Goal: Task Accomplishment & Management: Use online tool/utility

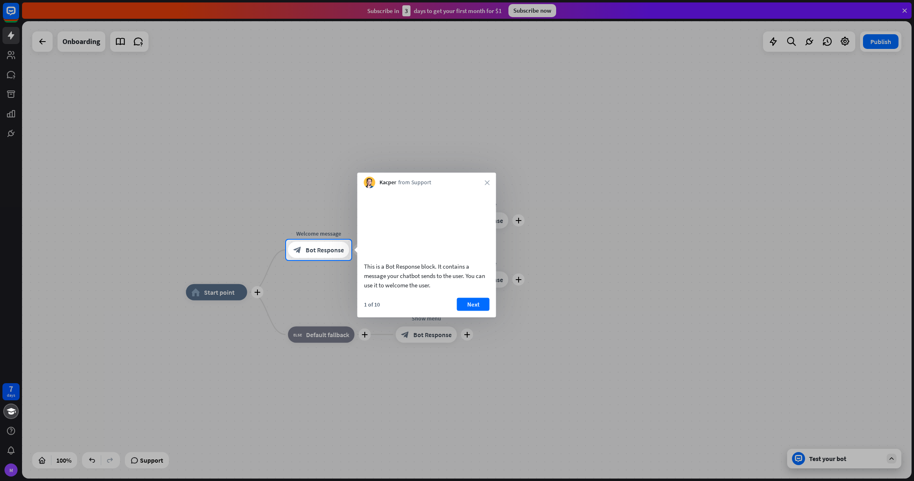
click at [481, 181] on div "Kacper from Support close" at bounding box center [426, 181] width 139 height 16
click at [472, 310] on button "Next" at bounding box center [473, 304] width 33 height 13
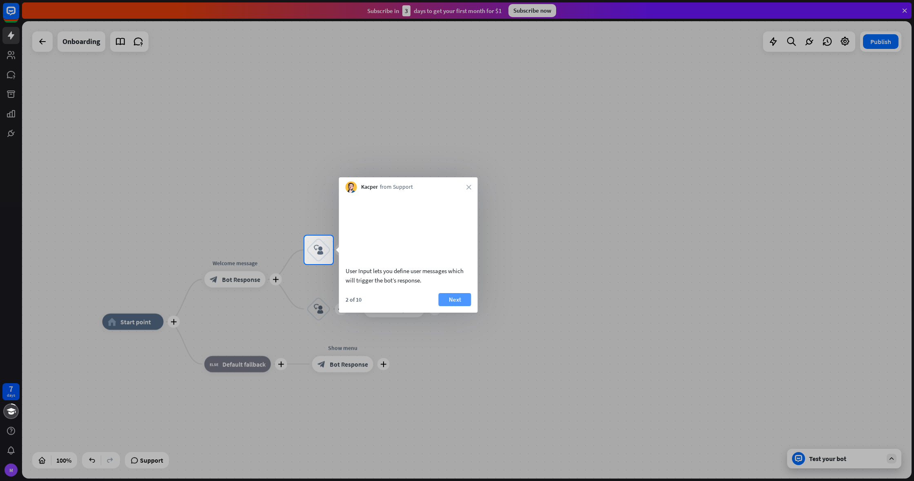
click at [459, 306] on button "Next" at bounding box center [455, 299] width 33 height 13
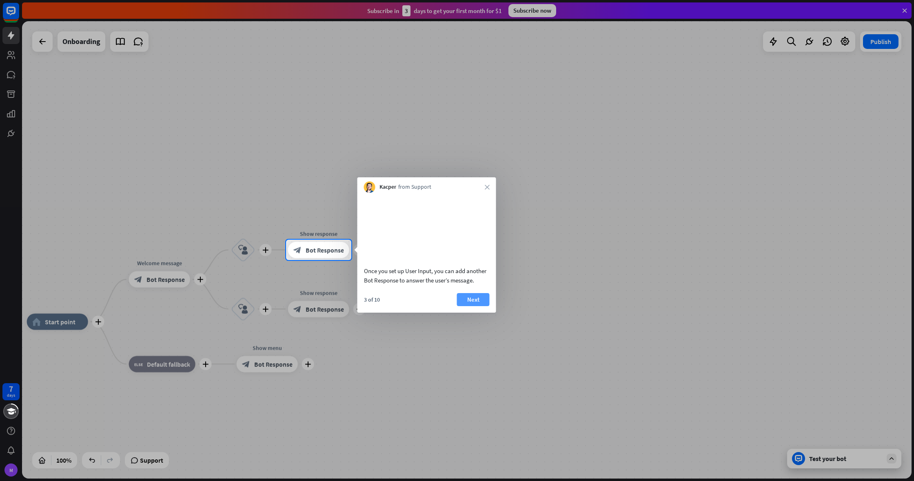
click at [474, 306] on button "Next" at bounding box center [473, 299] width 33 height 13
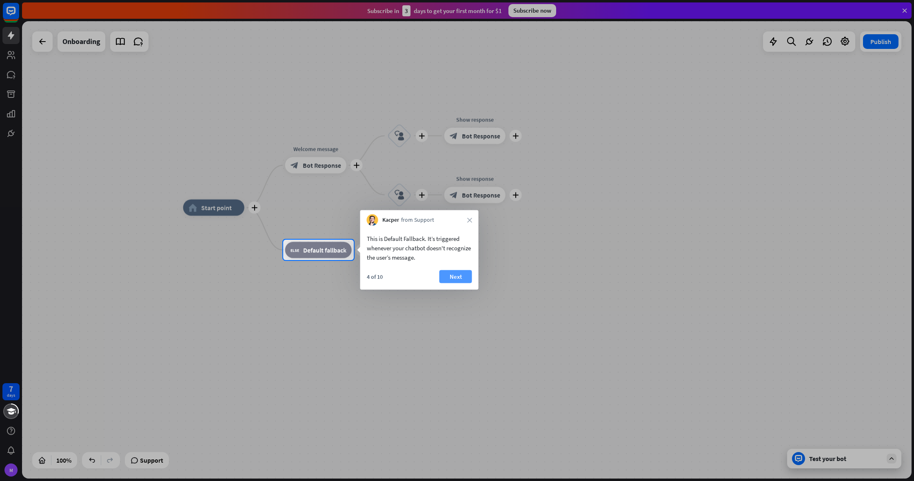
click at [457, 278] on button "Next" at bounding box center [455, 276] width 33 height 13
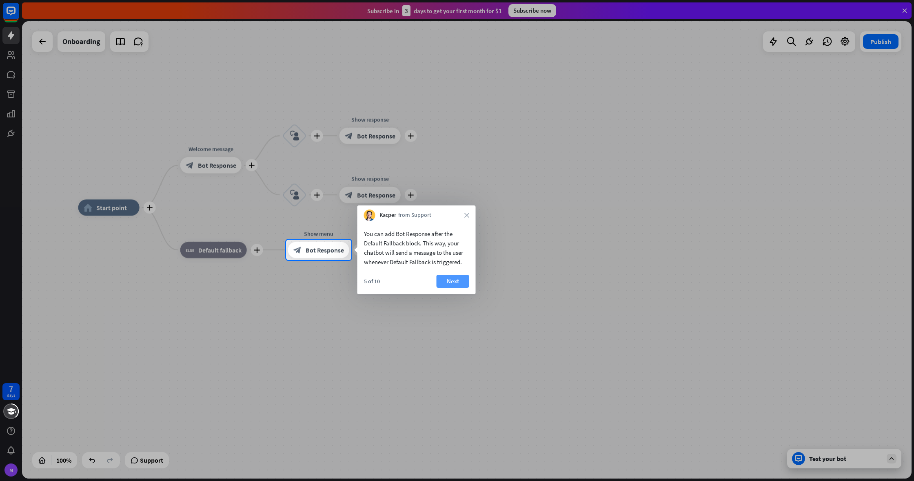
click at [451, 279] on button "Next" at bounding box center [452, 281] width 33 height 13
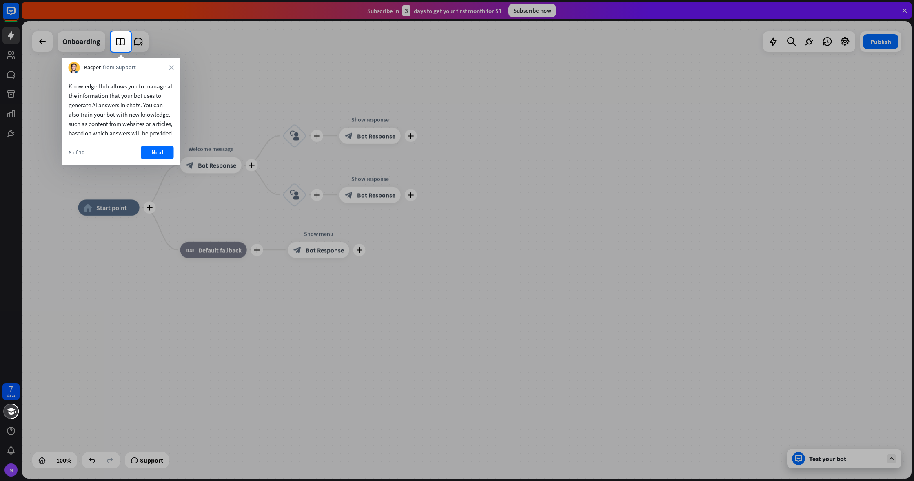
click at [174, 160] on div "6 of 10 Next" at bounding box center [121, 156] width 118 height 20
click at [170, 159] on button "Next" at bounding box center [157, 152] width 33 height 13
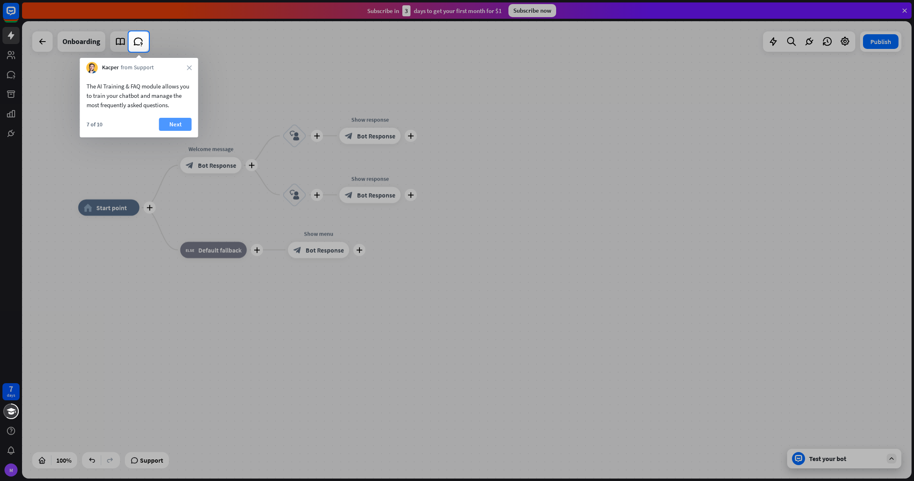
click at [174, 124] on button "Next" at bounding box center [175, 124] width 33 height 13
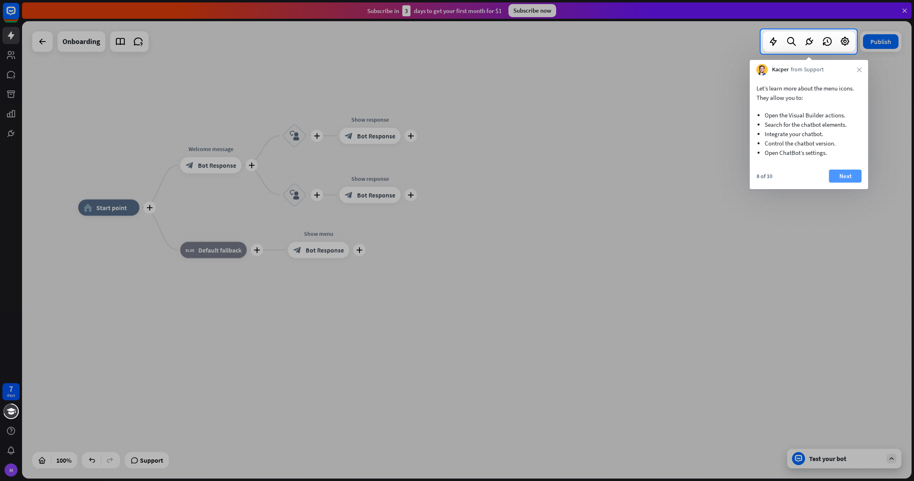
click at [853, 176] on button "Next" at bounding box center [845, 176] width 33 height 13
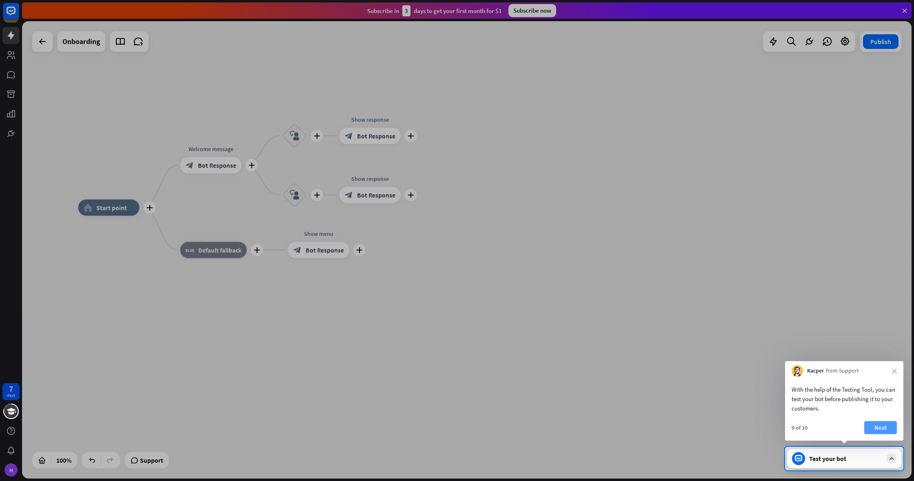
click at [885, 426] on button "Next" at bounding box center [880, 427] width 33 height 13
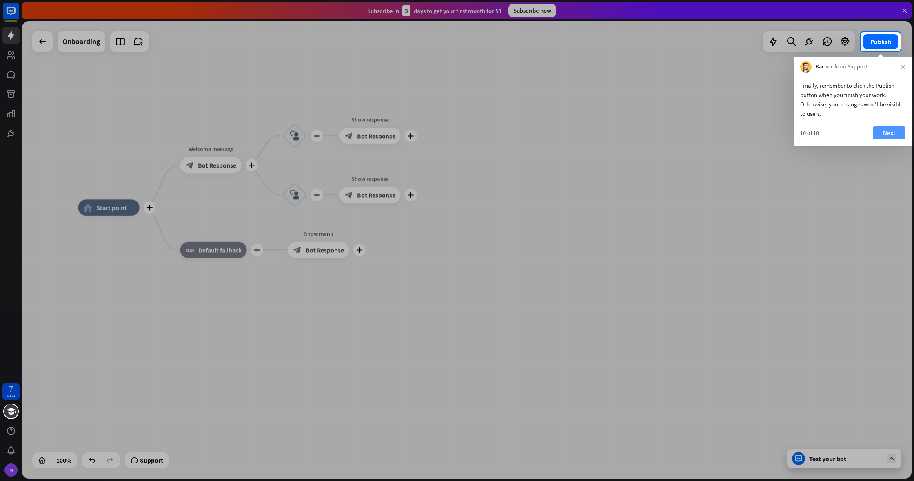
click at [886, 131] on button "Next" at bounding box center [889, 132] width 33 height 13
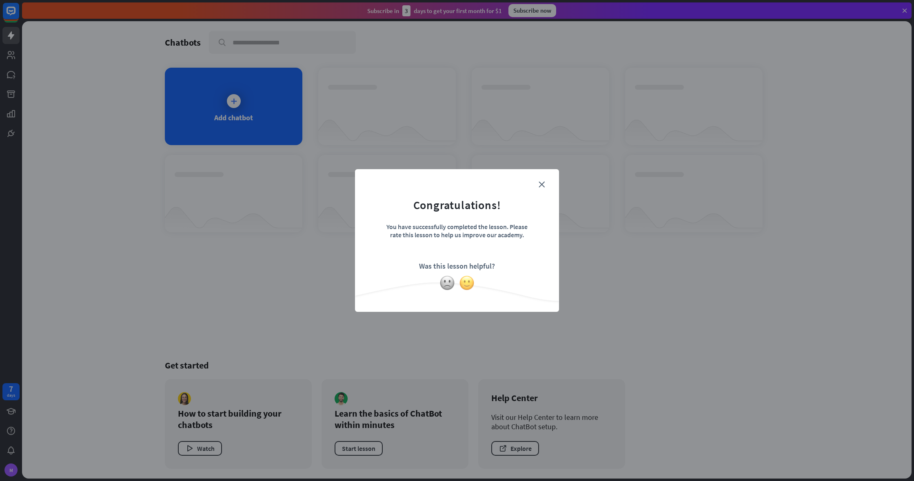
click at [460, 281] on img at bounding box center [467, 283] width 16 height 16
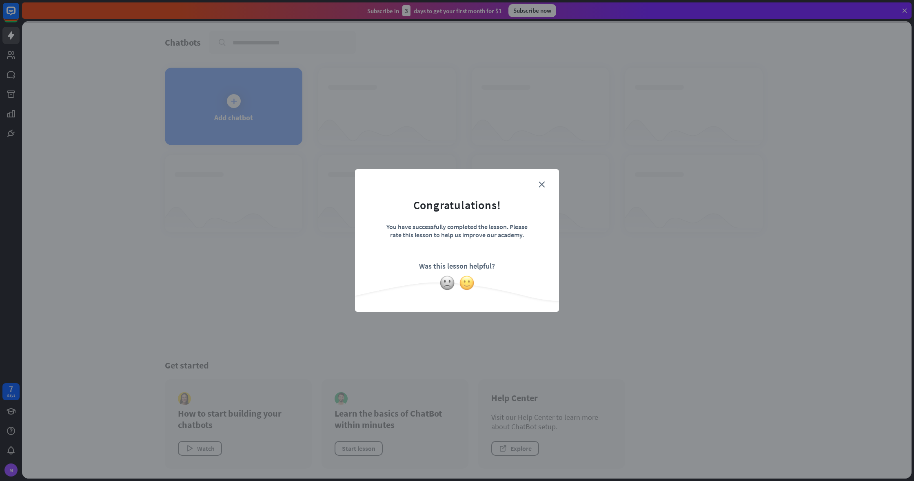
click at [466, 282] on img at bounding box center [467, 283] width 16 height 16
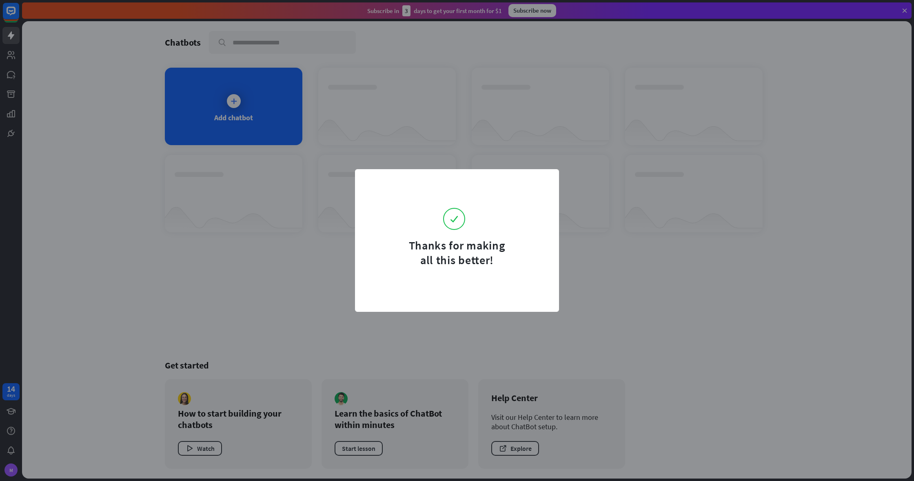
drag, startPoint x: 667, startPoint y: 310, endPoint x: 657, endPoint y: 308, distance: 10.3
click at [666, 310] on div "Thanks for making all this better!" at bounding box center [457, 240] width 914 height 481
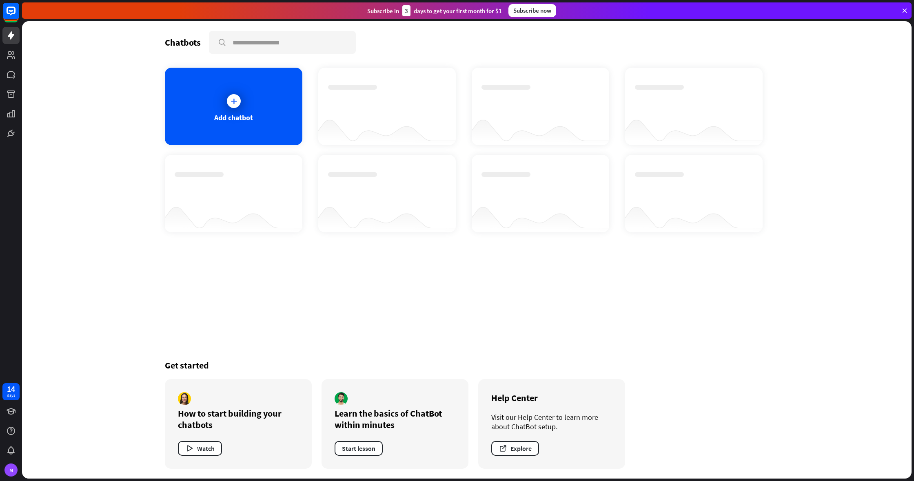
click at [199, 116] on div "Thanks for making all this better!" at bounding box center [457, 240] width 914 height 481
click at [227, 102] on div at bounding box center [234, 101] width 14 height 14
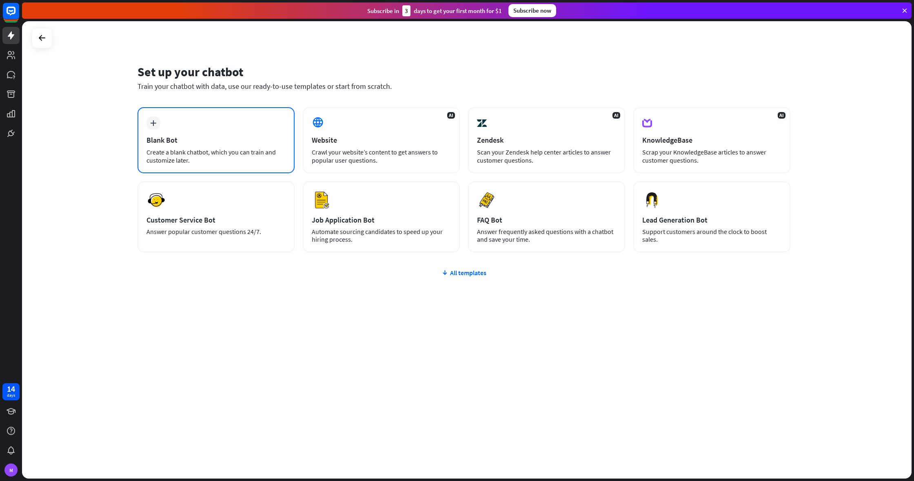
click at [254, 141] on div "Blank Bot" at bounding box center [215, 139] width 139 height 9
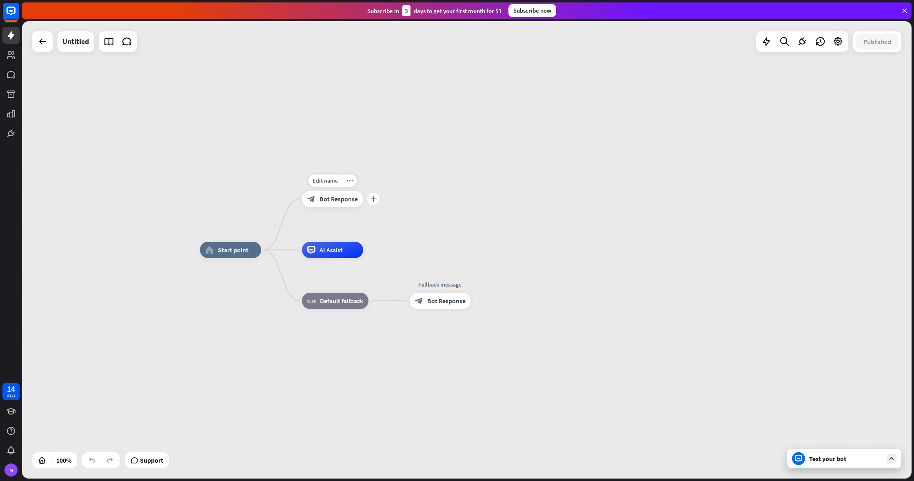
click at [373, 199] on div "home_2 Start point Edit name more_horiz plus block_bot_response Bot Response AI…" at bounding box center [466, 250] width 889 height 458
drag, startPoint x: 375, startPoint y: 201, endPoint x: 411, endPoint y: 170, distance: 47.1
click at [369, 199] on icon "plus" at bounding box center [372, 199] width 6 height 6
click at [369, 199] on icon "plus" at bounding box center [369, 199] width 6 height 6
click at [369, 199] on icon "plus" at bounding box center [370, 198] width 6 height 6
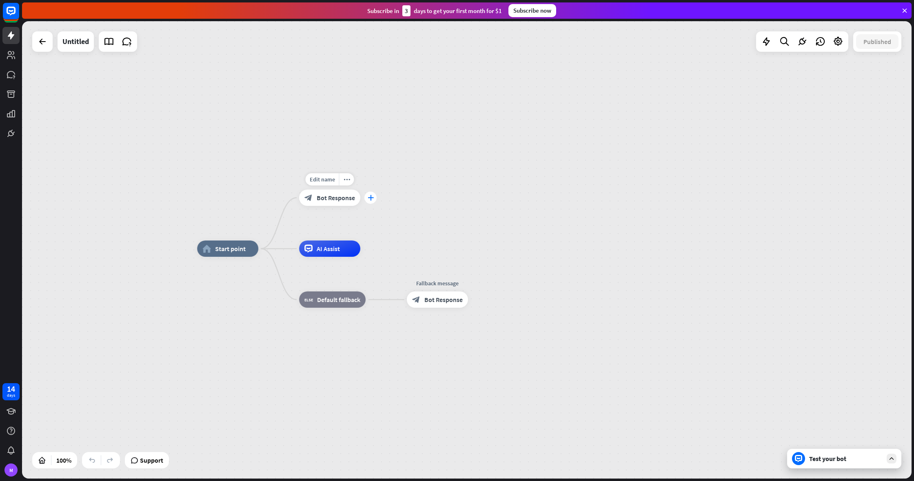
click at [369, 199] on icon "plus" at bounding box center [371, 198] width 6 height 6
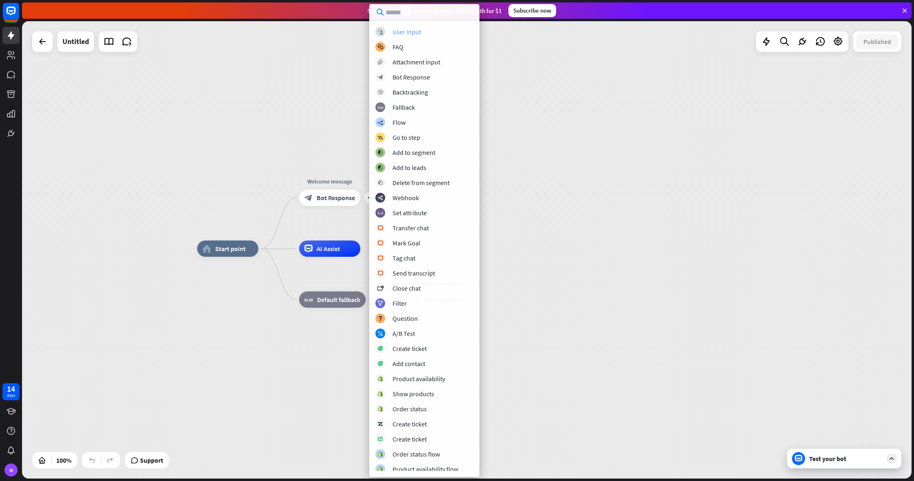
click at [395, 31] on div "User Input" at bounding box center [406, 32] width 29 height 8
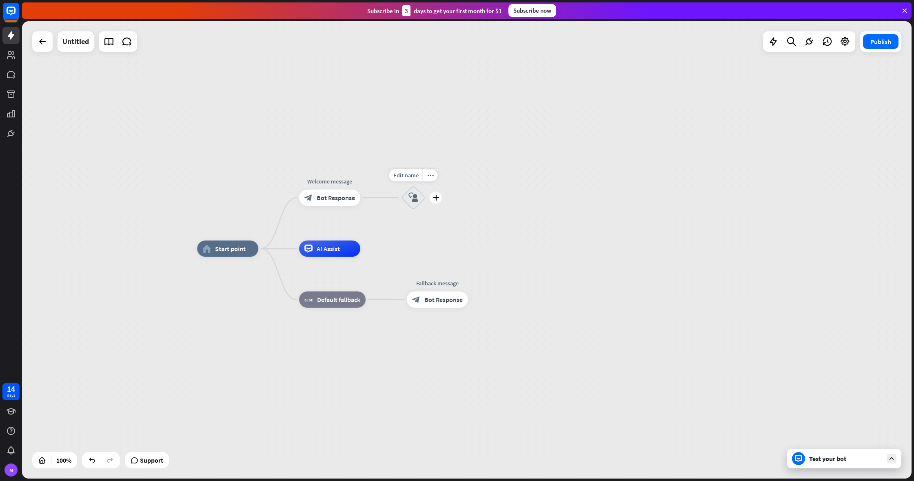
click at [412, 198] on icon "block_user_input" at bounding box center [413, 198] width 10 height 10
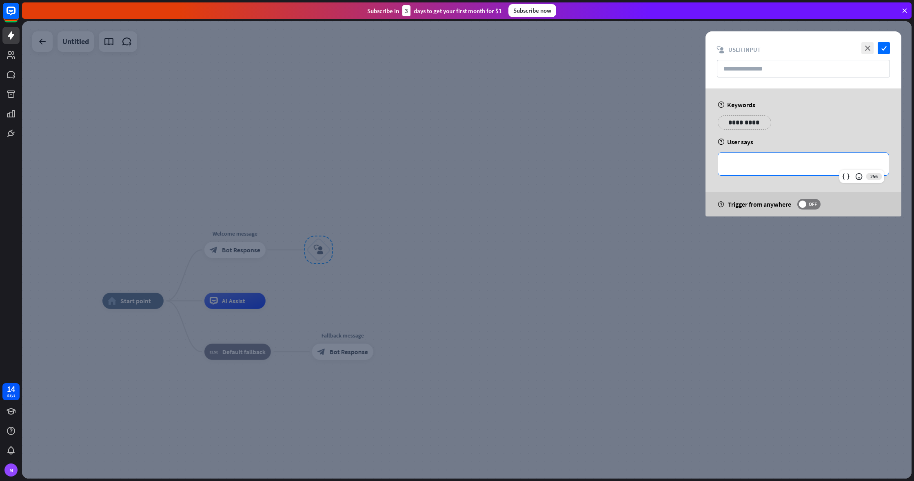
click at [749, 169] on div "**********" at bounding box center [803, 164] width 171 height 22
drag, startPoint x: 680, startPoint y: 160, endPoint x: 749, endPoint y: 113, distance: 83.2
click at [680, 160] on div at bounding box center [466, 250] width 889 height 458
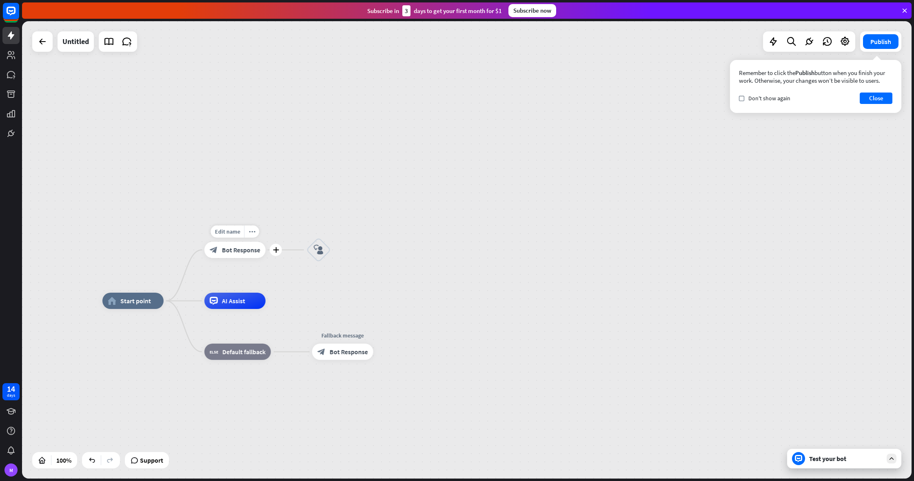
click at [238, 253] on span "Bot Response" at bounding box center [241, 250] width 38 height 8
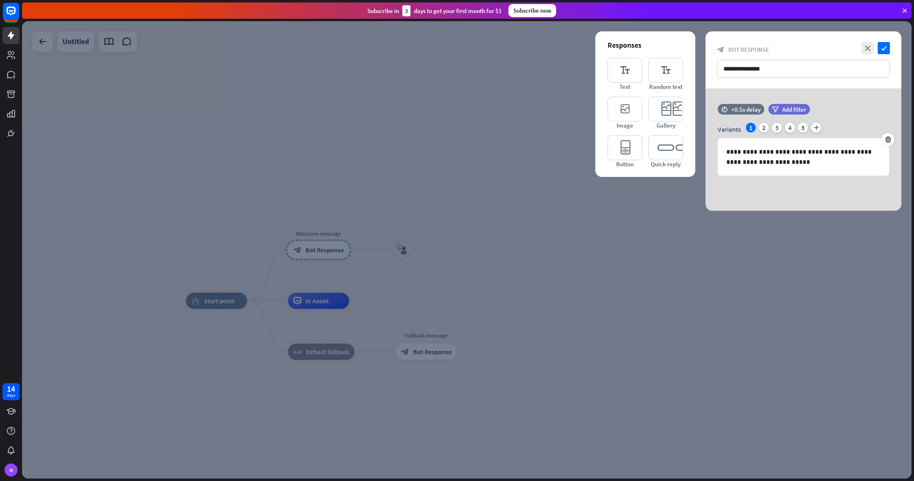
click at [383, 192] on div at bounding box center [466, 250] width 889 height 458
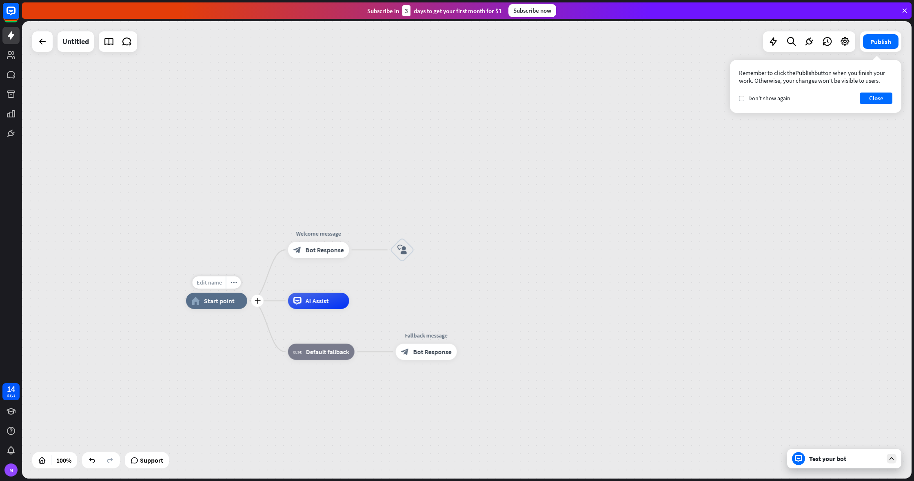
click at [217, 283] on span "Edit name" at bounding box center [208, 282] width 25 height 7
click at [323, 254] on span "Bot Response" at bounding box center [325, 250] width 38 height 8
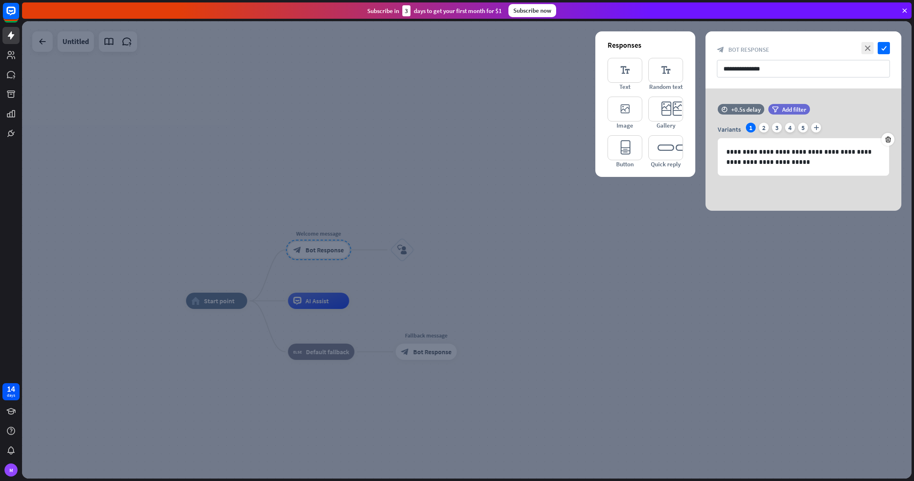
click at [311, 304] on div at bounding box center [466, 250] width 889 height 458
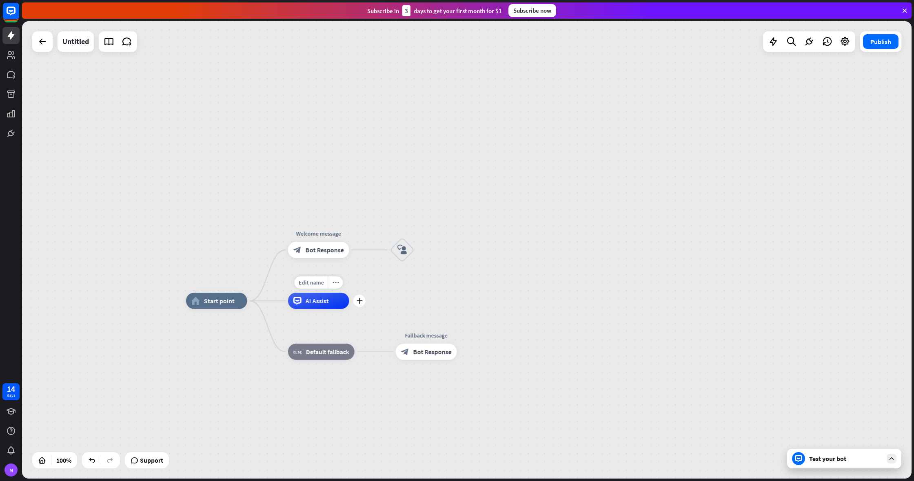
click at [311, 304] on span "AI Assist" at bounding box center [317, 301] width 23 height 8
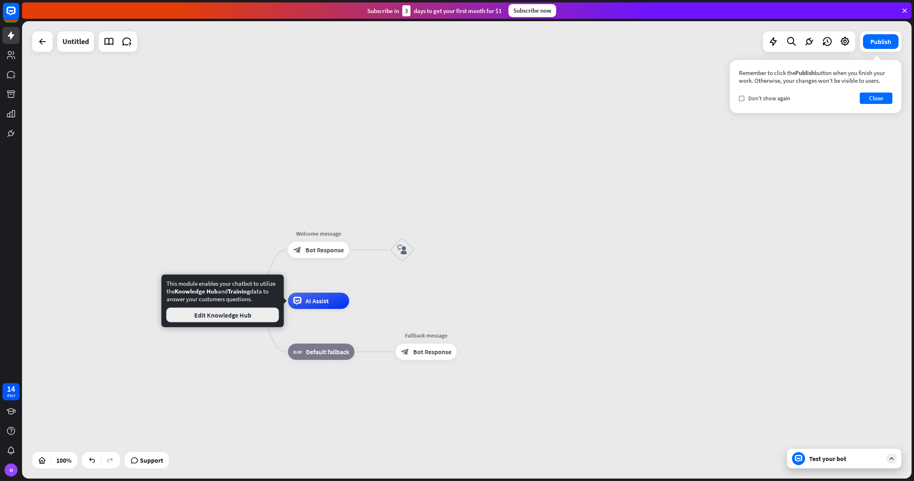
click at [259, 318] on button "Edit Knowledge Hub" at bounding box center [222, 315] width 113 height 15
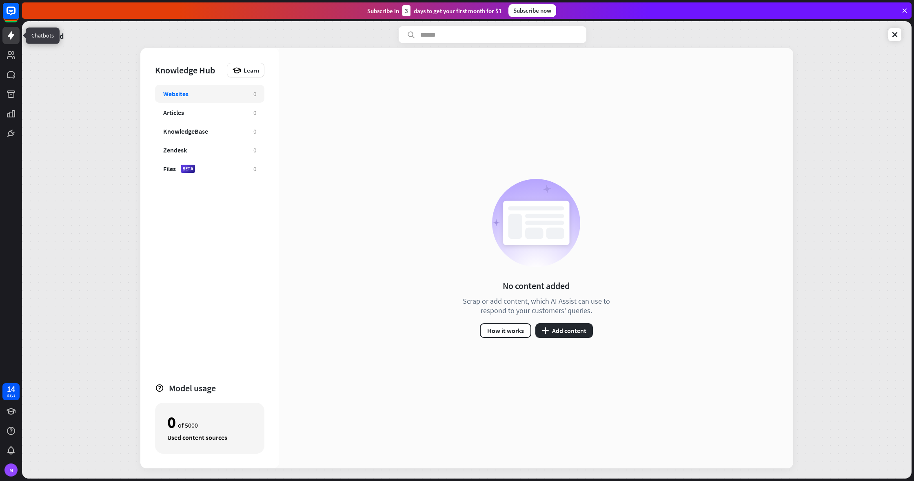
click at [11, 30] on link at bounding box center [10, 35] width 17 height 17
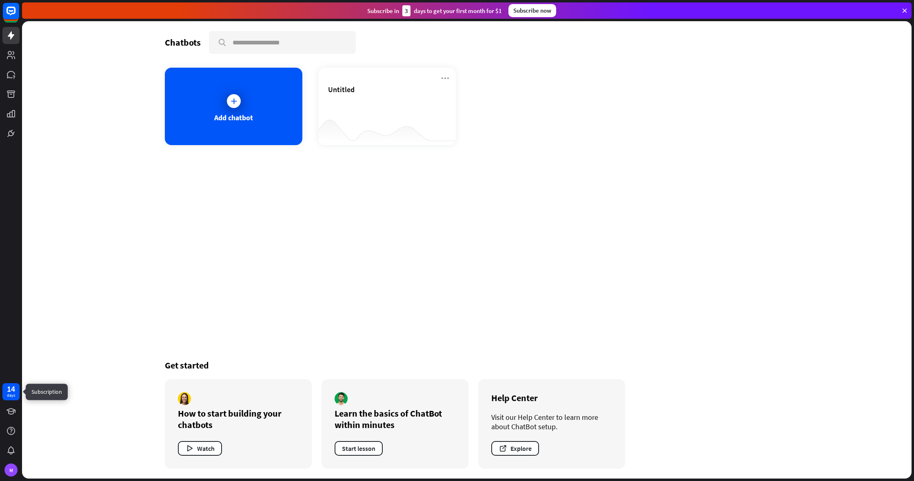
click at [17, 391] on div "14 days" at bounding box center [10, 391] width 17 height 17
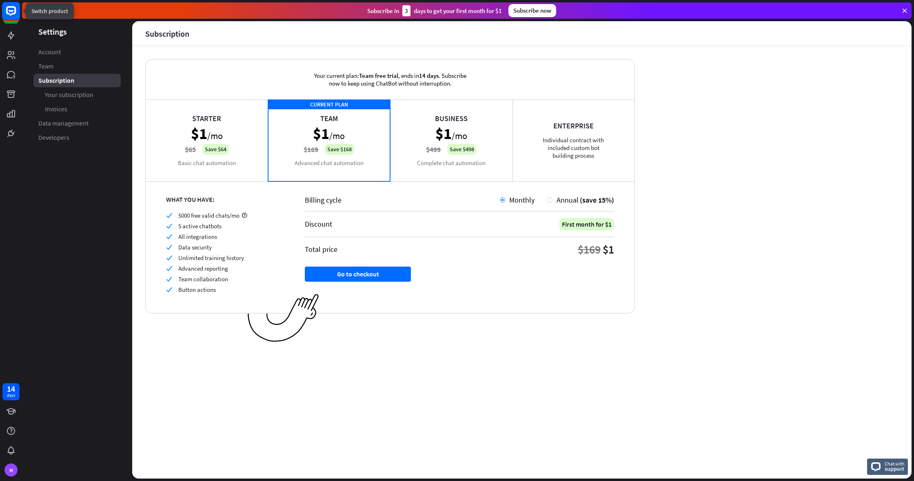
click at [14, 7] on icon at bounding box center [11, 11] width 10 height 10
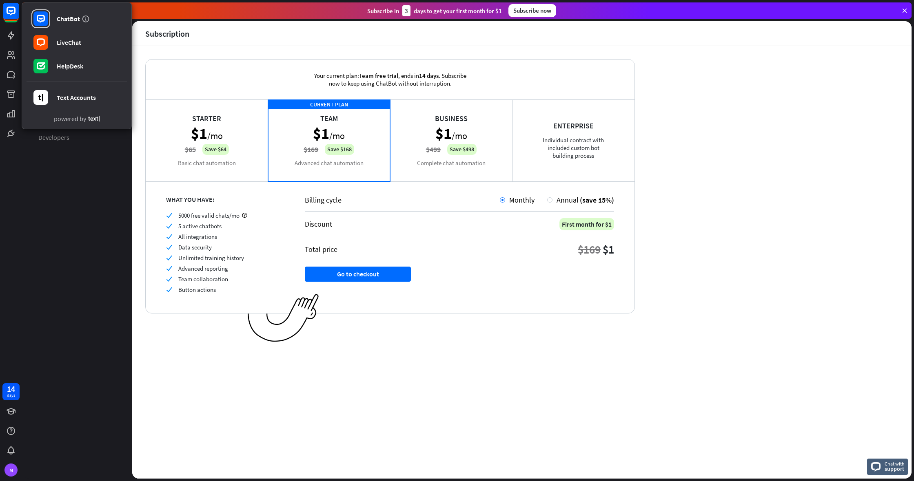
click at [64, 218] on aside "Settings Account Team Subscription Your subscription Invoices Data management D…" at bounding box center [77, 250] width 110 height 458
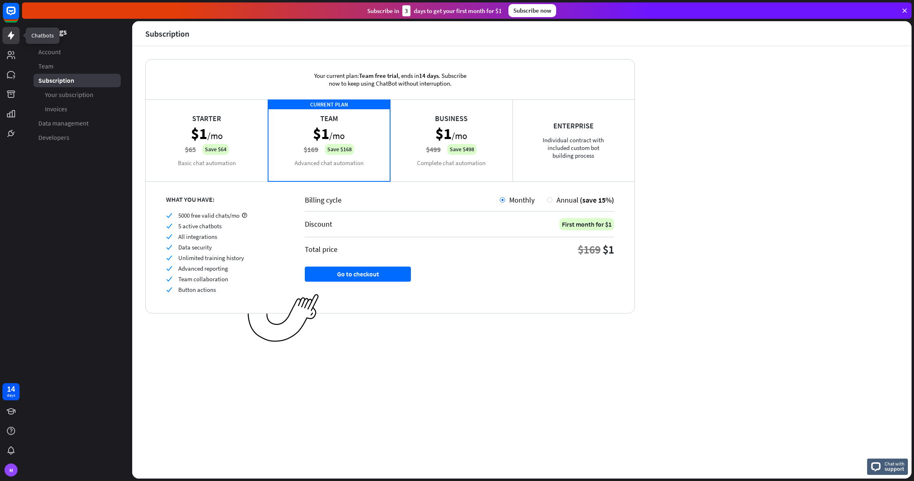
click at [13, 29] on link at bounding box center [10, 35] width 17 height 17
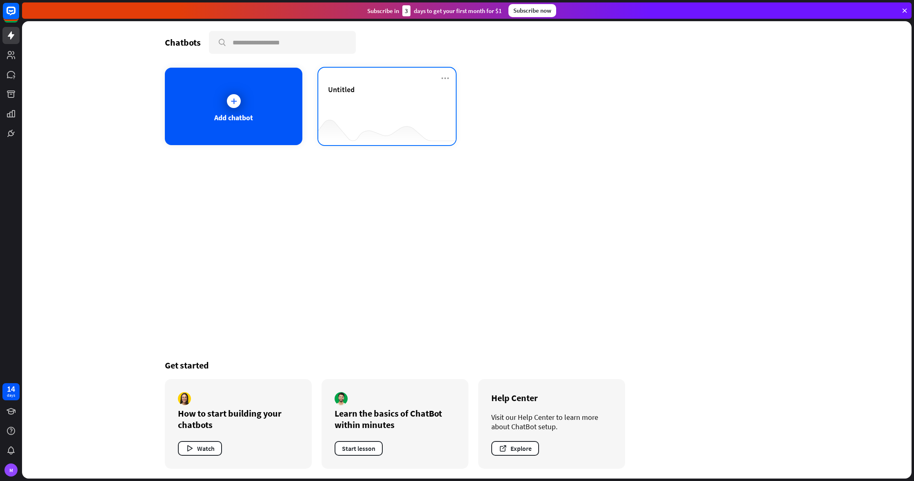
click at [353, 103] on div "Untitled" at bounding box center [387, 99] width 118 height 29
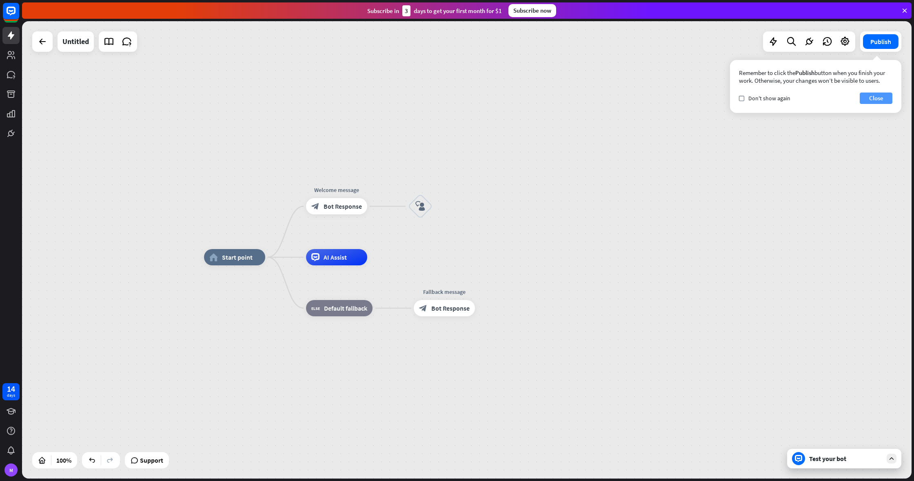
click at [880, 98] on button "Close" at bounding box center [876, 98] width 33 height 11
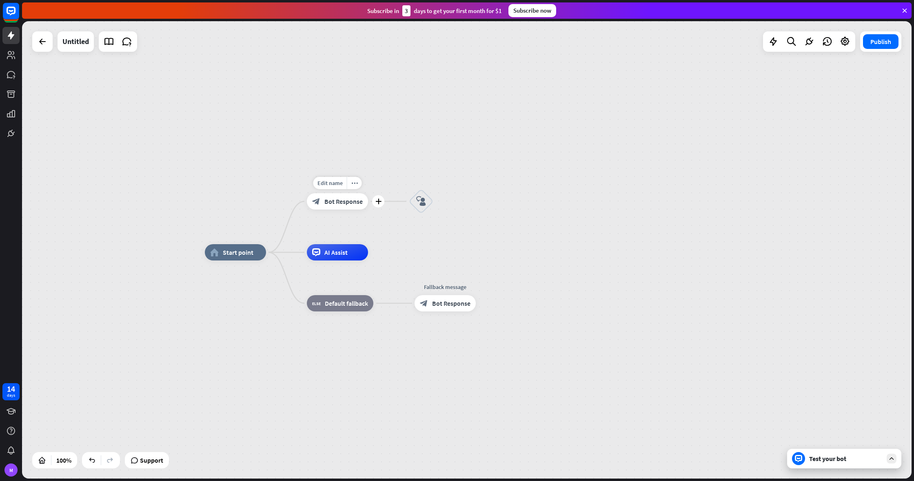
click at [342, 201] on span "Bot Response" at bounding box center [343, 201] width 38 height 8
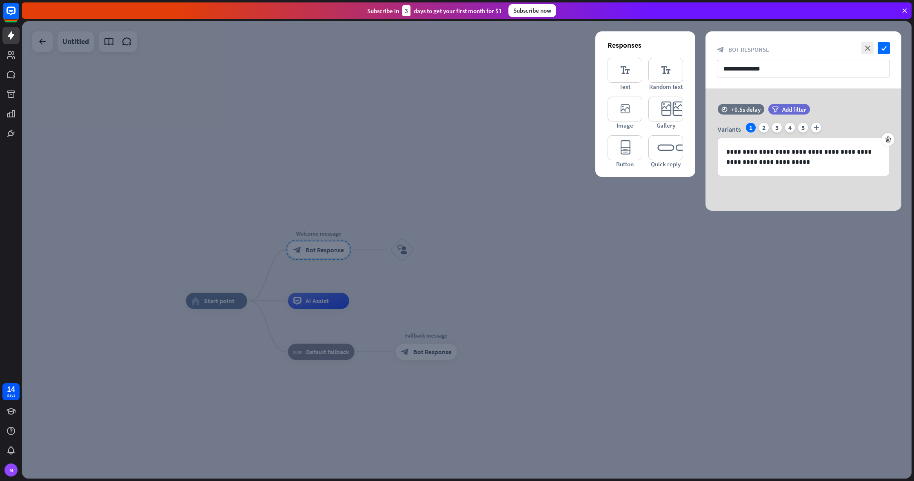
click at [428, 185] on div at bounding box center [466, 250] width 889 height 458
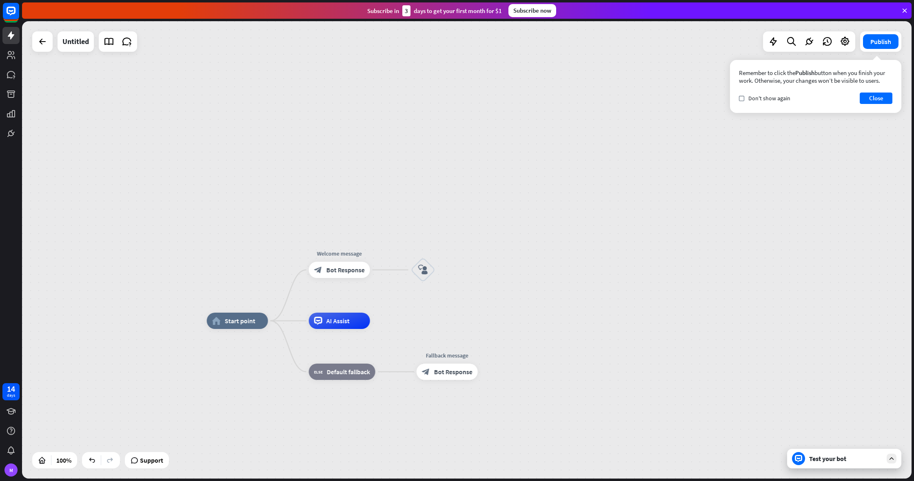
click at [871, 107] on div "Remember to click the Publish button when you finish your work. Otherwise, your…" at bounding box center [815, 86] width 171 height 53
click at [869, 101] on button "Close" at bounding box center [876, 98] width 33 height 11
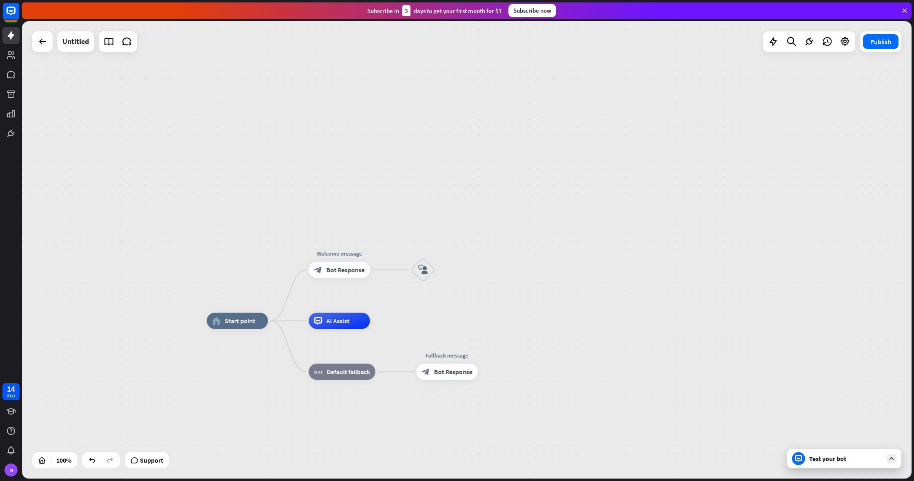
click at [824, 454] on div "Test your bot" at bounding box center [844, 459] width 114 height 20
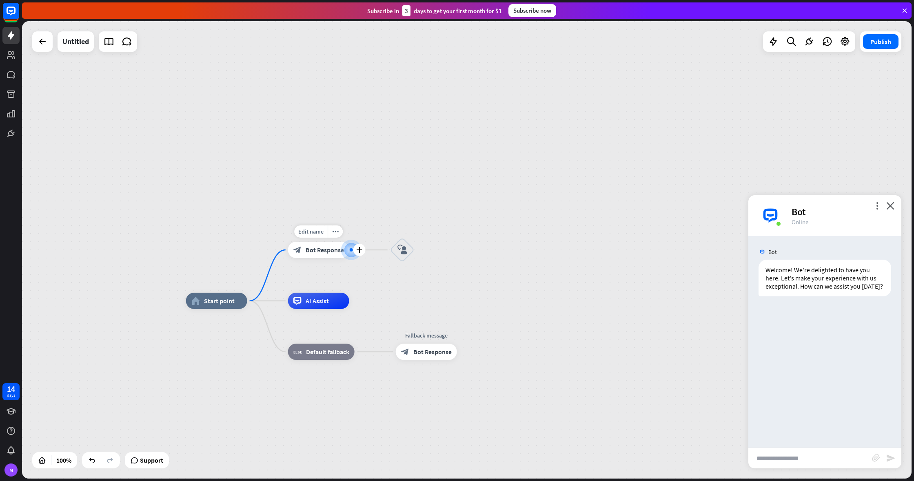
click at [307, 252] on span "Bot Response" at bounding box center [325, 250] width 38 height 8
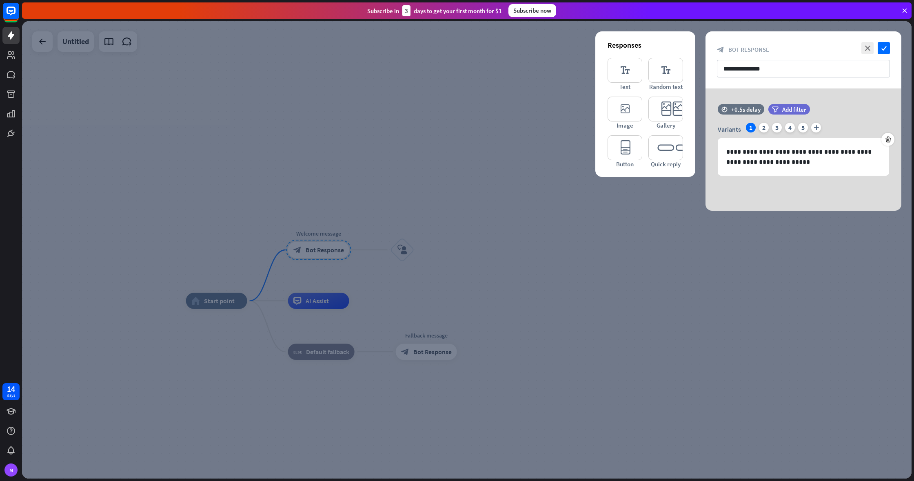
click at [643, 210] on div at bounding box center [466, 250] width 889 height 458
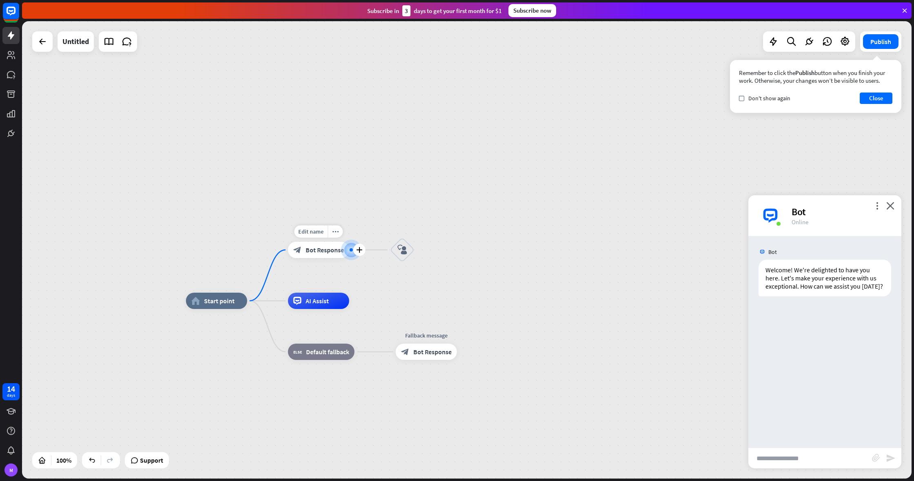
click at [320, 248] on span "Bot Response" at bounding box center [325, 250] width 38 height 8
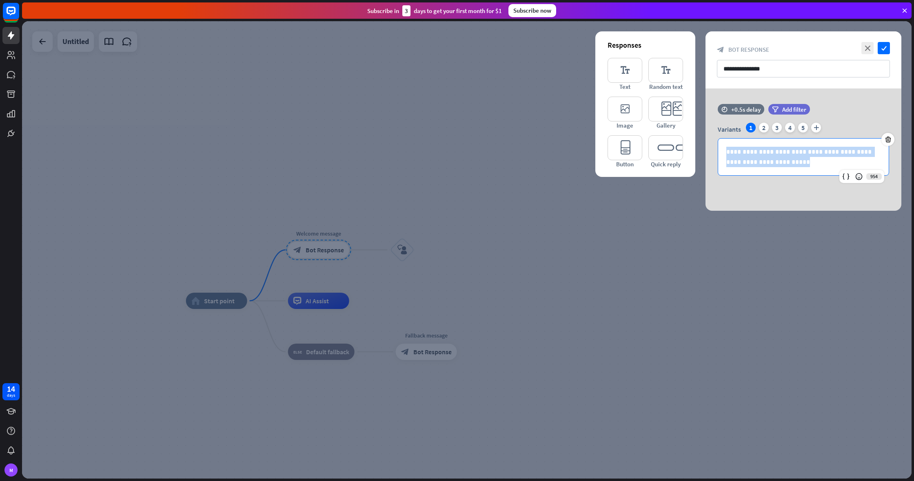
drag, startPoint x: 733, startPoint y: 155, endPoint x: 690, endPoint y: 141, distance: 45.5
click at [705, 141] on div "**********" at bounding box center [803, 150] width 196 height 122
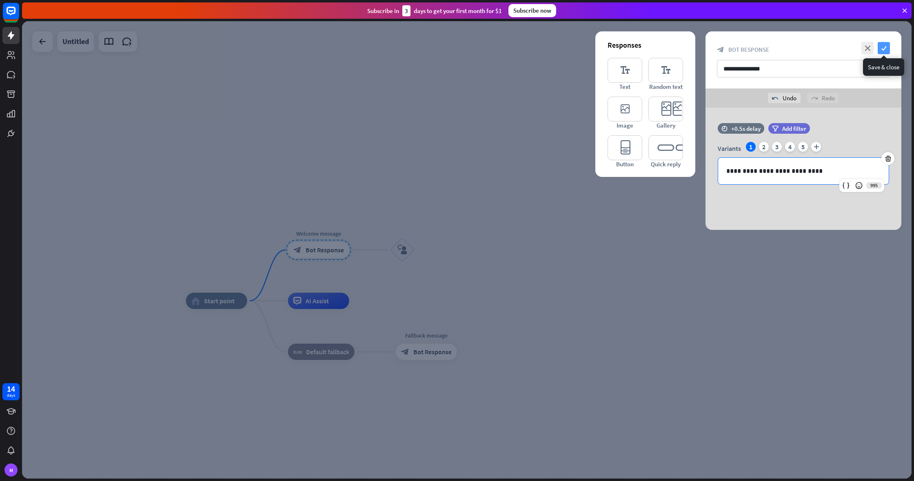
click at [881, 47] on icon "check" at bounding box center [883, 48] width 12 height 12
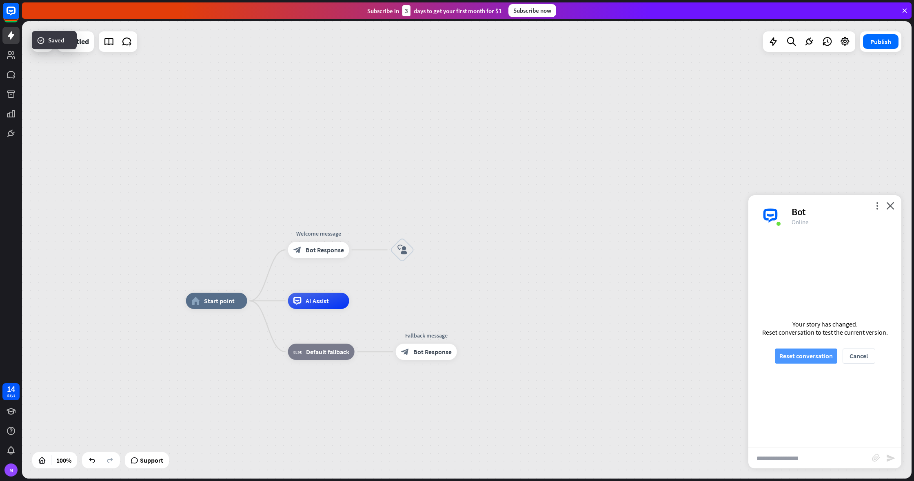
click at [785, 359] on button "Reset conversation" at bounding box center [806, 356] width 62 height 15
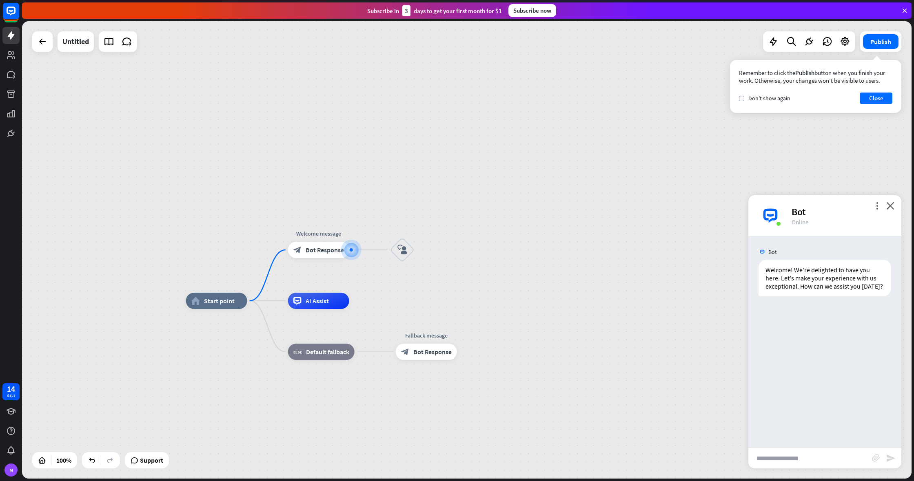
click at [773, 456] on input "text" at bounding box center [810, 458] width 124 height 20
type input "*"
type input "**"
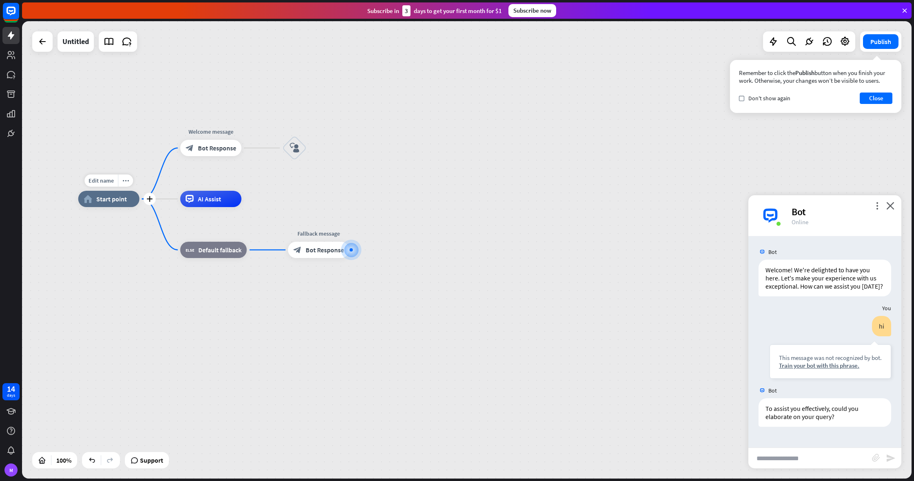
click at [99, 199] on span "Start point" at bounding box center [111, 199] width 31 height 8
drag, startPoint x: 101, startPoint y: 183, endPoint x: 106, endPoint y: 181, distance: 5.1
click at [102, 183] on span "Edit name" at bounding box center [101, 180] width 25 height 7
click at [108, 199] on span "Start point" at bounding box center [111, 199] width 31 height 8
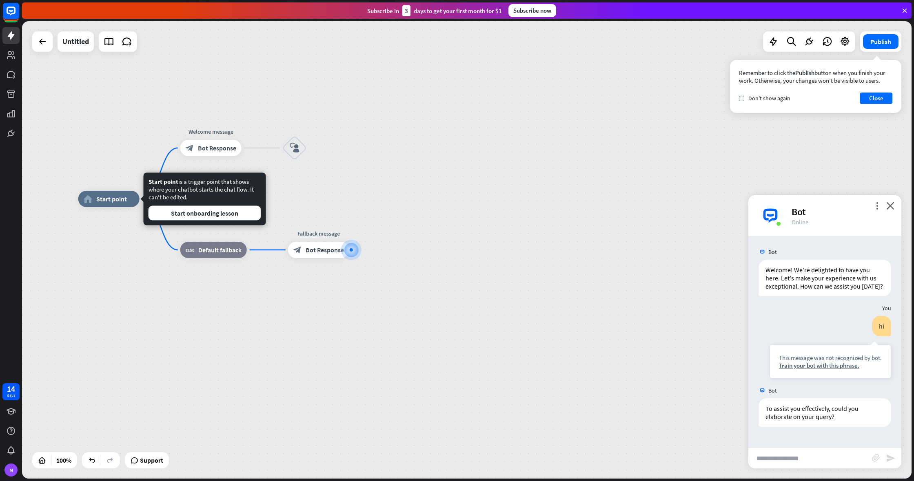
drag, startPoint x: 143, startPoint y: 248, endPoint x: 153, endPoint y: 234, distance: 17.5
click at [143, 248] on div "home_2 Start point Welcome message block_bot_response Bot Response block_user_i…" at bounding box center [522, 428] width 889 height 458
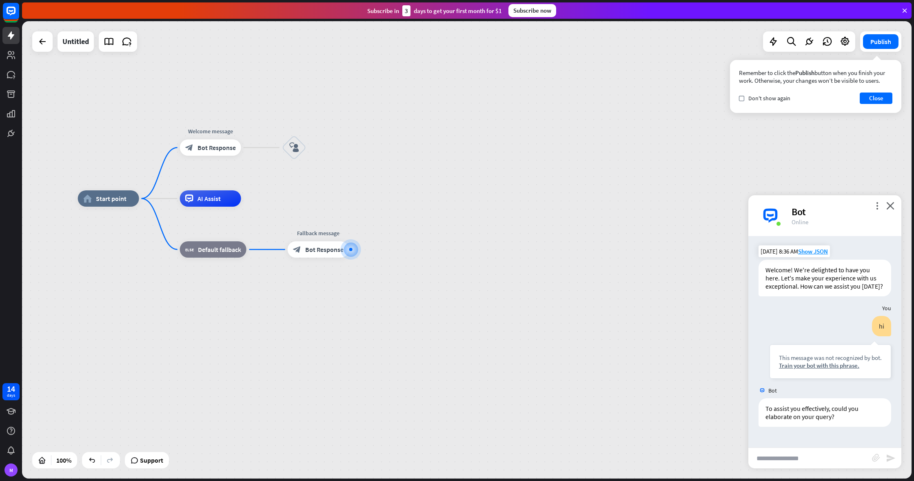
click at [824, 283] on div "Welcome! We're delighted to have you here. Let's make your experience with us e…" at bounding box center [824, 278] width 133 height 37
click at [106, 202] on span "Start point" at bounding box center [111, 199] width 31 height 8
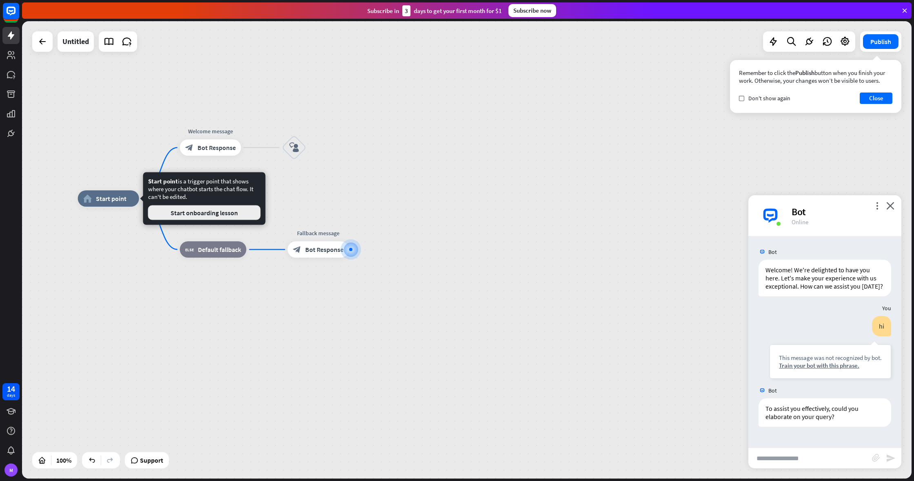
click at [171, 212] on button "Start onboarding lesson" at bounding box center [204, 213] width 113 height 15
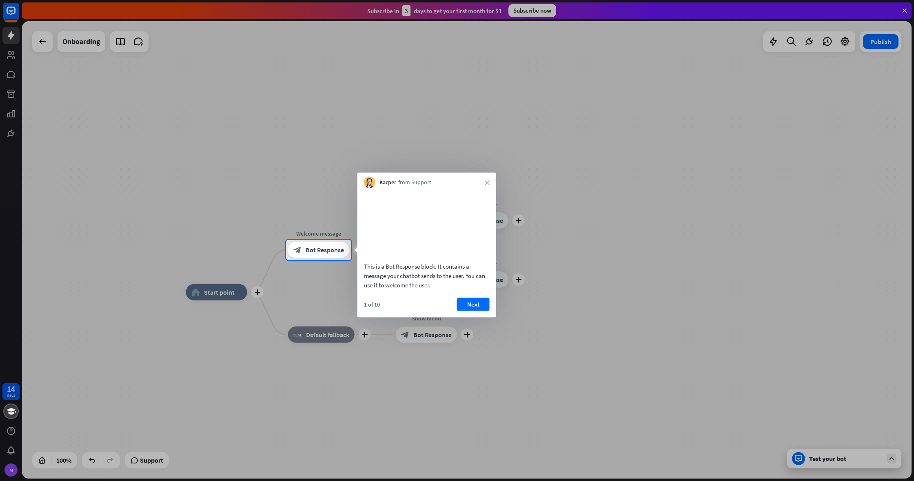
click at [468, 311] on button "Next" at bounding box center [473, 304] width 33 height 13
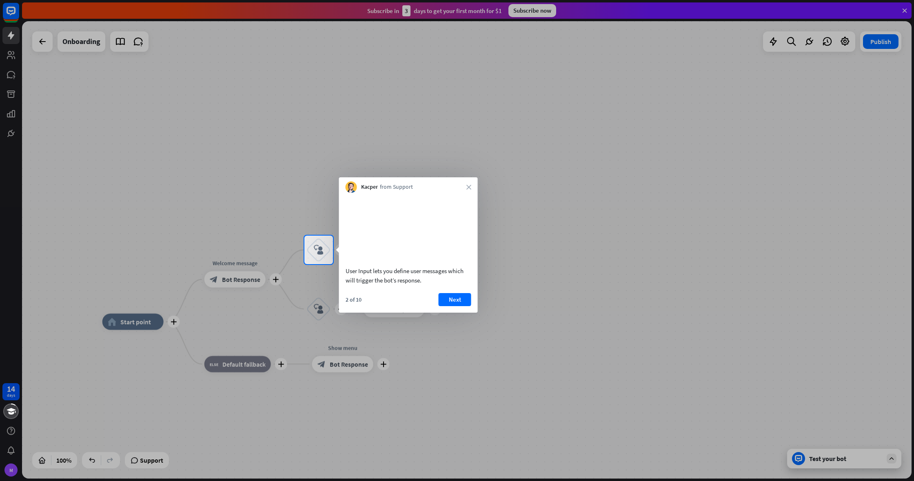
drag, startPoint x: 462, startPoint y: 307, endPoint x: 452, endPoint y: 304, distance: 10.1
click at [460, 306] on button "Next" at bounding box center [455, 299] width 33 height 13
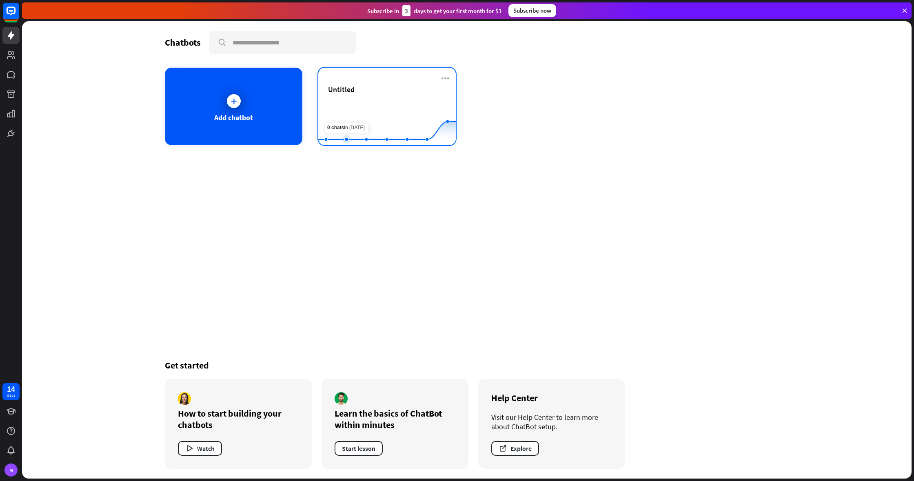
click at [357, 124] on rect at bounding box center [386, 125] width 137 height 51
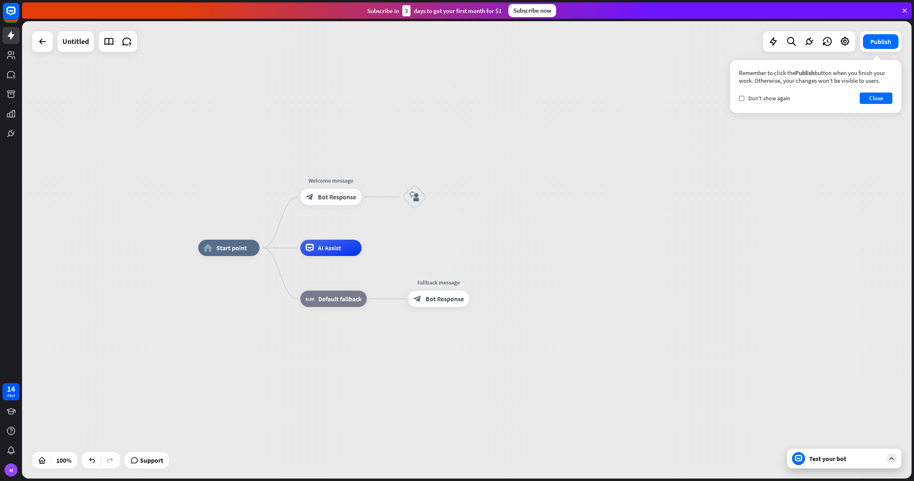
click at [827, 463] on div "Test your bot" at bounding box center [844, 459] width 114 height 20
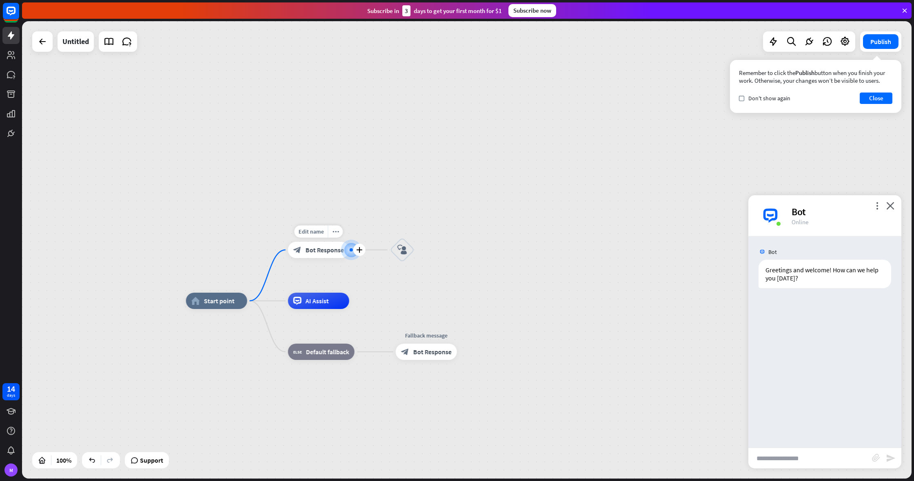
click at [310, 256] on div "block_bot_response Bot Response" at bounding box center [318, 250] width 61 height 16
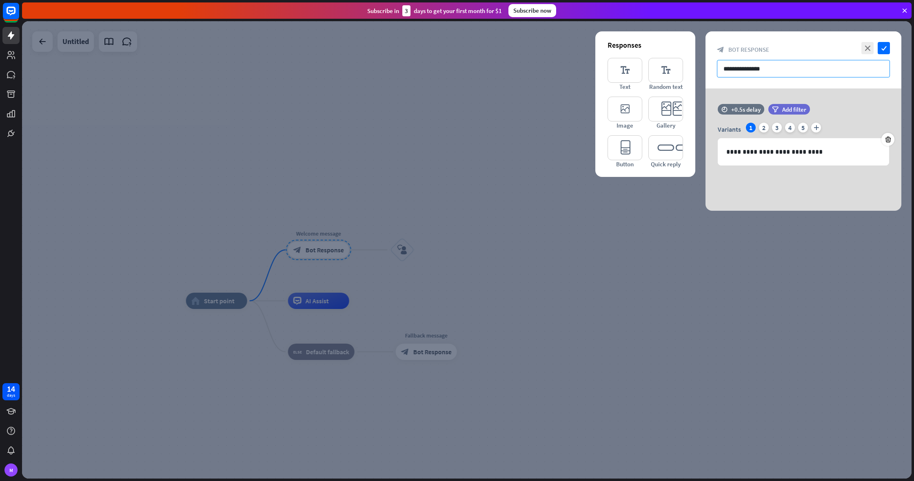
drag, startPoint x: 777, startPoint y: 69, endPoint x: 383, endPoint y: 56, distance: 394.3
click at [383, 56] on div "**********" at bounding box center [466, 250] width 889 height 458
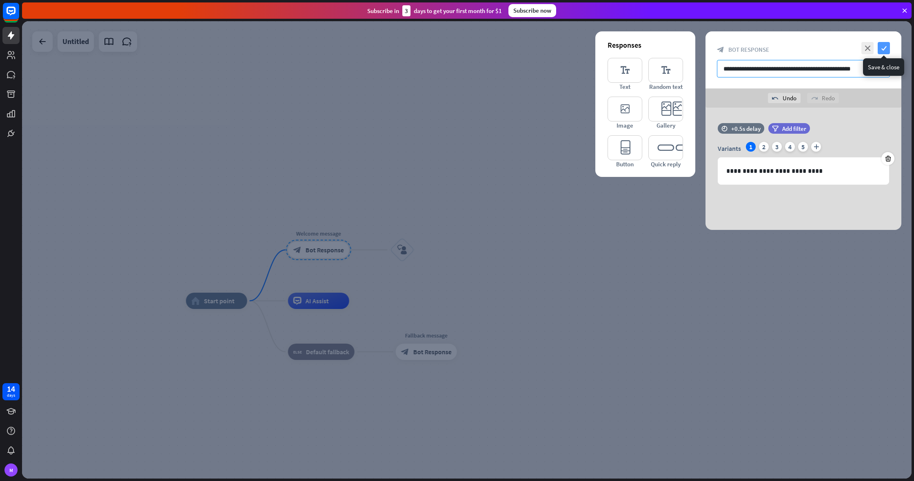
type input "**********"
click at [884, 44] on icon "check" at bounding box center [883, 48] width 12 height 12
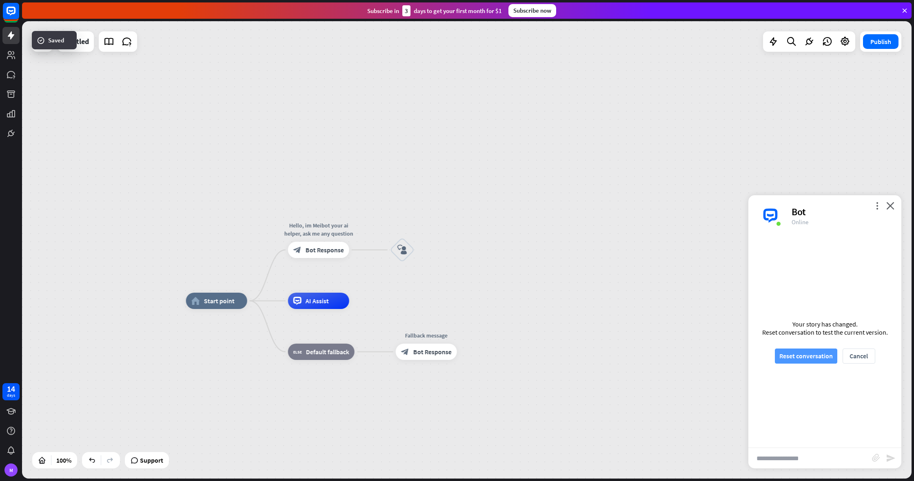
click at [791, 353] on button "Reset conversation" at bounding box center [806, 356] width 62 height 15
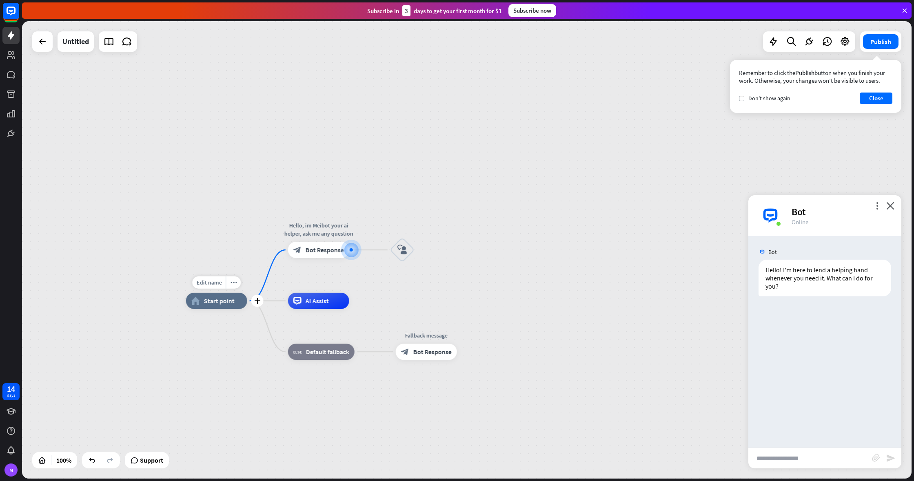
click at [204, 308] on div "home_2 Start point" at bounding box center [216, 301] width 61 height 16
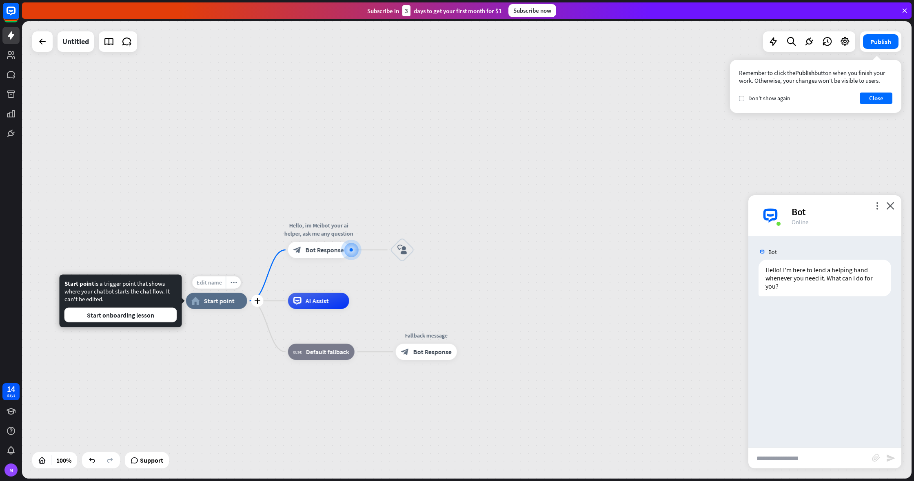
click at [210, 286] on span "Edit name" at bounding box center [208, 282] width 25 height 7
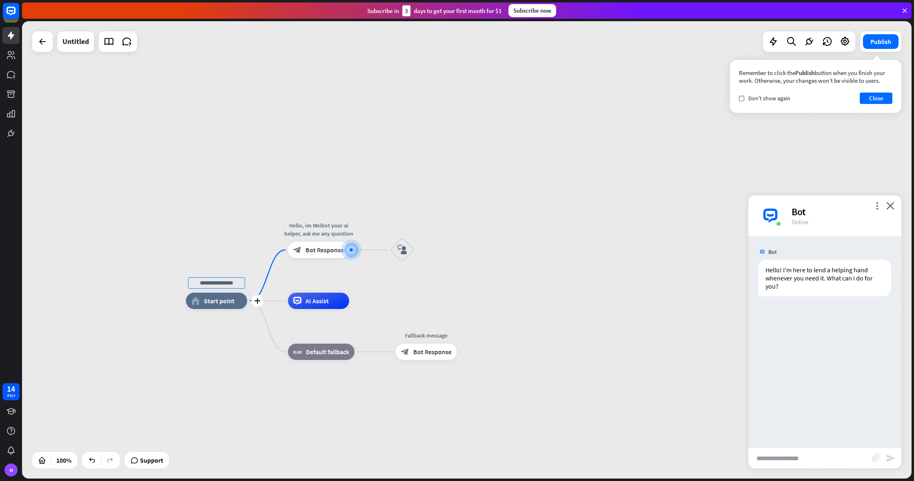
drag, startPoint x: 181, startPoint y: 285, endPoint x: 188, endPoint y: 285, distance: 7.8
click at [186, 293] on div "plus home_2 Start point" at bounding box center [216, 301] width 61 height 16
click at [210, 299] on span "Start point" at bounding box center [219, 301] width 31 height 8
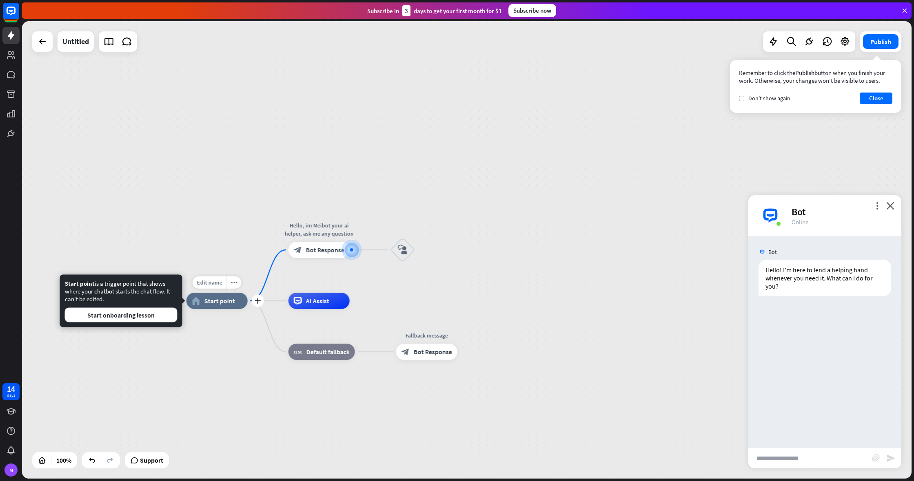
click at [248, 293] on div "Edit name more_horiz plus home_2 Start point" at bounding box center [216, 301] width 61 height 16
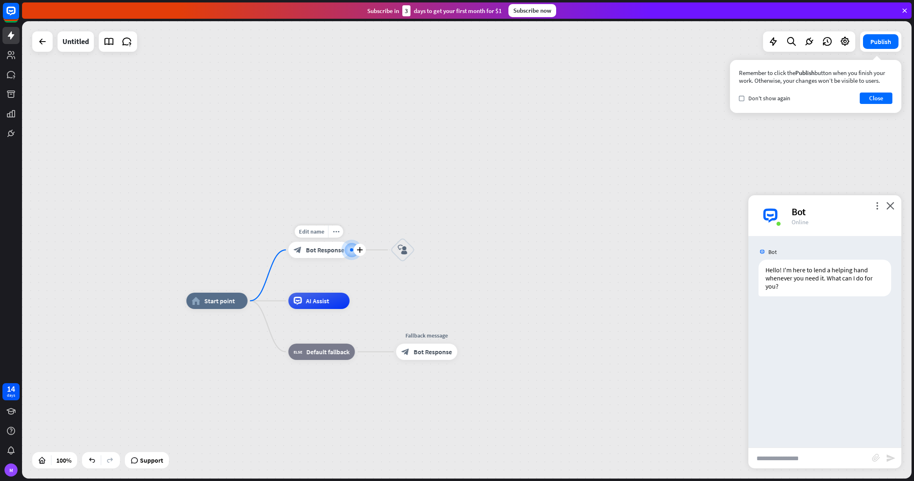
click at [303, 256] on div "block_bot_response Bot Response" at bounding box center [318, 250] width 61 height 16
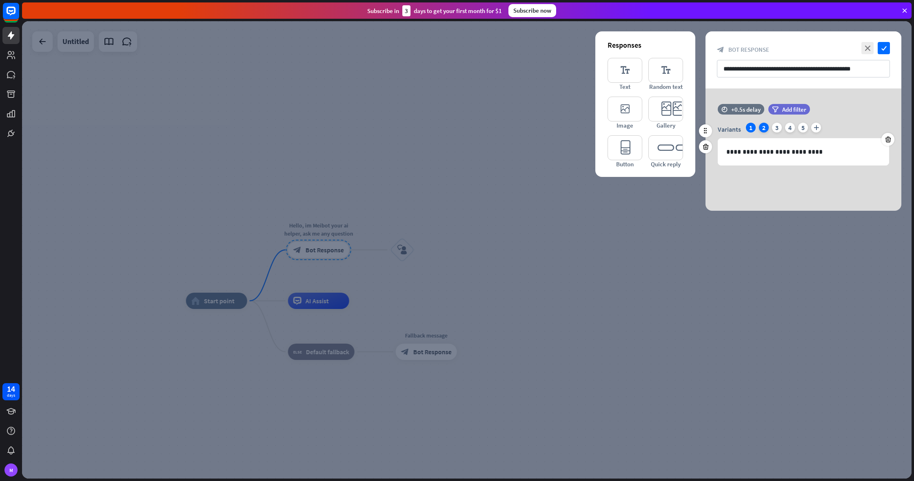
click at [760, 128] on div "2" at bounding box center [764, 128] width 10 height 10
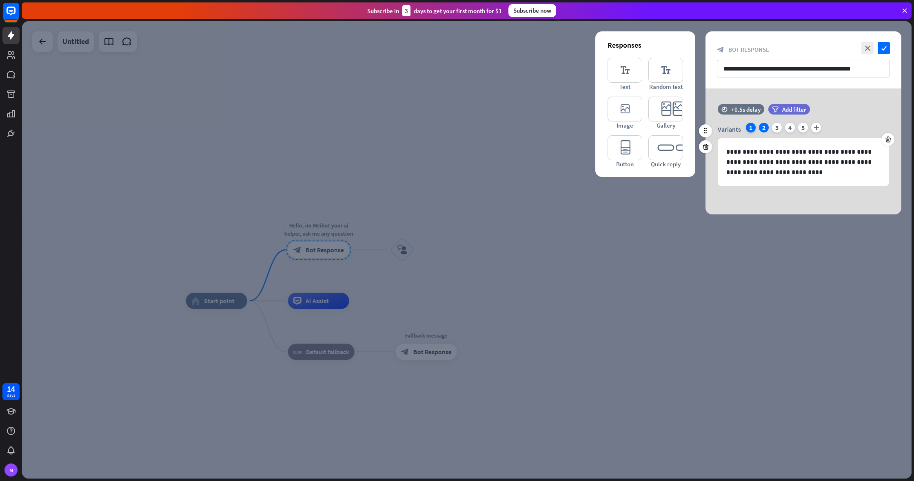
click at [748, 125] on div "1" at bounding box center [751, 128] width 10 height 10
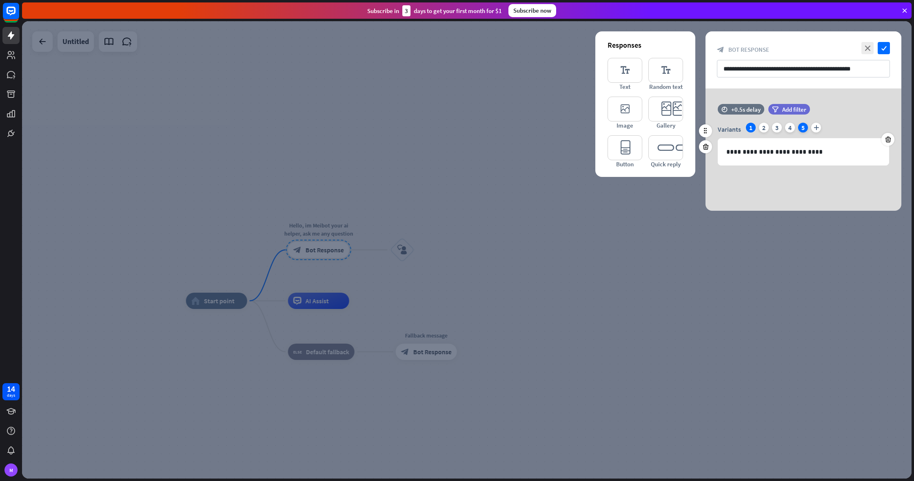
click at [804, 127] on div "5" at bounding box center [803, 128] width 10 height 10
click at [886, 139] on icon at bounding box center [888, 139] width 8 height 7
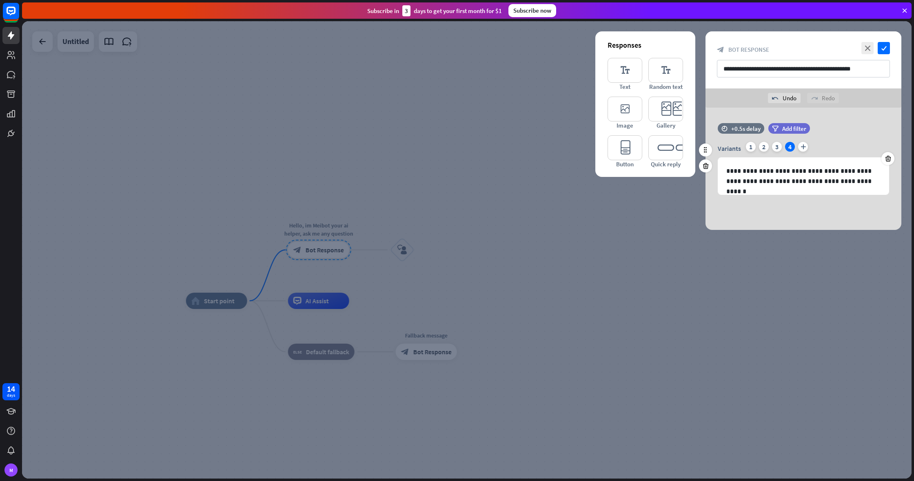
click at [897, 166] on div "**********" at bounding box center [803, 168] width 196 height 53
click at [894, 163] on div "**********" at bounding box center [803, 168] width 196 height 53
click at [893, 159] on div at bounding box center [887, 158] width 13 height 13
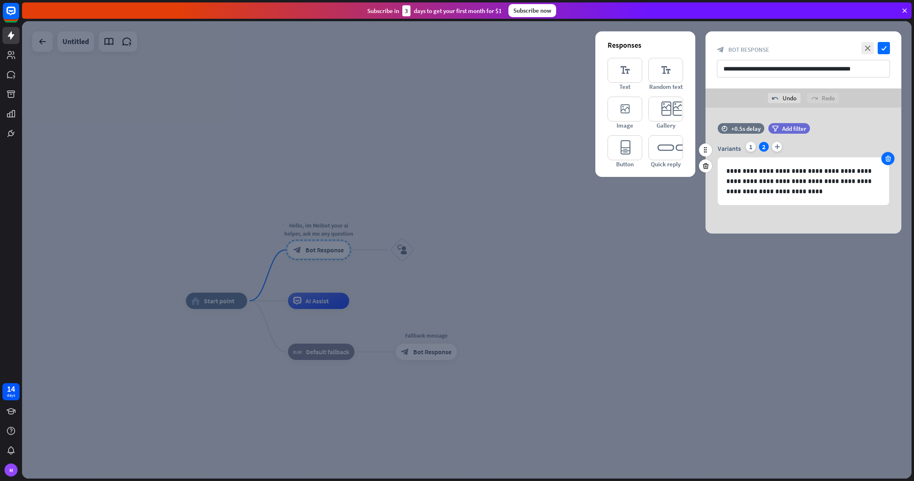
click at [893, 159] on div at bounding box center [887, 158] width 13 height 13
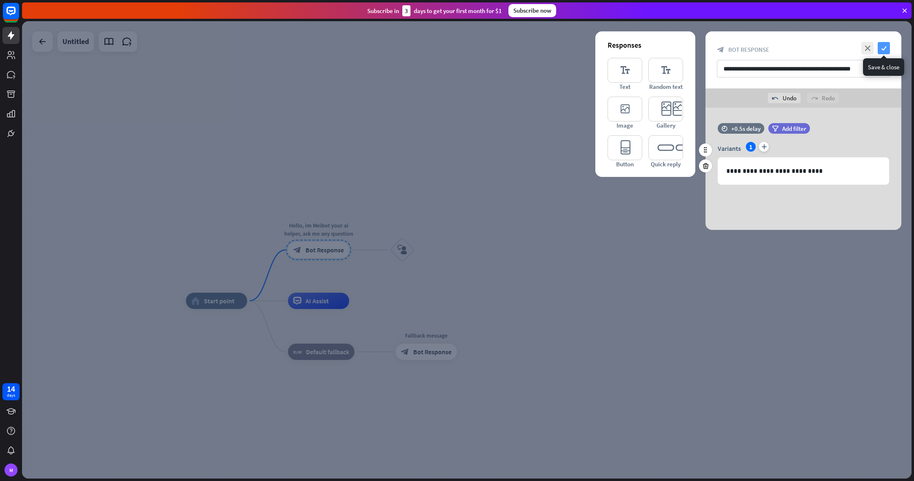
click at [885, 48] on icon "check" at bounding box center [883, 48] width 12 height 12
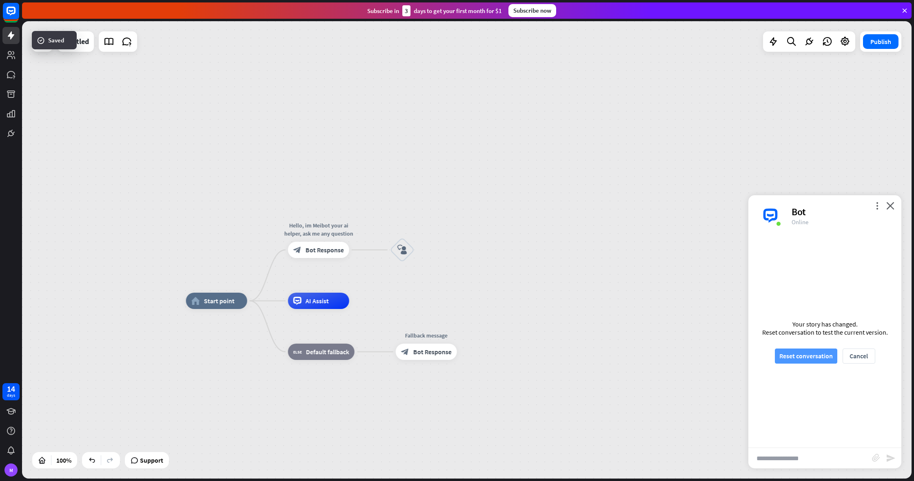
click at [812, 355] on button "Reset conversation" at bounding box center [806, 356] width 62 height 15
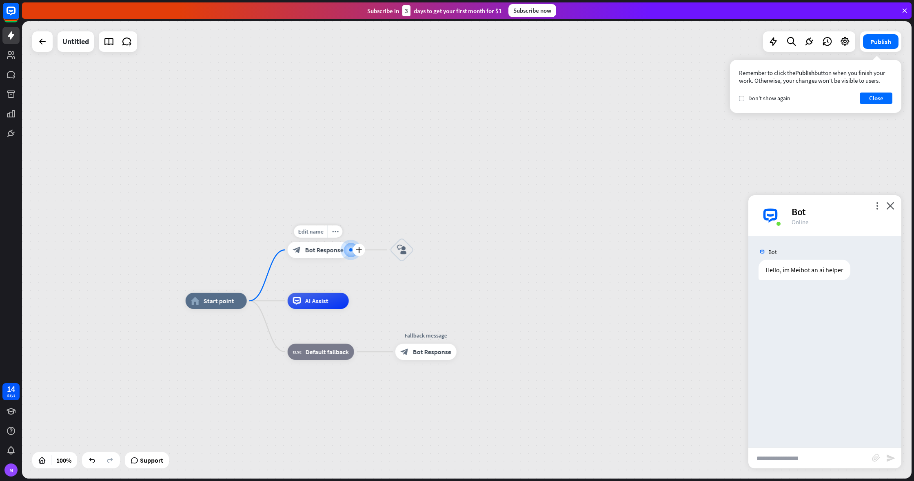
click at [332, 257] on div "block_bot_response Bot Response" at bounding box center [318, 250] width 61 height 16
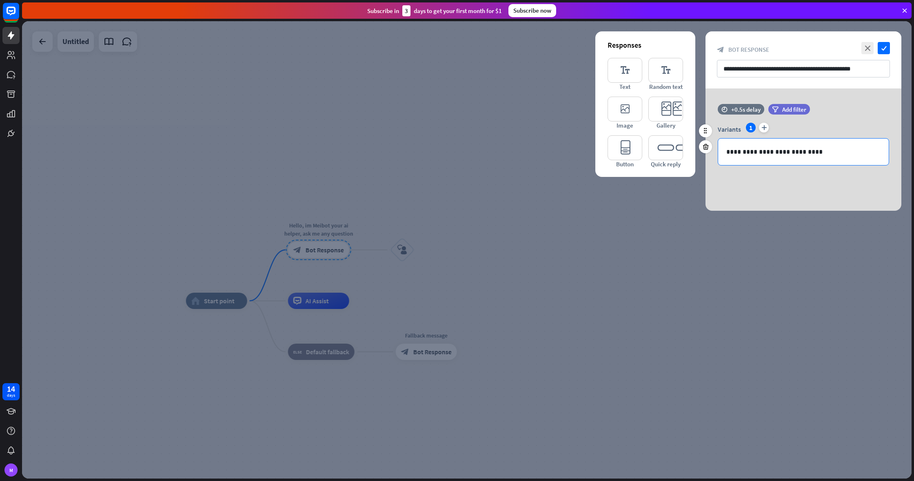
click at [824, 153] on p "**********" at bounding box center [803, 152] width 154 height 10
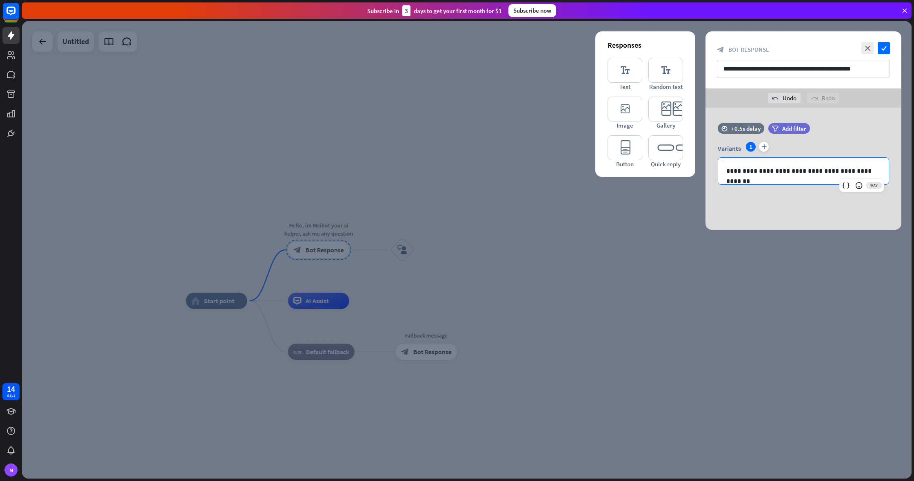
click at [888, 40] on div "**********" at bounding box center [803, 59] width 196 height 57
click at [885, 44] on icon "check" at bounding box center [883, 48] width 12 height 12
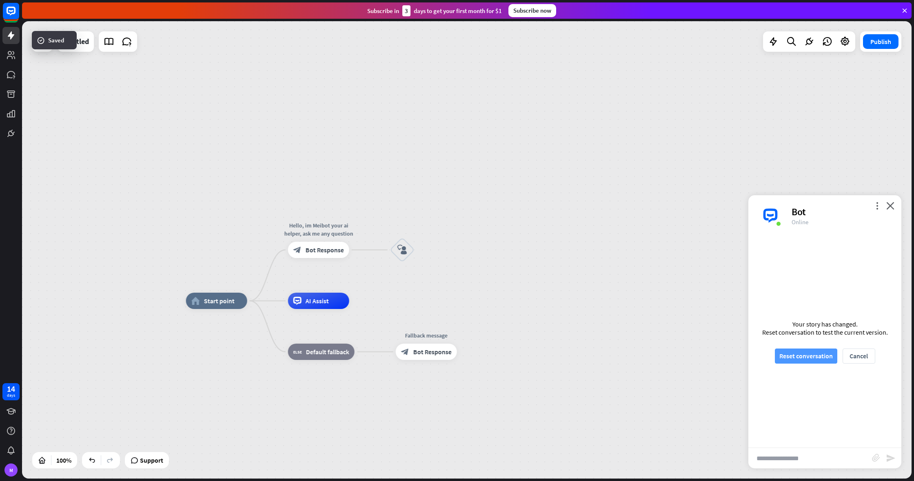
drag, startPoint x: 802, startPoint y: 368, endPoint x: 805, endPoint y: 363, distance: 6.6
click at [804, 365] on div "Your story has changed. Reset conversation to test the current version. Reset c…" at bounding box center [824, 342] width 153 height 212
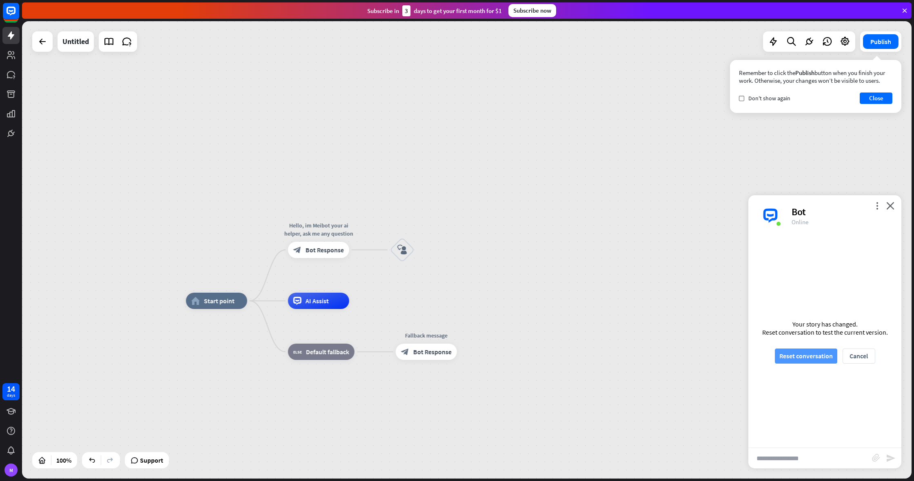
click at [809, 360] on button "Reset conversation" at bounding box center [806, 356] width 62 height 15
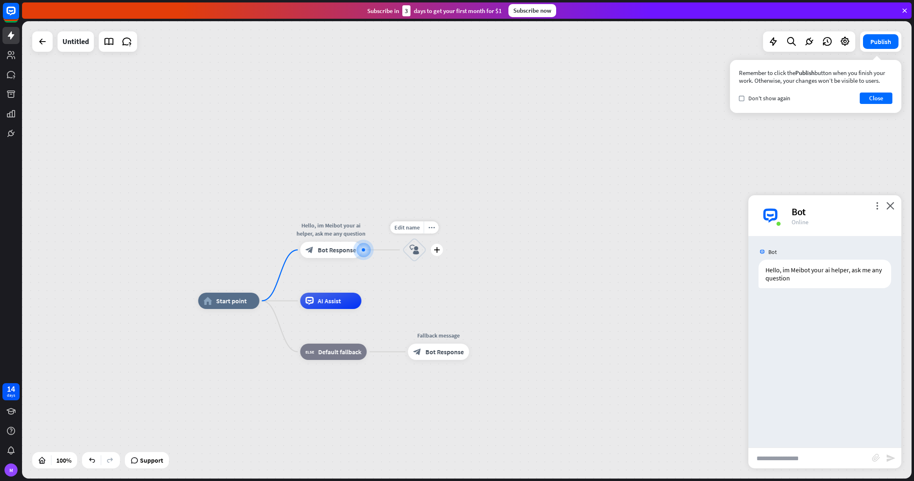
click at [419, 245] on icon "block_user_input" at bounding box center [415, 250] width 10 height 10
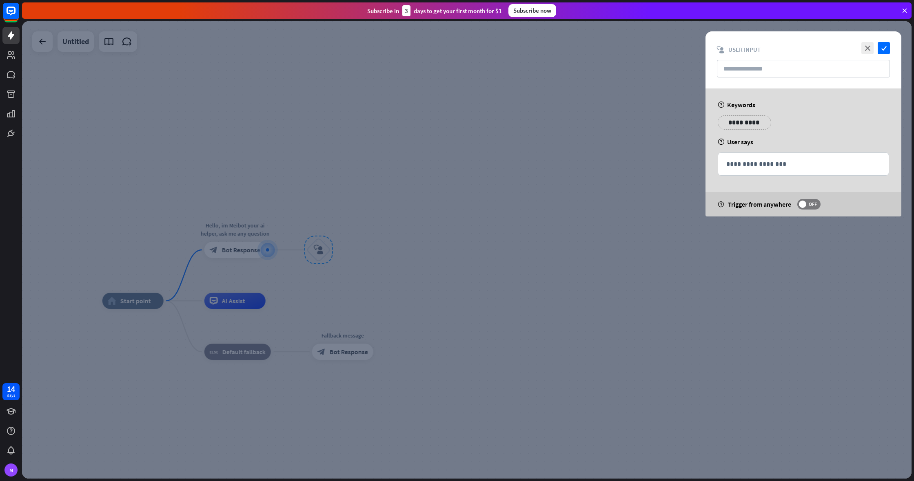
drag, startPoint x: 400, startPoint y: 256, endPoint x: 268, endPoint y: 252, distance: 131.4
click at [381, 256] on div at bounding box center [466, 250] width 889 height 458
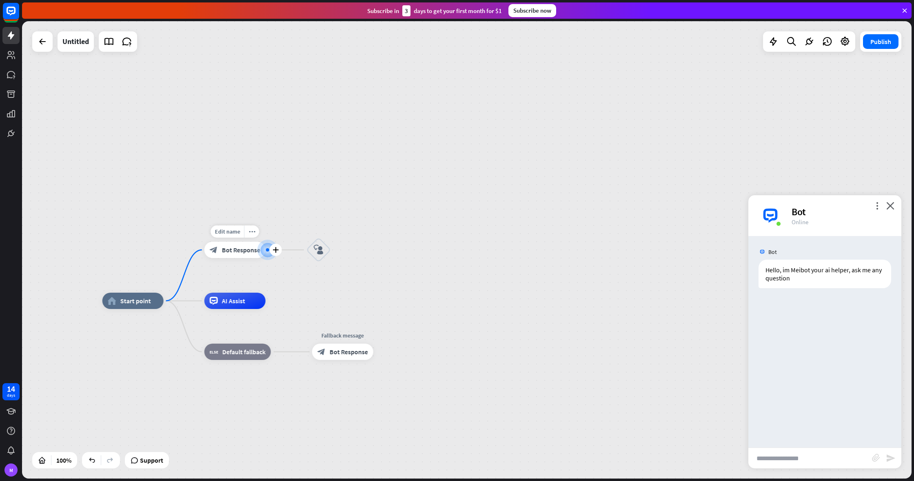
click at [232, 251] on span "Bot Response" at bounding box center [241, 250] width 38 height 8
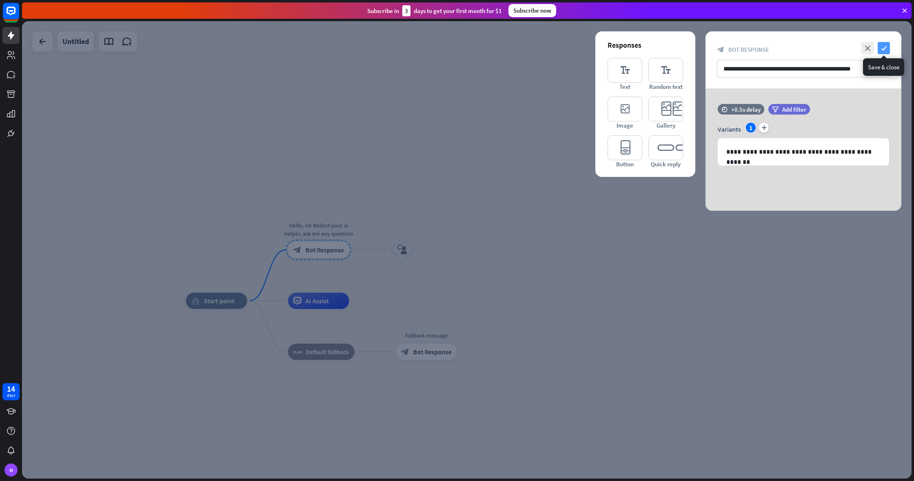
click at [884, 43] on icon "check" at bounding box center [883, 48] width 12 height 12
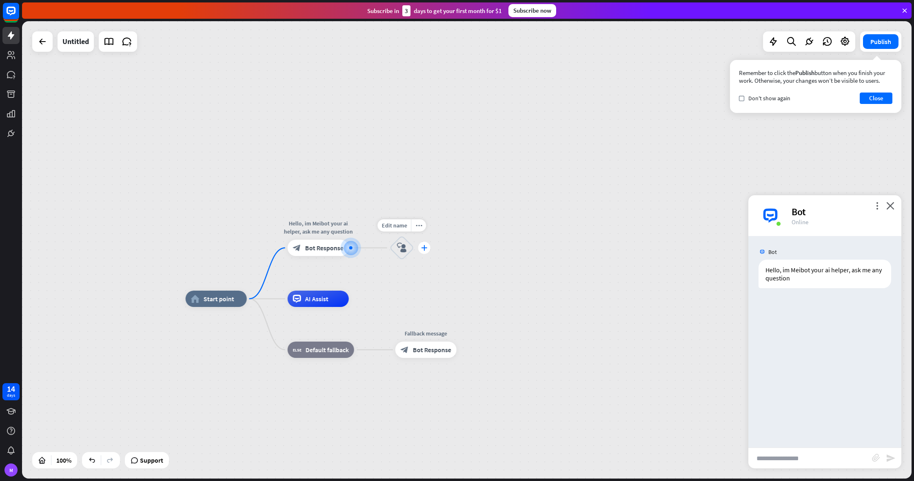
click at [420, 248] on div "plus" at bounding box center [424, 248] width 12 height 12
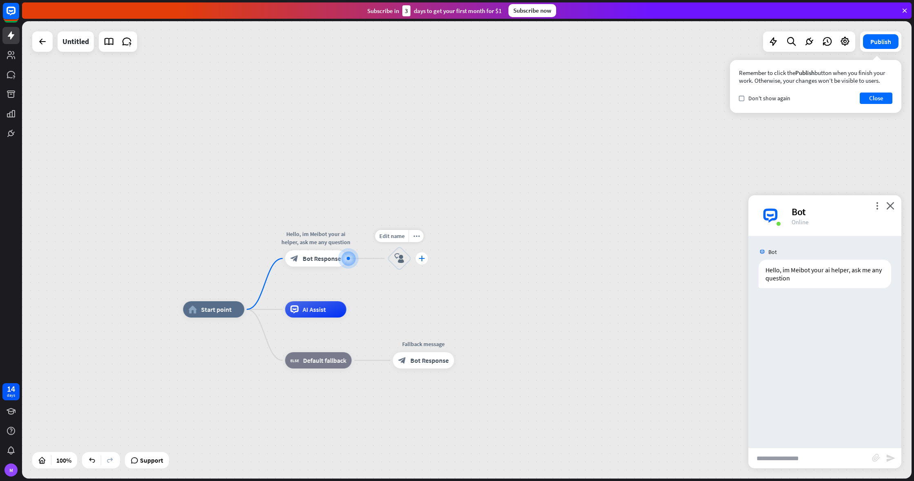
click at [422, 259] on icon "plus" at bounding box center [422, 259] width 6 height 6
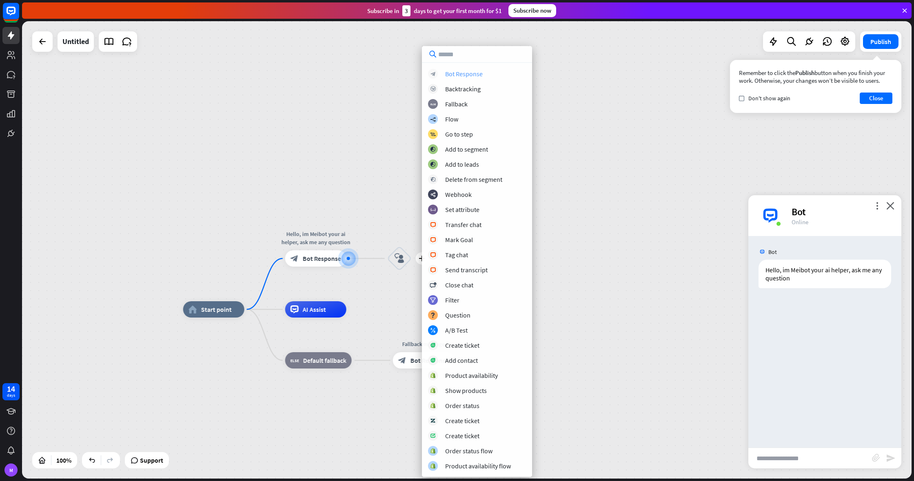
click at [472, 77] on div "Bot Response" at bounding box center [464, 74] width 38 height 8
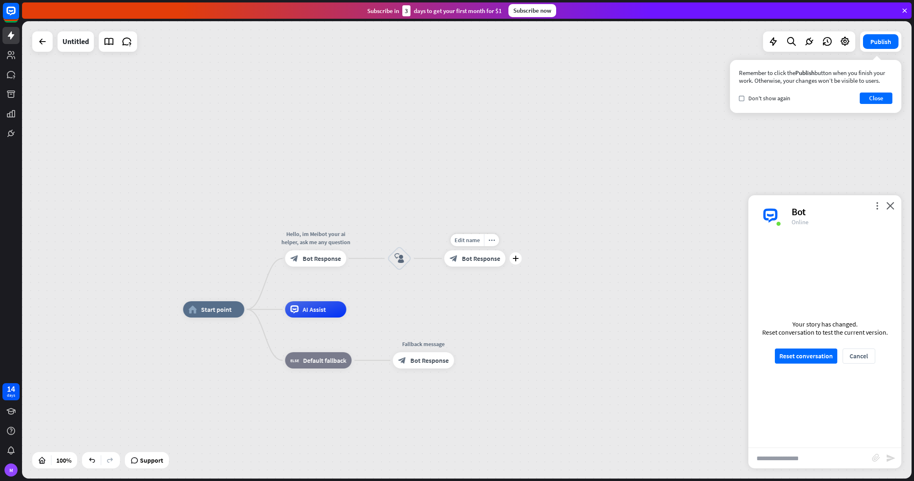
click at [485, 260] on span "Bot Response" at bounding box center [481, 259] width 38 height 8
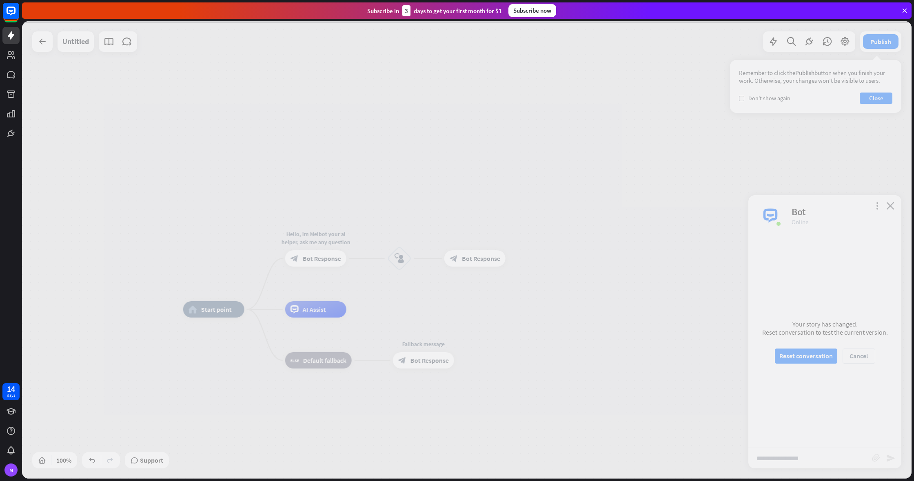
click at [485, 259] on div at bounding box center [466, 250] width 889 height 458
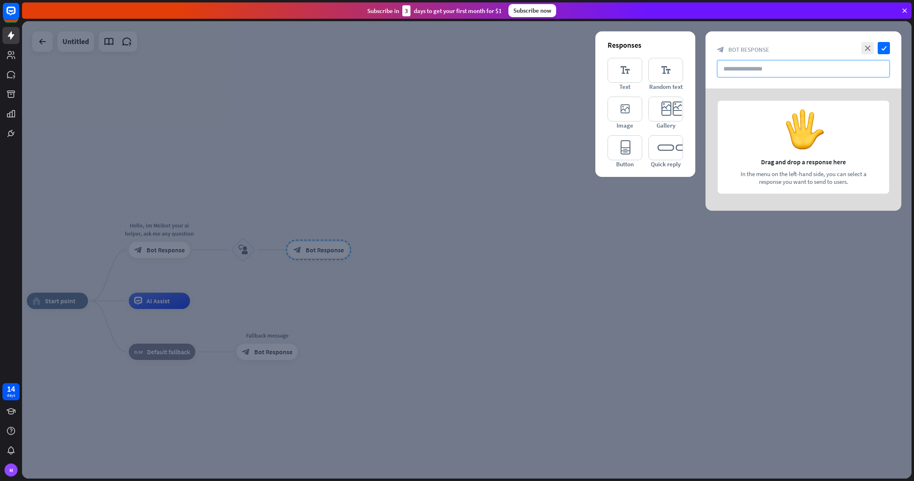
click at [740, 72] on input "text" at bounding box center [803, 69] width 173 height 18
click at [778, 135] on div at bounding box center [803, 150] width 196 height 122
drag, startPoint x: 517, startPoint y: 215, endPoint x: 493, endPoint y: 206, distance: 26.2
click at [515, 215] on div at bounding box center [466, 250] width 889 height 458
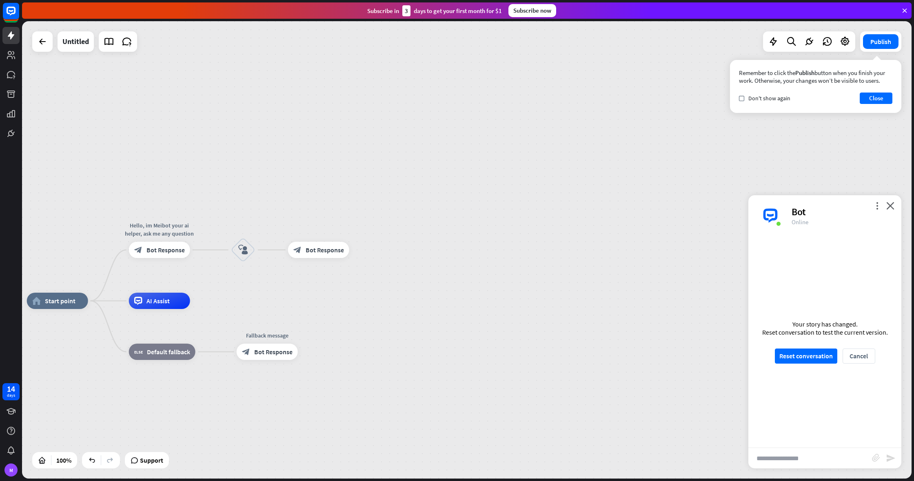
click at [310, 247] on span "Bot Response" at bounding box center [325, 250] width 38 height 8
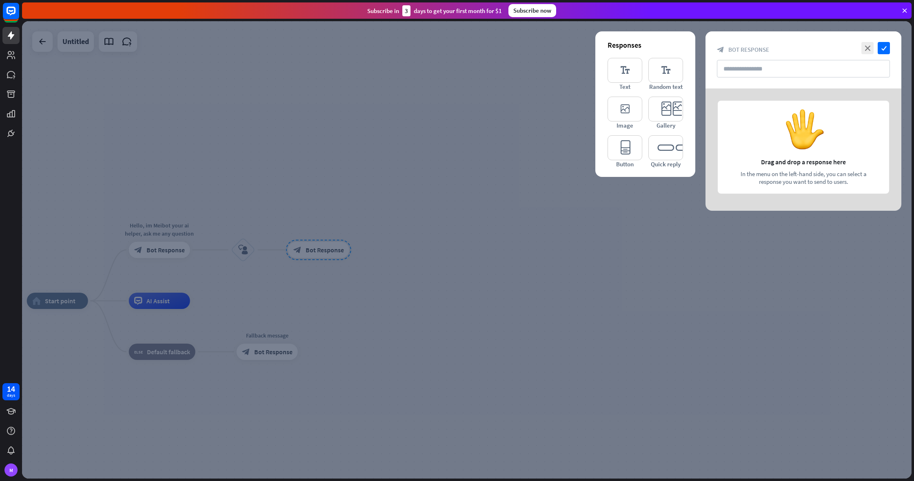
click at [310, 247] on div at bounding box center [466, 250] width 889 height 458
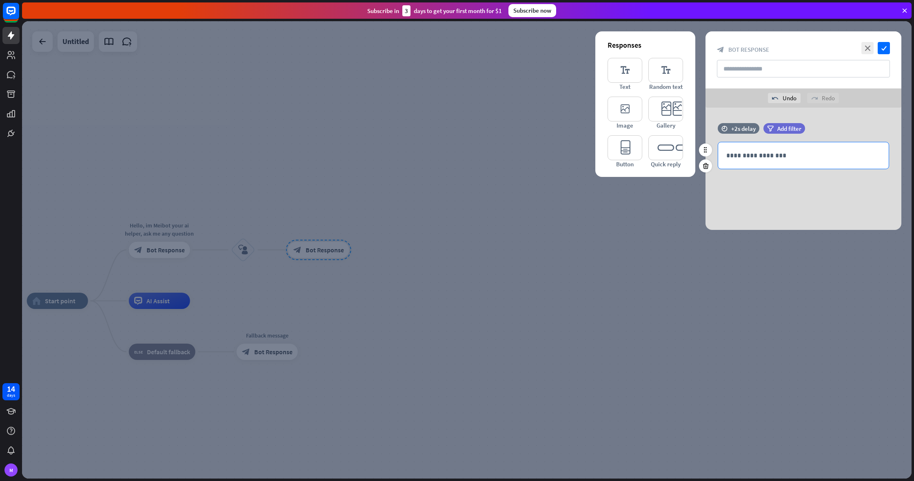
click at [798, 160] on p "**********" at bounding box center [803, 156] width 154 height 10
click at [481, 119] on div at bounding box center [466, 250] width 889 height 458
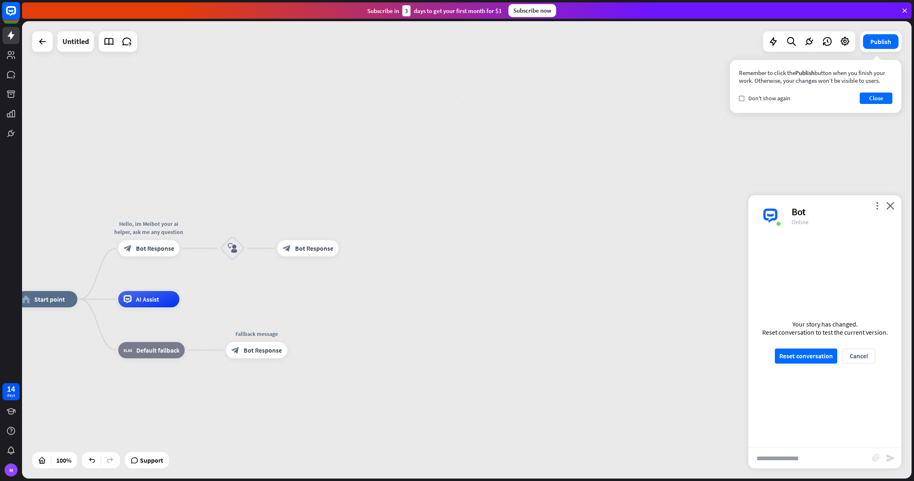
click at [9, 8] on icon at bounding box center [11, 11] width 10 height 10
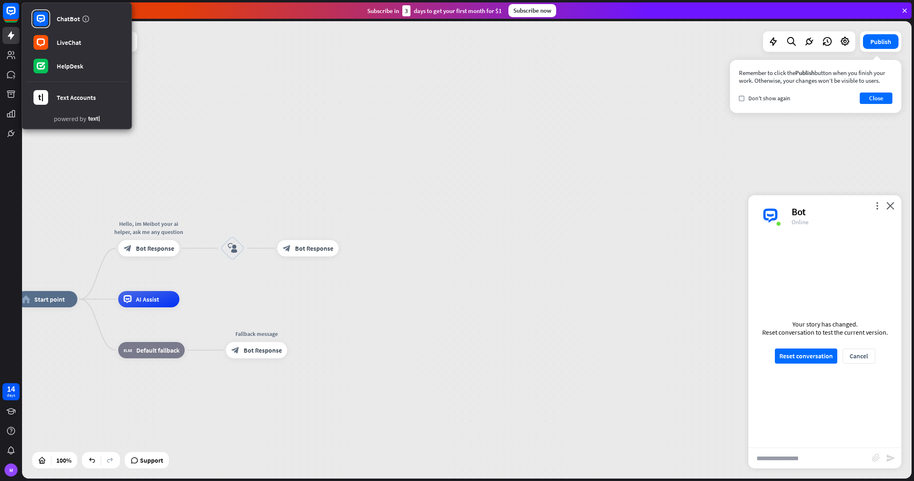
drag, startPoint x: 177, startPoint y: 62, endPoint x: 142, endPoint y: 61, distance: 34.7
click at [176, 62] on div "home_2 Start point Hello, im Meibot your ai helper, ask me any question block_b…" at bounding box center [466, 250] width 889 height 458
click at [9, 53] on icon at bounding box center [11, 55] width 8 height 8
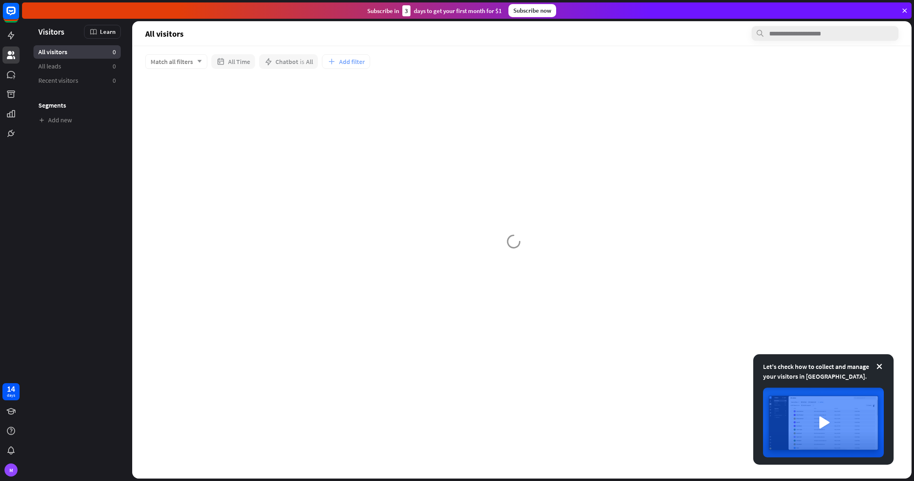
click at [273, 58] on div at bounding box center [521, 262] width 779 height 433
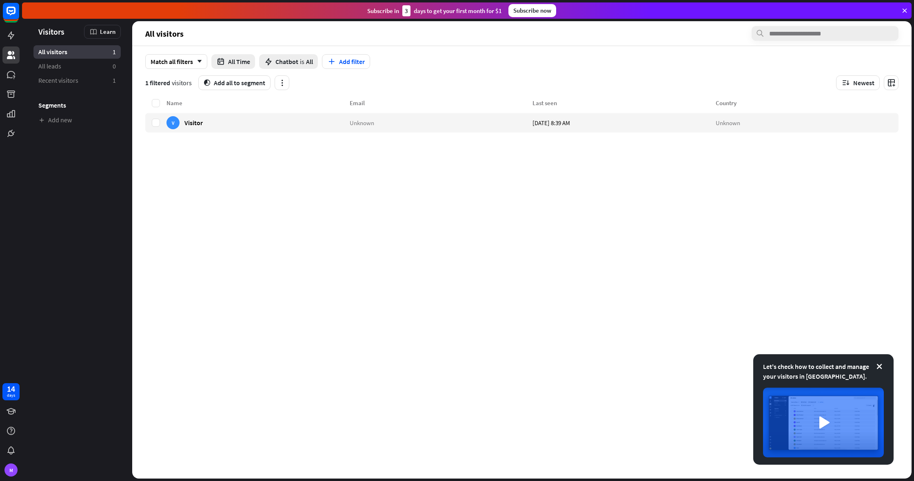
drag, startPoint x: 800, startPoint y: 58, endPoint x: 744, endPoint y: 56, distance: 55.5
click at [798, 57] on div "Match all filters arrow_down All Time Chatbot is All Add filter" at bounding box center [521, 61] width 753 height 15
drag, startPoint x: 167, startPoint y: 174, endPoint x: 16, endPoint y: 45, distance: 198.2
click at [158, 163] on div "Name Email Last seen Country V Visitor Unknown [DATE] 8:39 AM Unknown" at bounding box center [521, 288] width 753 height 381
click at [14, 33] on icon at bounding box center [11, 36] width 10 height 10
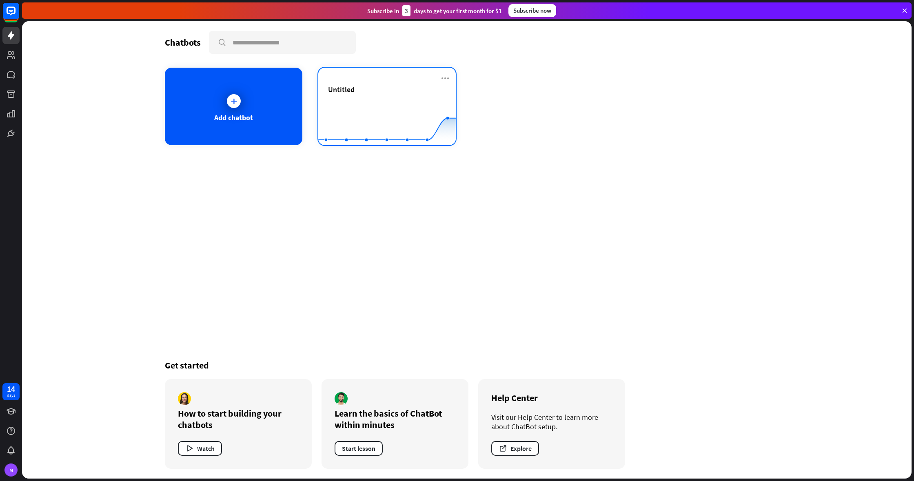
click at [381, 82] on div "Untitled Created with Highcharts 10.1.0 0 5 10" at bounding box center [386, 107] width 137 height 78
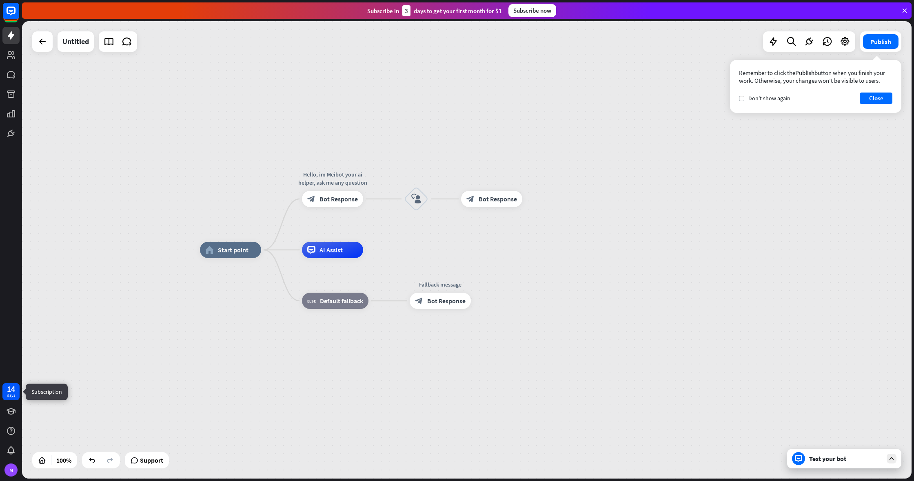
click at [5, 393] on div "14 days" at bounding box center [10, 391] width 17 height 17
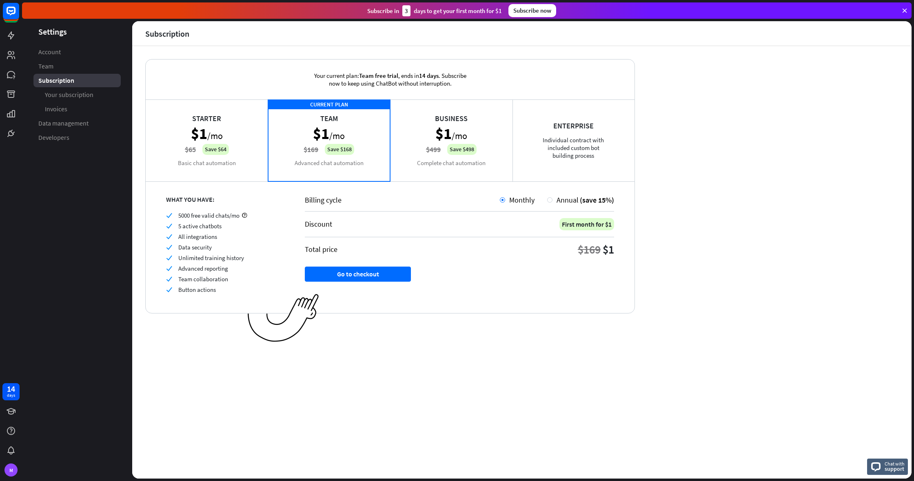
click at [525, 12] on div "Subscribe now" at bounding box center [532, 10] width 48 height 13
click at [551, 202] on div at bounding box center [549, 199] width 5 height 5
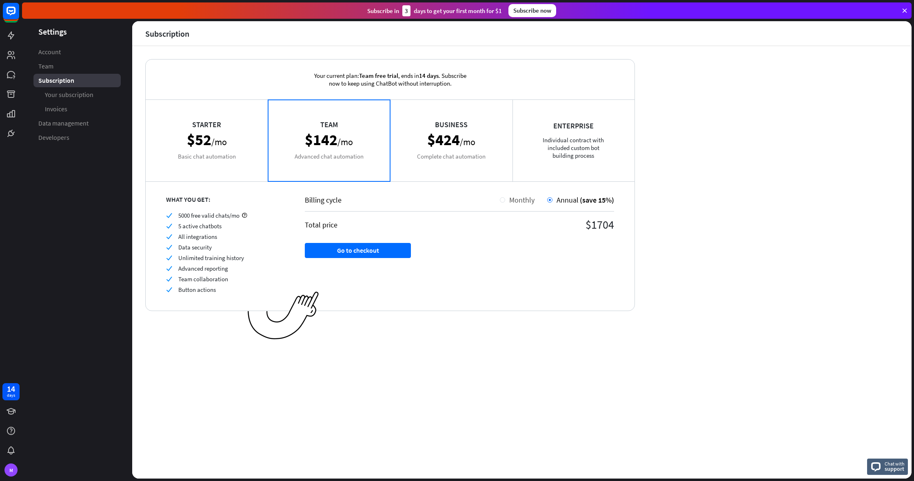
click at [512, 199] on span "Monthly" at bounding box center [521, 199] width 25 height 9
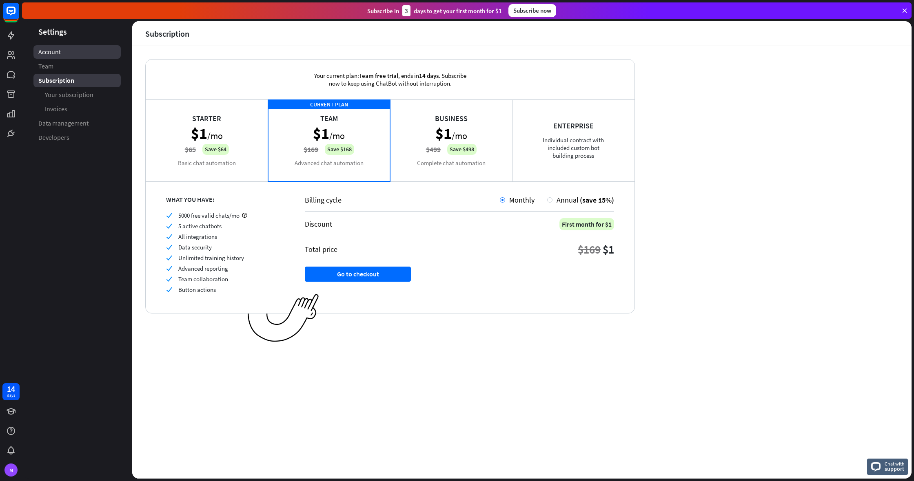
click at [64, 50] on link "Account" at bounding box center [76, 51] width 87 height 13
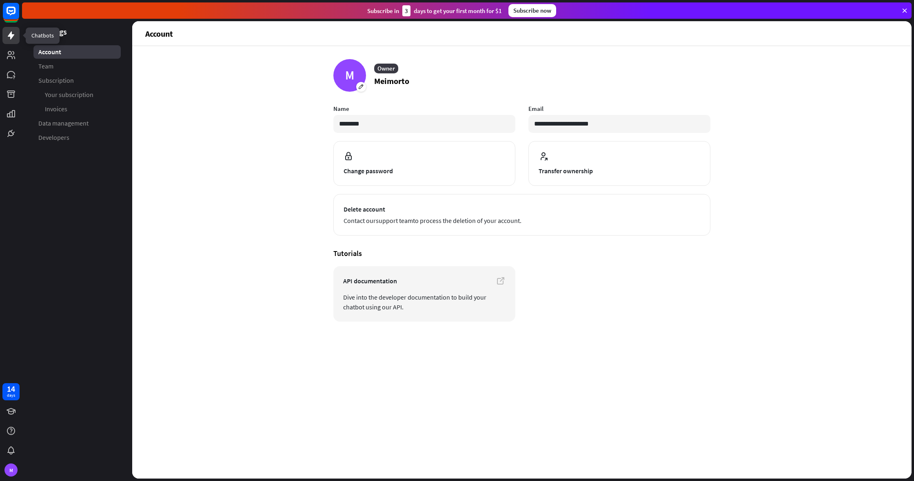
click at [17, 33] on link at bounding box center [10, 35] width 17 height 17
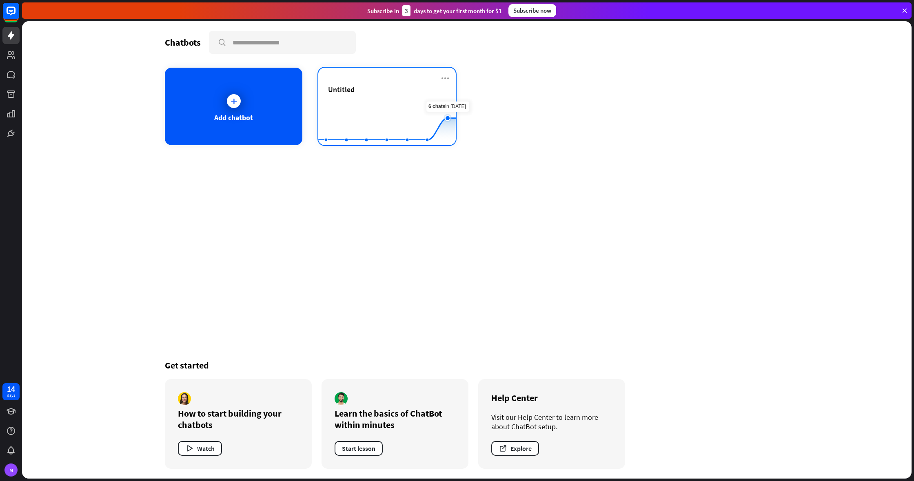
click at [441, 106] on rect at bounding box center [386, 125] width 137 height 51
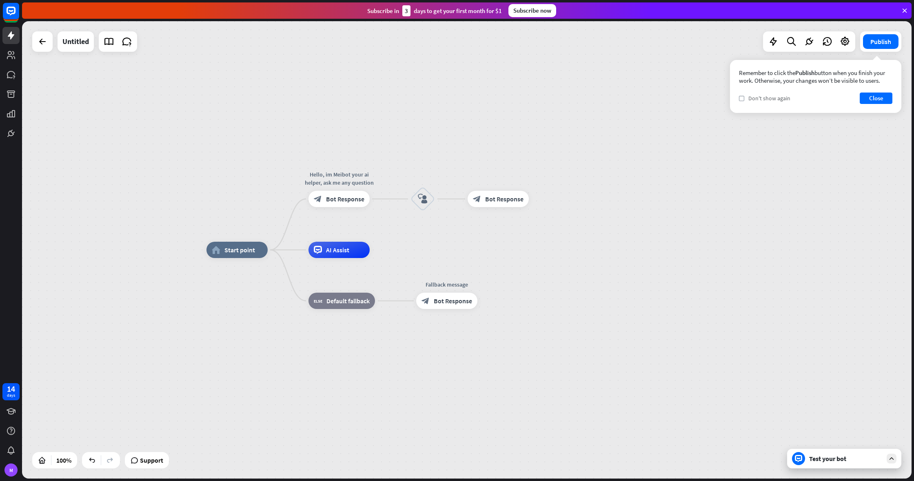
click at [758, 101] on span "Don't show again" at bounding box center [769, 98] width 42 height 7
click at [872, 97] on button "Close" at bounding box center [876, 98] width 33 height 11
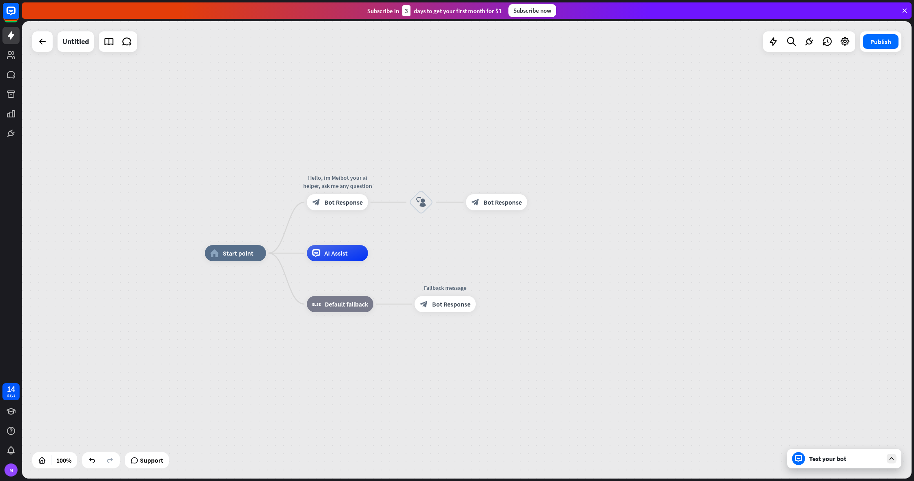
click at [820, 460] on div "Test your bot" at bounding box center [845, 459] width 73 height 8
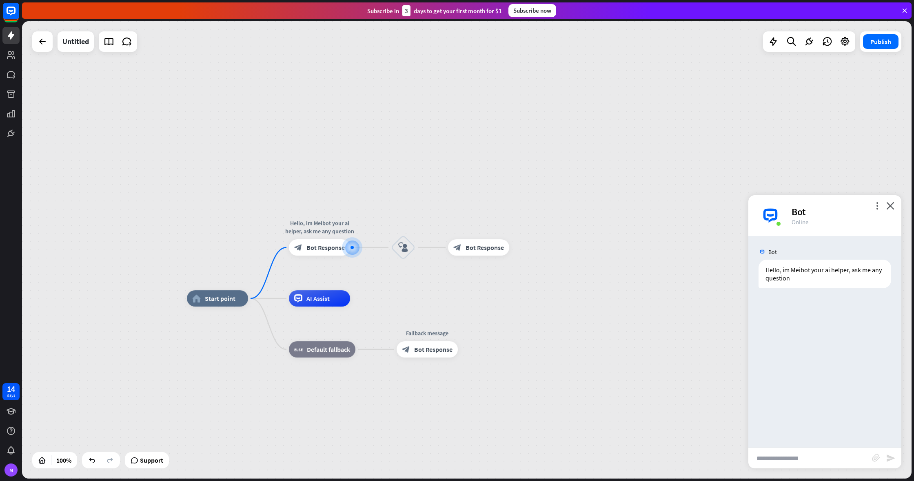
click at [789, 452] on input "text" at bounding box center [810, 458] width 124 height 20
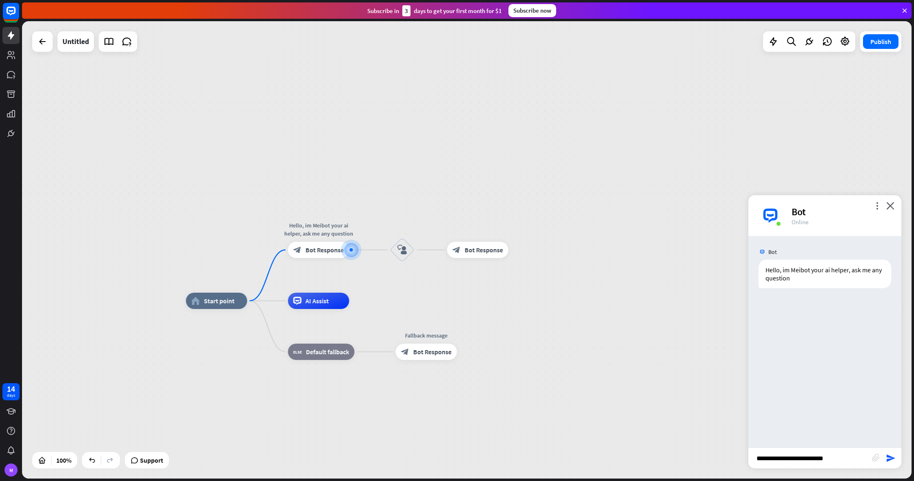
type input "**********"
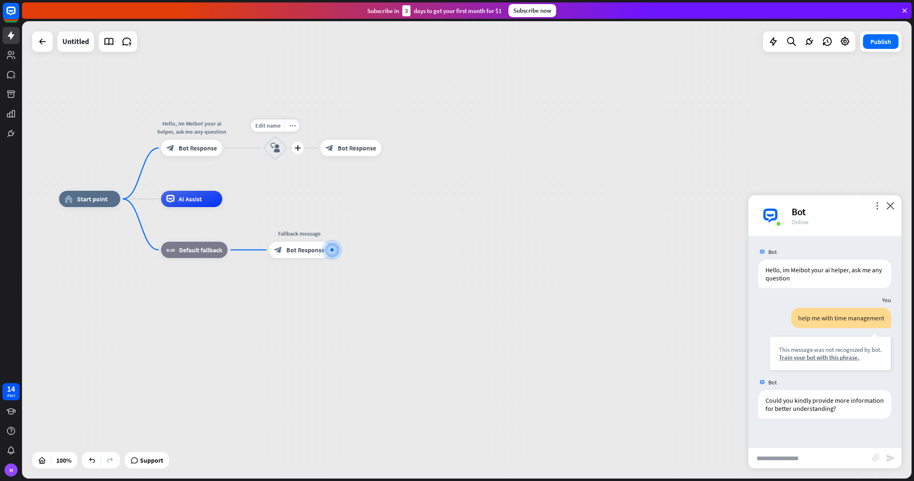
click at [284, 149] on div "block_user_input" at bounding box center [275, 148] width 24 height 24
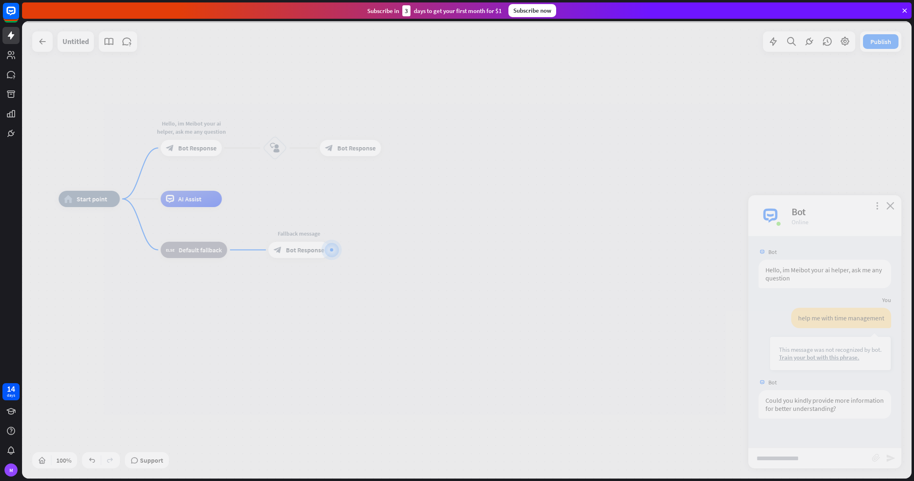
click at [278, 145] on div at bounding box center [466, 250] width 889 height 458
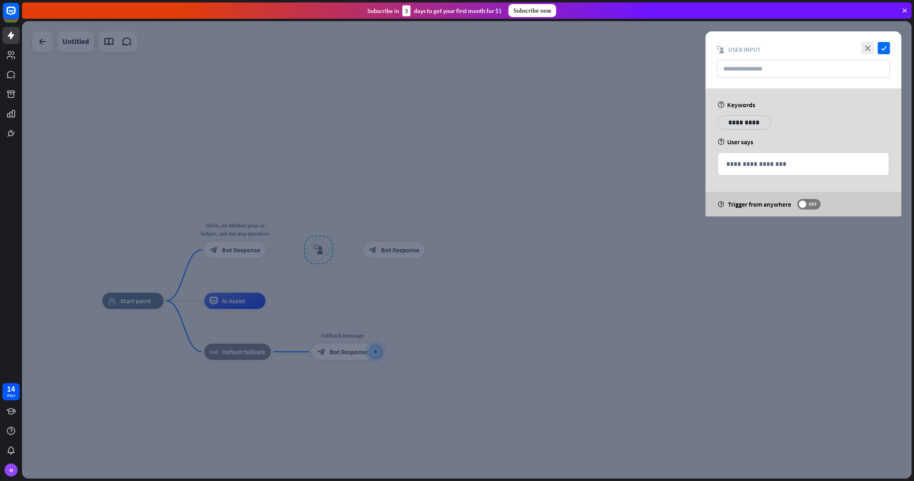
click at [744, 124] on p "**********" at bounding box center [744, 122] width 41 height 10
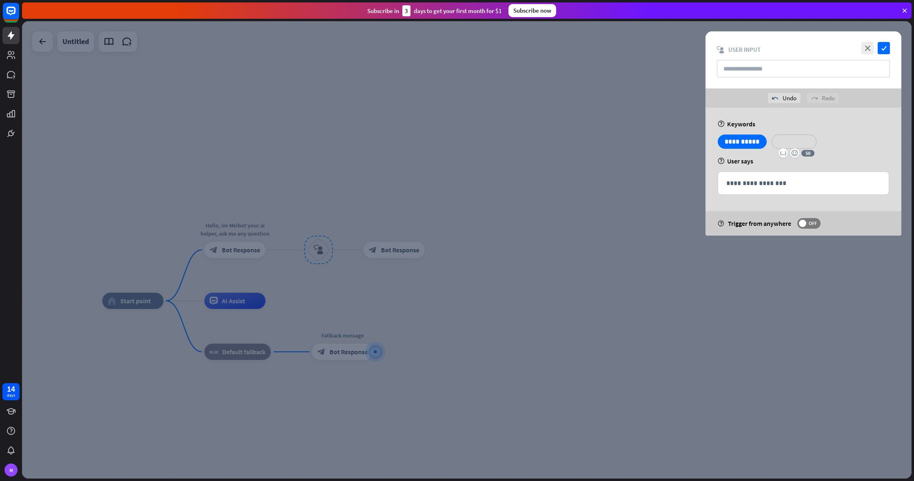
click at [800, 146] on p "**********" at bounding box center [794, 142] width 33 height 10
click at [825, 162] on div "help User says" at bounding box center [803, 161] width 171 height 8
click at [811, 222] on span "OFF" at bounding box center [812, 223] width 13 height 7
click at [815, 224] on span at bounding box center [814, 223] width 7 height 7
click at [855, 141] on p "**********" at bounding box center [847, 142] width 41 height 10
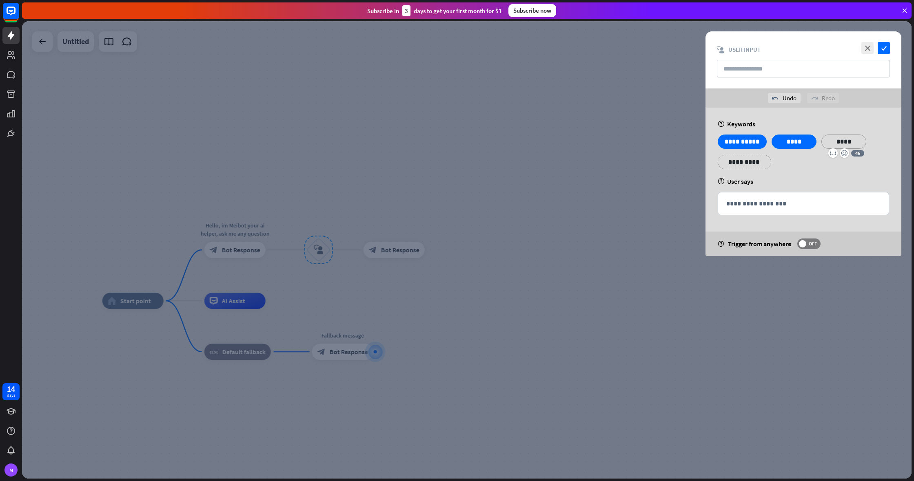
click at [855, 164] on div "**********" at bounding box center [803, 155] width 176 height 41
click at [881, 44] on icon "check" at bounding box center [883, 48] width 12 height 12
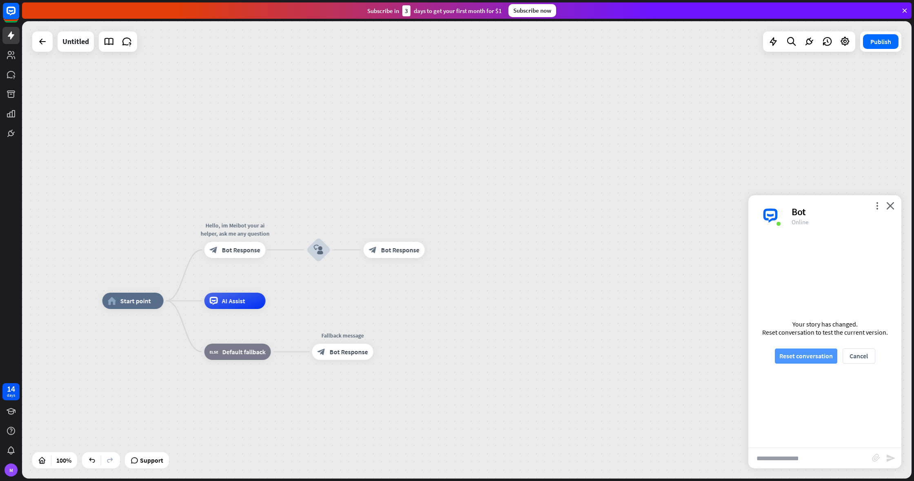
click at [810, 354] on button "Reset conversation" at bounding box center [806, 356] width 62 height 15
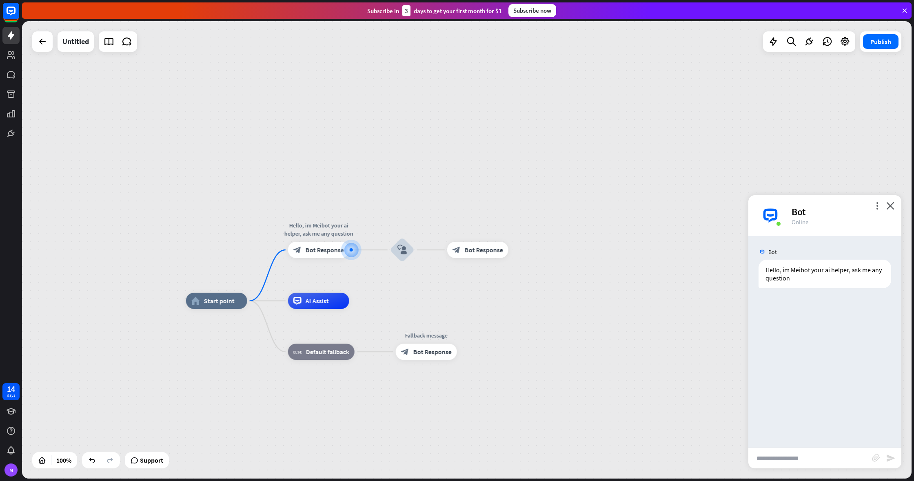
click at [794, 464] on input "text" at bounding box center [810, 458] width 124 height 20
type input "**********"
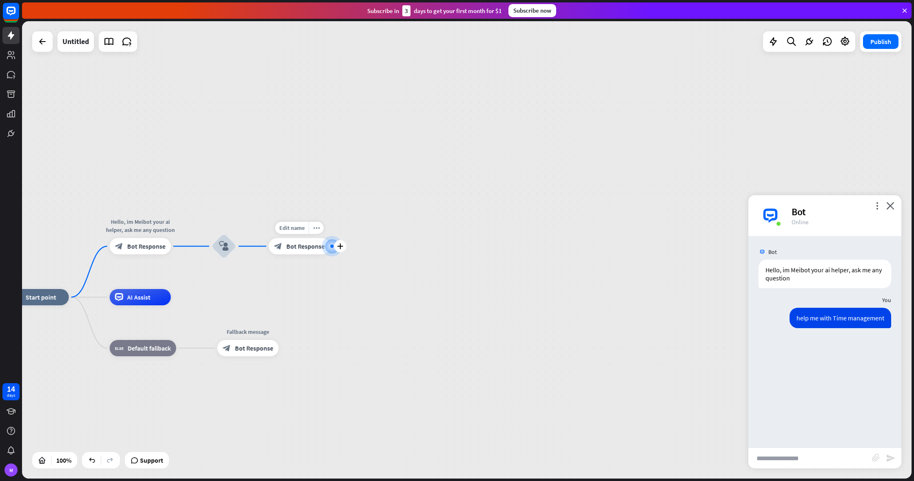
click at [290, 245] on span "Bot Response" at bounding box center [305, 246] width 38 height 8
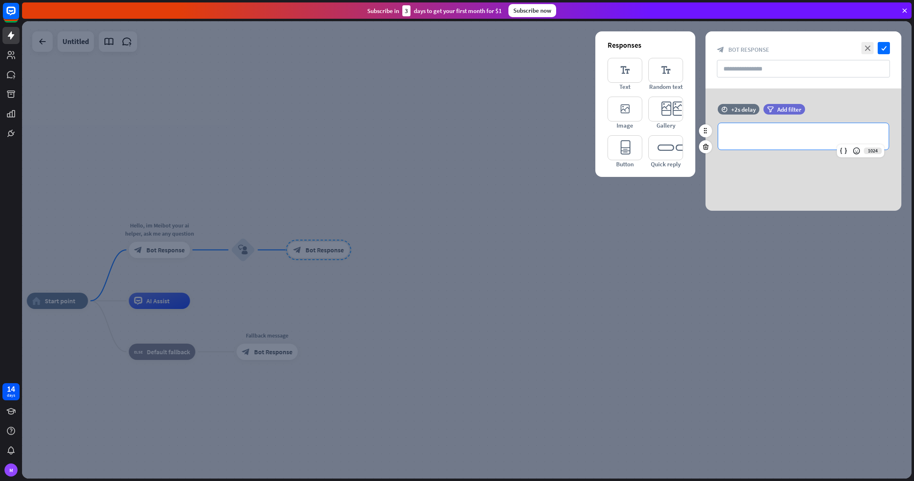
click at [769, 133] on p "**********" at bounding box center [803, 136] width 154 height 10
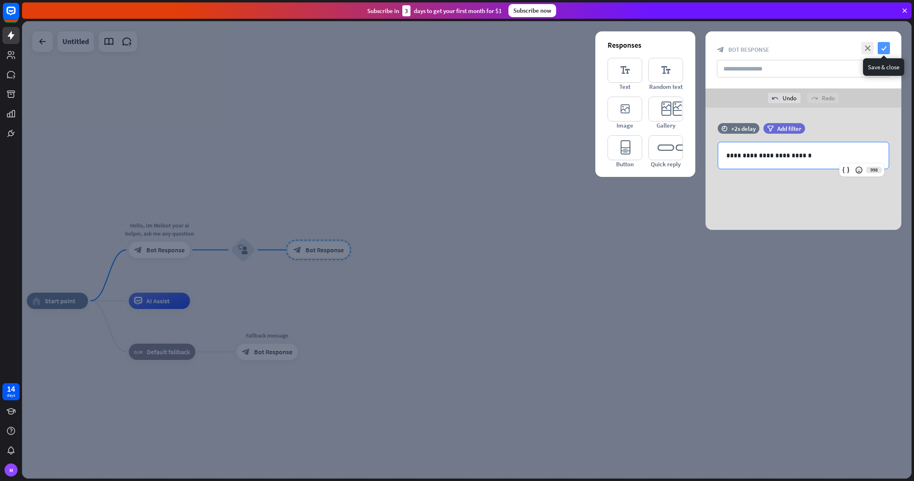
click at [884, 47] on icon "check" at bounding box center [883, 48] width 12 height 12
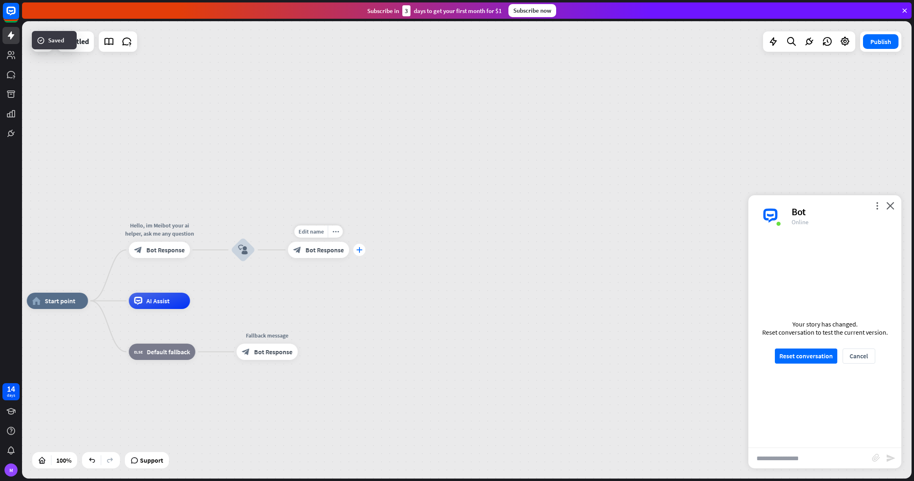
click at [356, 254] on div "plus" at bounding box center [359, 250] width 12 height 12
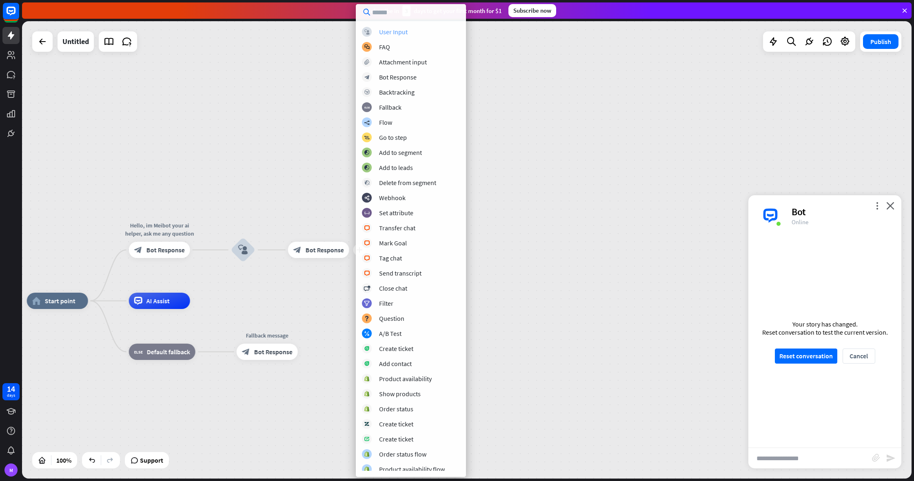
click at [398, 32] on div "User Input" at bounding box center [393, 32] width 29 height 8
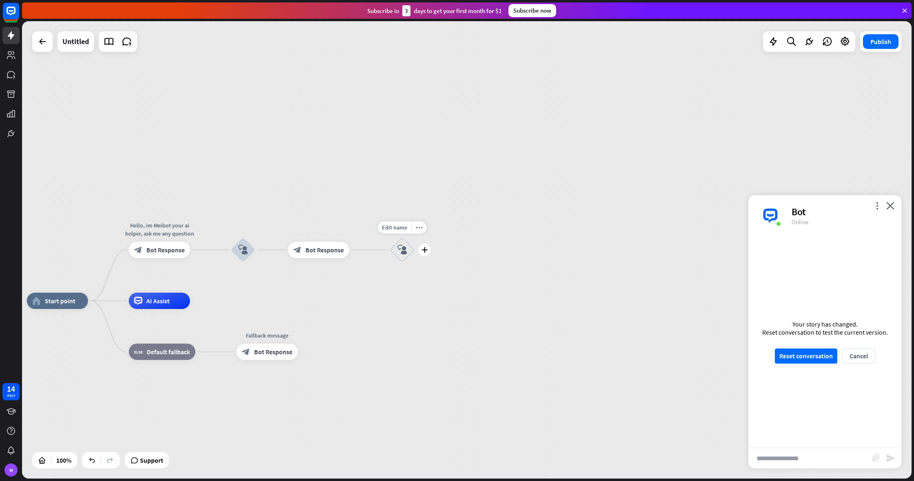
click at [403, 251] on icon "block_user_input" at bounding box center [402, 250] width 10 height 10
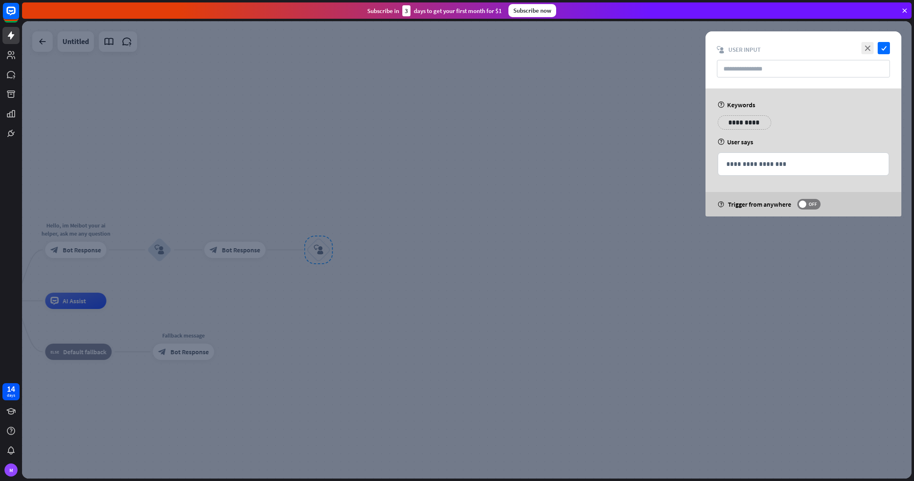
click at [732, 120] on p "**********" at bounding box center [744, 122] width 41 height 10
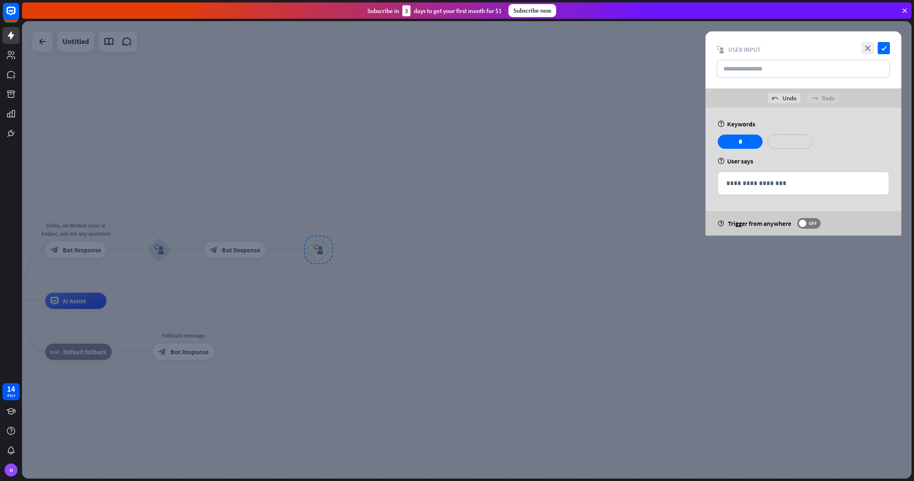
click at [789, 139] on p "**********" at bounding box center [789, 142] width 33 height 10
click at [846, 143] on p "**********" at bounding box center [839, 142] width 33 height 10
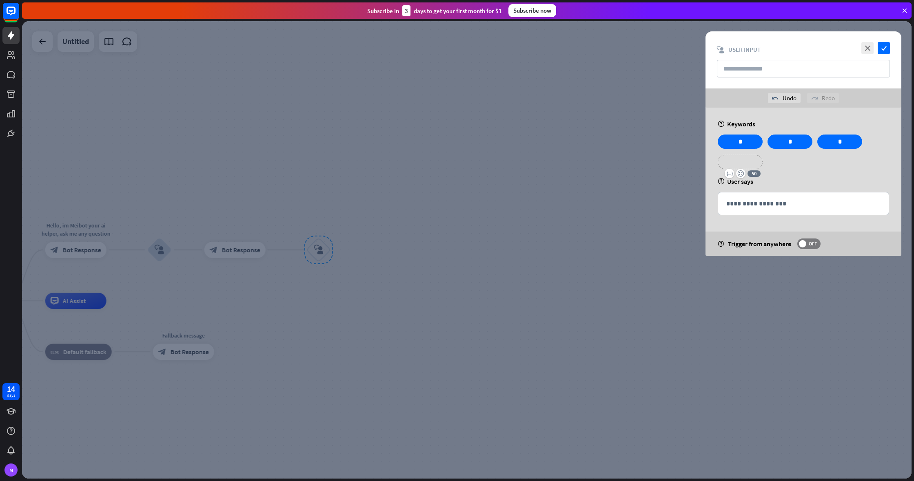
click at [752, 161] on p "**********" at bounding box center [740, 162] width 33 height 10
click at [791, 159] on p "**********" at bounding box center [789, 162] width 33 height 10
click at [844, 162] on p "**********" at bounding box center [839, 162] width 33 height 10
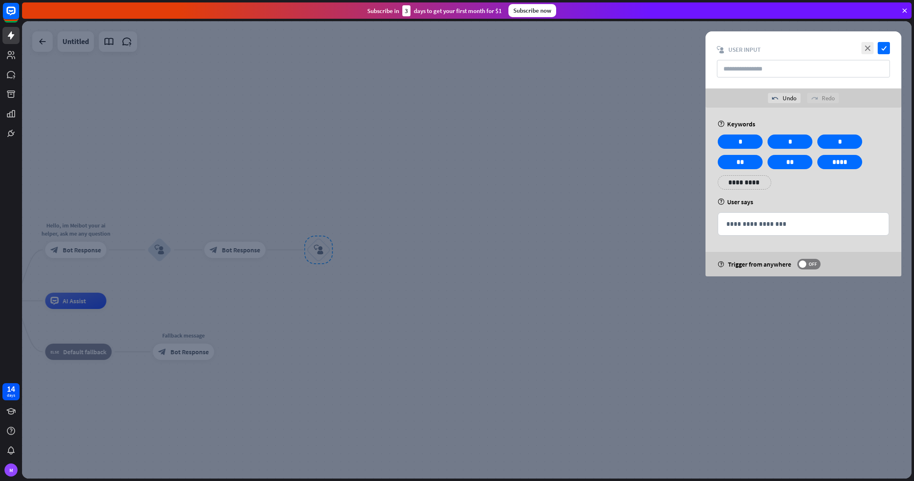
click at [855, 184] on div "**********" at bounding box center [803, 165] width 176 height 61
click at [880, 43] on icon "check" at bounding box center [883, 48] width 12 height 12
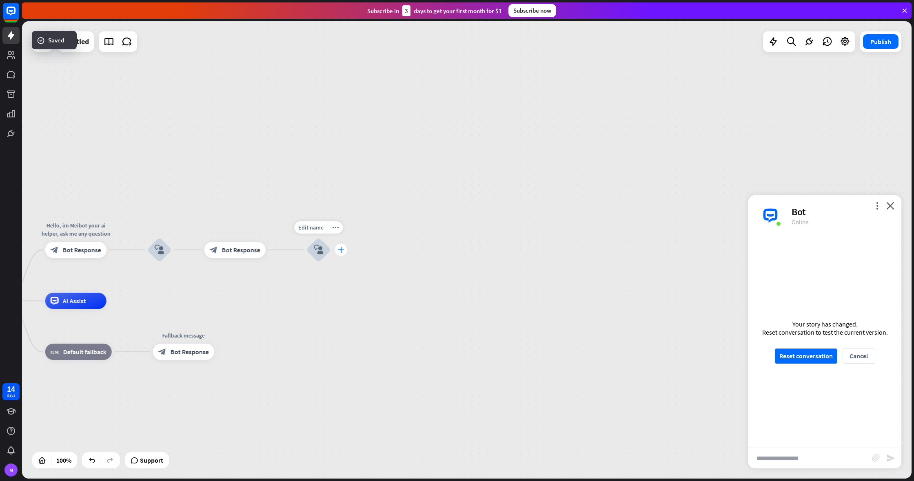
click at [340, 250] on icon "plus" at bounding box center [341, 250] width 6 height 6
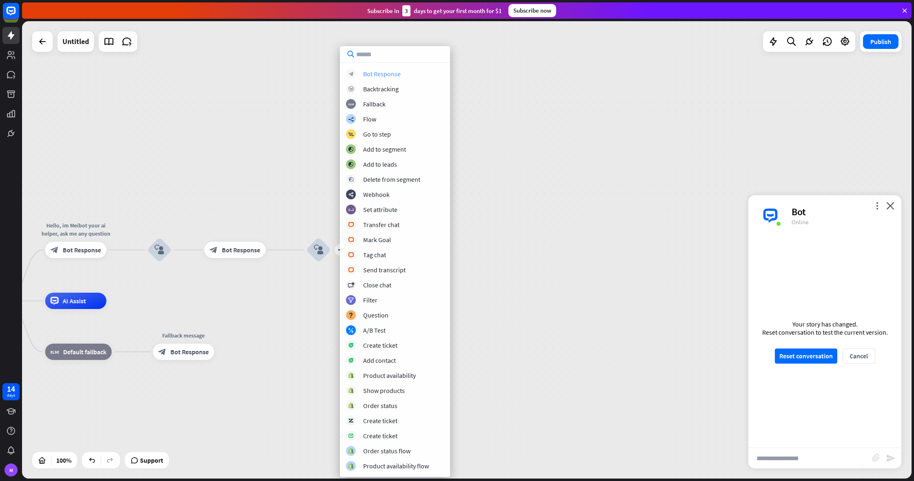
click at [382, 74] on div "Bot Response" at bounding box center [382, 74] width 38 height 8
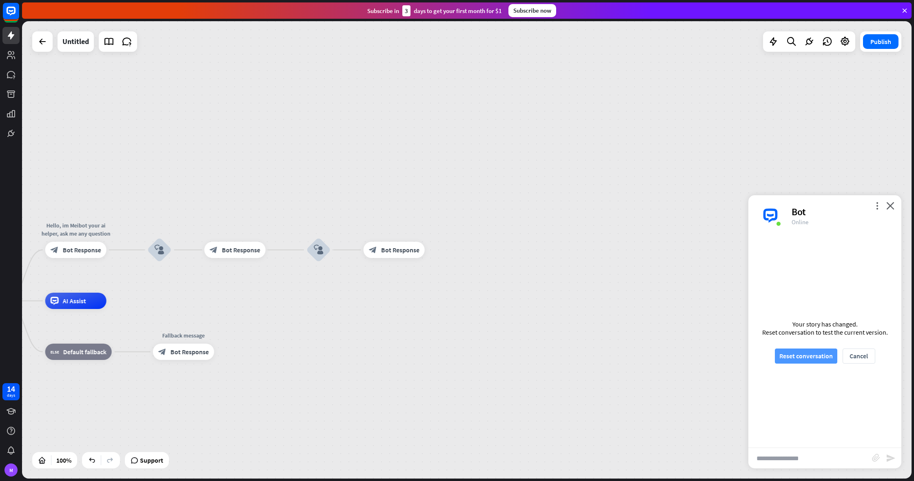
click at [806, 355] on button "Reset conversation" at bounding box center [806, 356] width 62 height 15
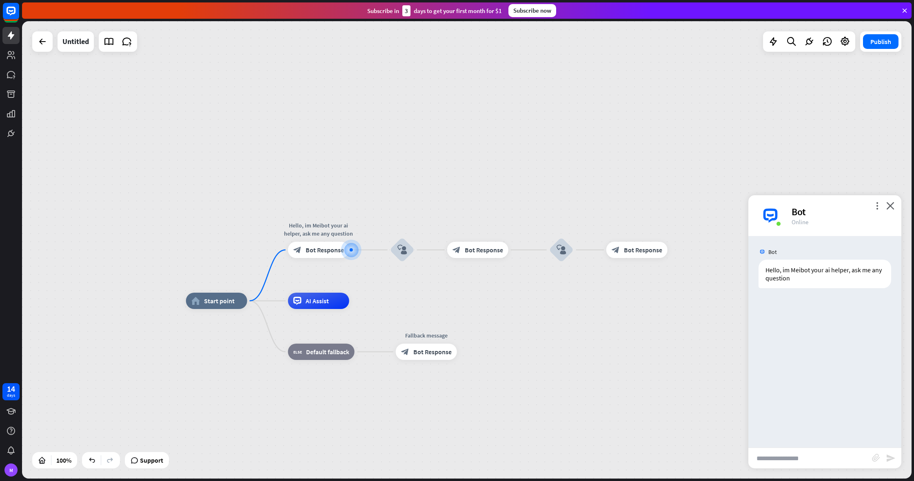
click at [777, 450] on input "text" at bounding box center [810, 458] width 124 height 20
type input "**********"
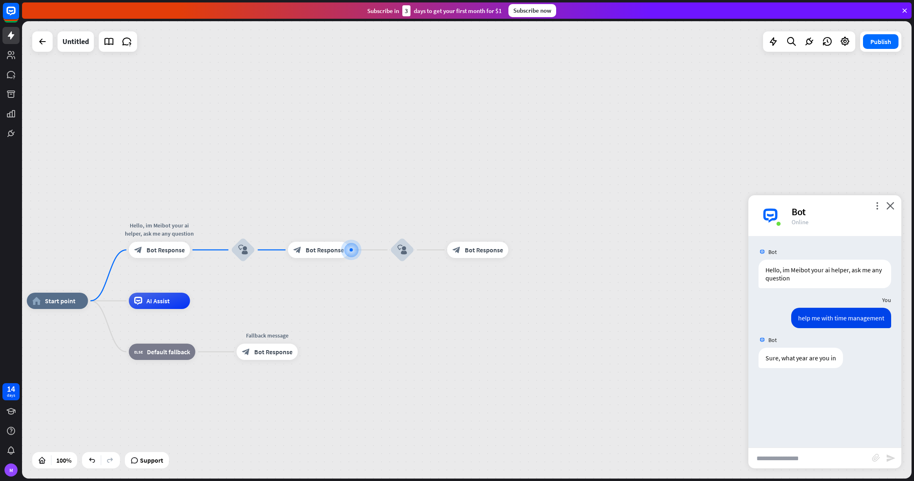
type input "*"
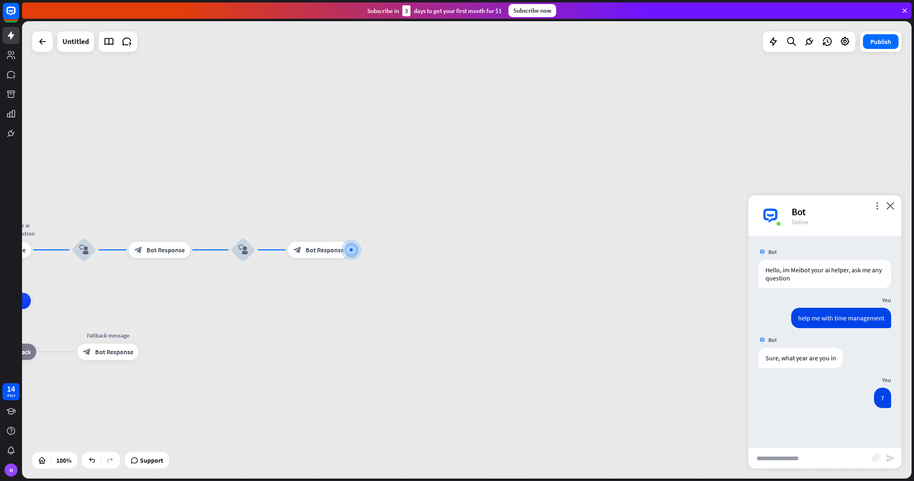
click at [454, 226] on div "home_2 Start point Hello, im Meibot your ai helper, ask me any question block_b…" at bounding box center [466, 250] width 889 height 458
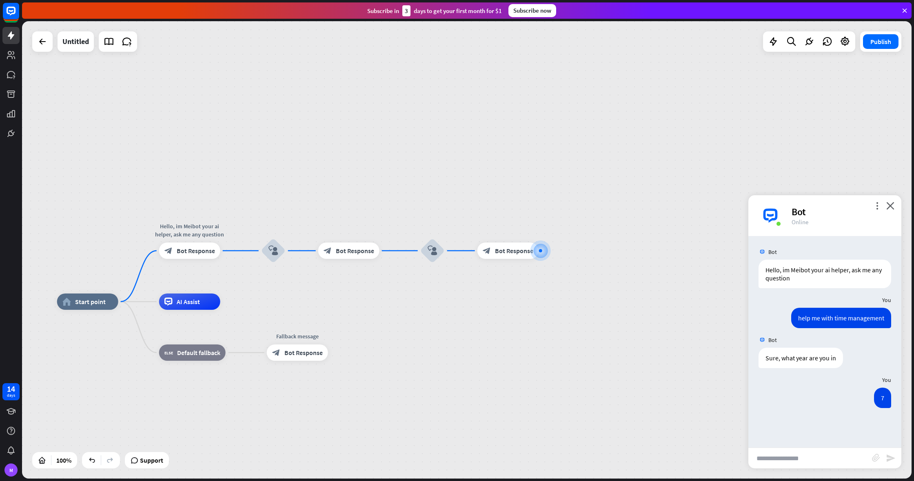
click at [402, 220] on div "home_2 Start point Hello, im Meibot your ai helper, ask me any question block_b…" at bounding box center [466, 250] width 889 height 458
drag, startPoint x: 596, startPoint y: 222, endPoint x: 589, endPoint y: 222, distance: 6.9
click at [596, 222] on div "home_2 Start point Hello, im Meibot your ai helper, ask me any question block_b…" at bounding box center [466, 250] width 889 height 458
click at [231, 248] on icon "plus" at bounding box center [230, 251] width 6 height 6
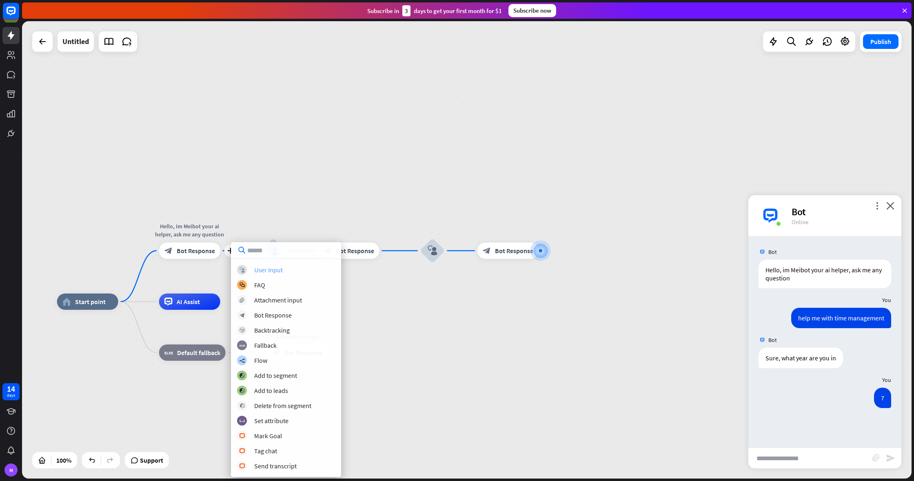
click at [254, 272] on div "User Input" at bounding box center [268, 270] width 29 height 8
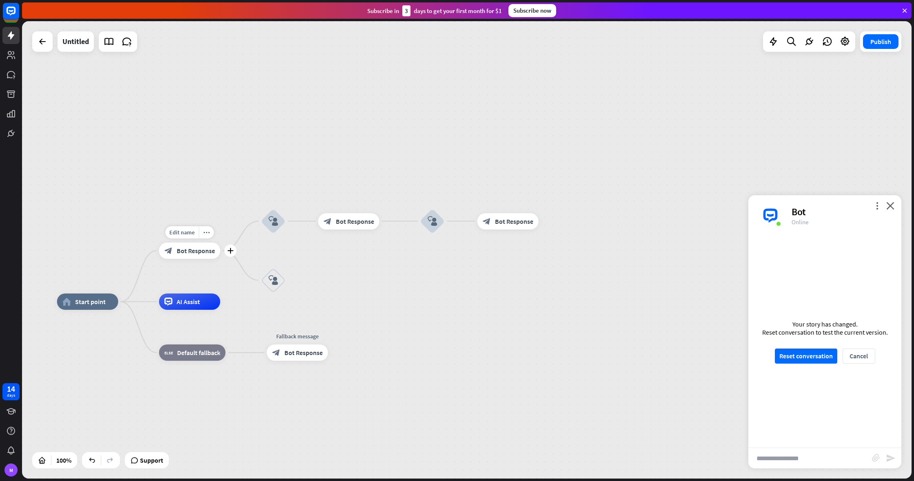
click at [202, 259] on div "Edit name more_horiz plus Hello, im Meibot your ai helper, ask me any question …" at bounding box center [189, 251] width 61 height 16
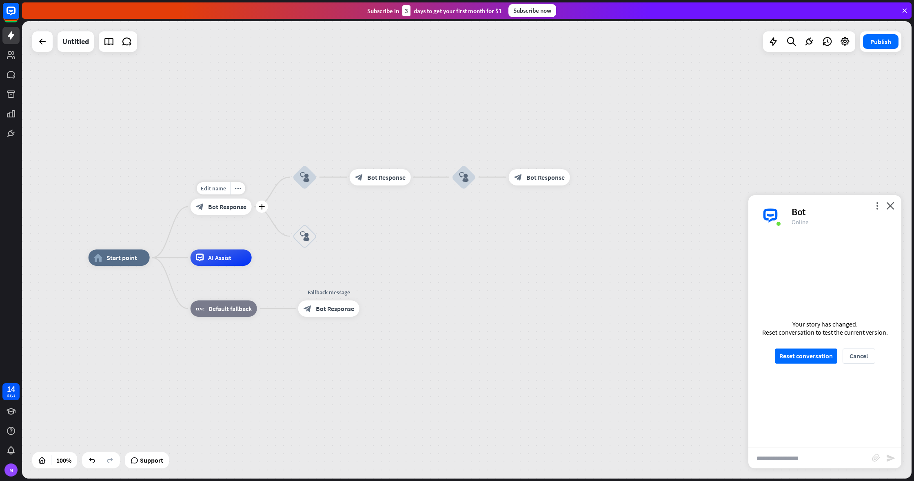
click at [228, 213] on div "block_bot_response Bot Response" at bounding box center [221, 207] width 61 height 16
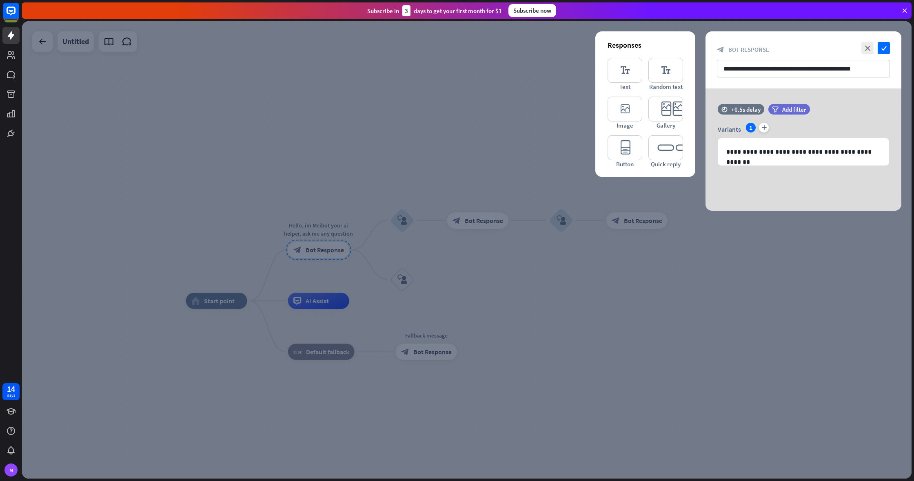
click at [517, 284] on div at bounding box center [466, 250] width 889 height 458
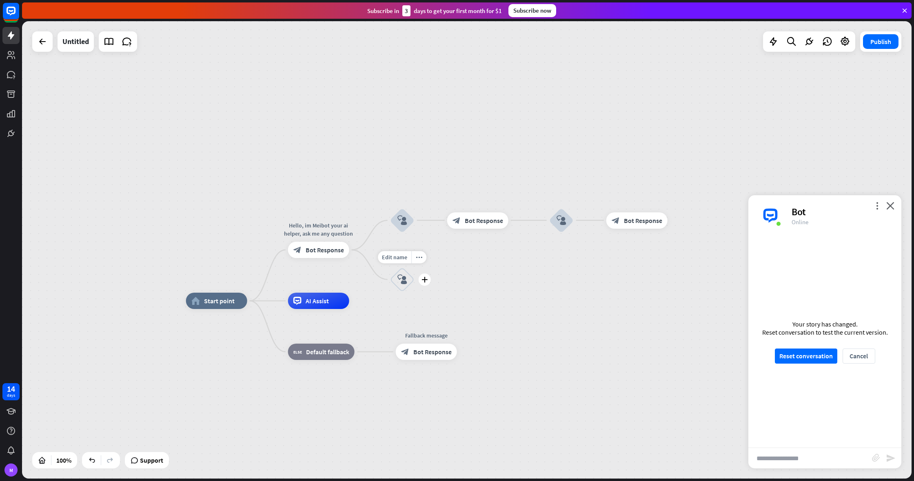
click at [403, 278] on icon "block_user_input" at bounding box center [402, 280] width 10 height 10
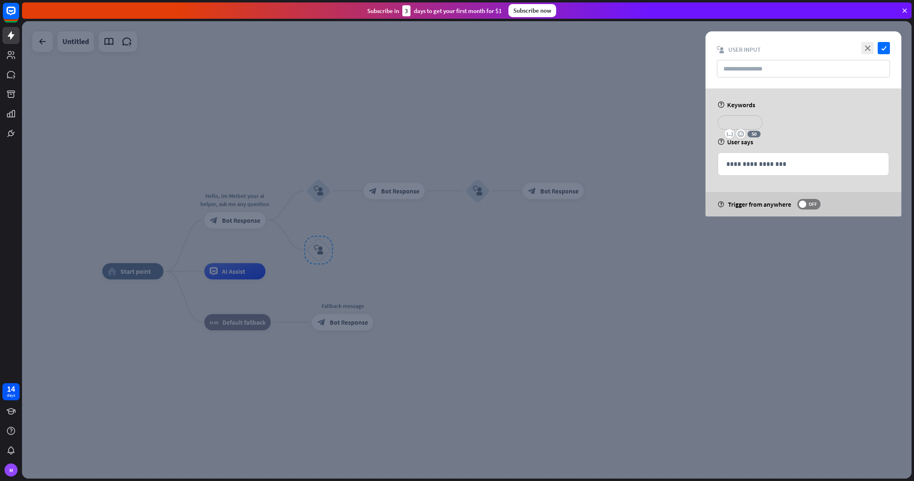
click at [746, 120] on p "**********" at bounding box center [740, 122] width 33 height 10
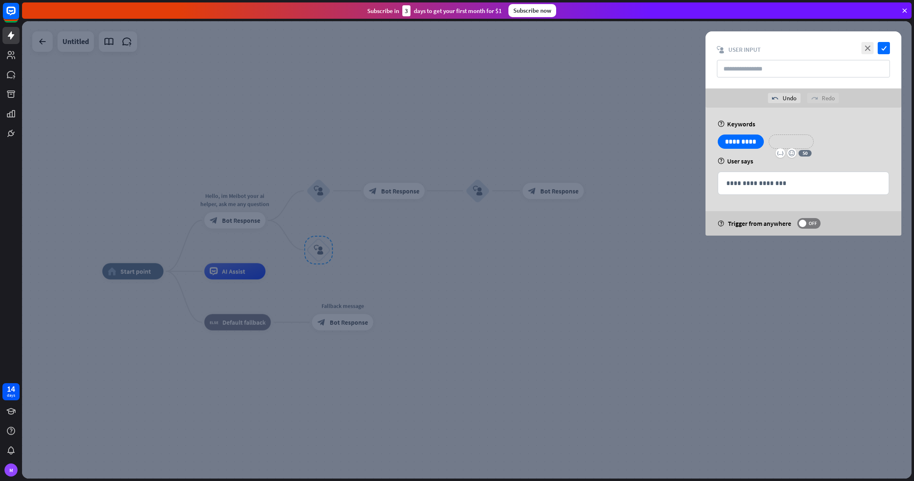
click at [795, 139] on p "**********" at bounding box center [791, 142] width 33 height 10
click at [841, 139] on p "**********" at bounding box center [844, 142] width 41 height 10
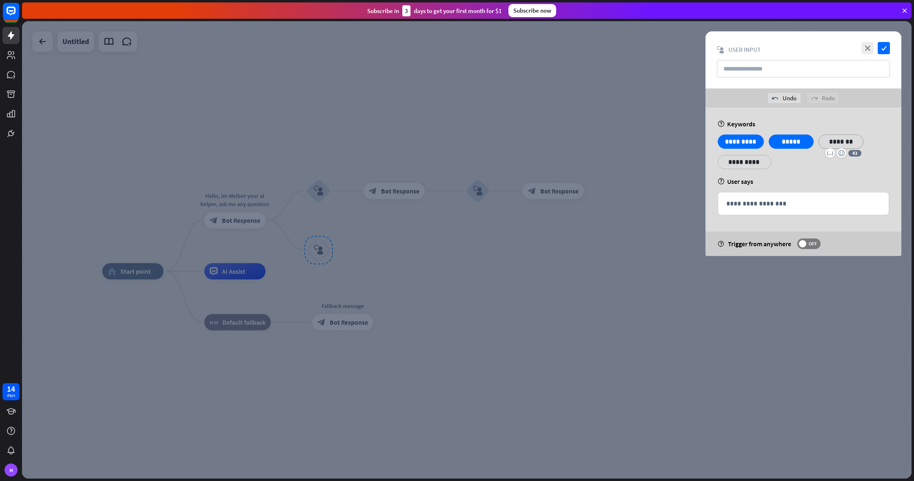
click at [832, 163] on div "**********" at bounding box center [803, 155] width 176 height 41
click at [810, 71] on input "text" at bounding box center [803, 69] width 173 height 18
type input "*"
type input "**********"
click at [886, 49] on icon "check" at bounding box center [883, 48] width 12 height 12
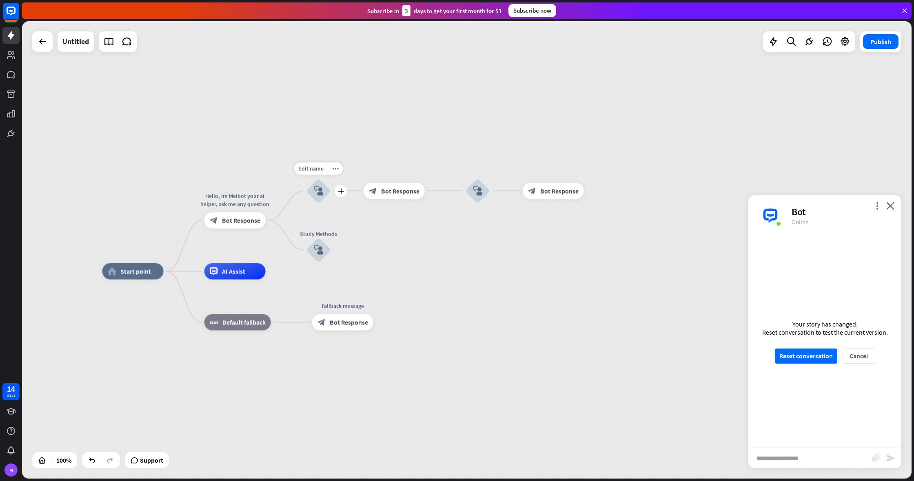
click at [317, 191] on icon "block_user_input" at bounding box center [319, 191] width 10 height 10
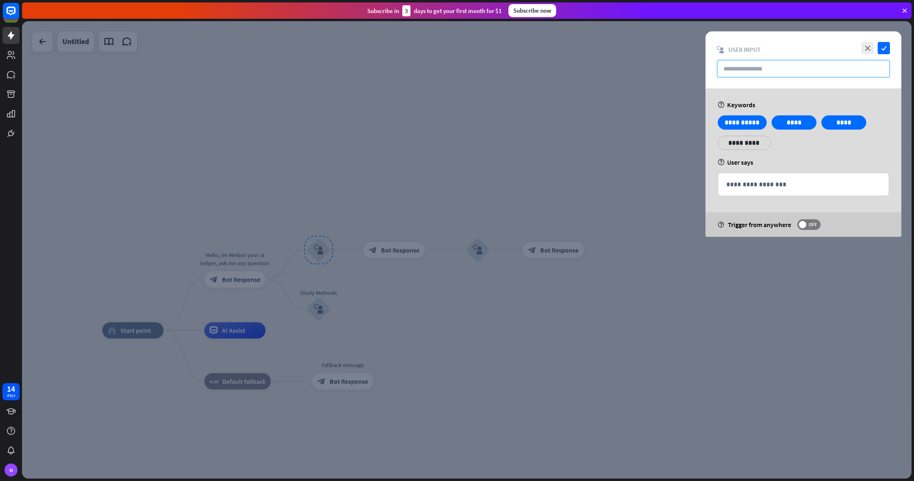
drag, startPoint x: 766, startPoint y: 87, endPoint x: 768, endPoint y: 73, distance: 13.6
click at [767, 80] on div "close check block_user_input User Input" at bounding box center [803, 59] width 196 height 57
click at [767, 72] on input "text" at bounding box center [803, 69] width 173 height 18
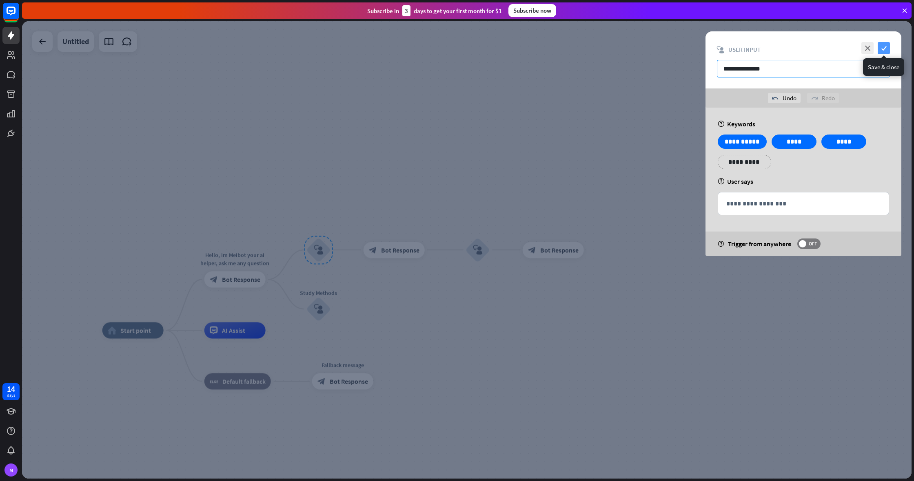
type input "**********"
click at [885, 44] on icon "check" at bounding box center [883, 48] width 12 height 12
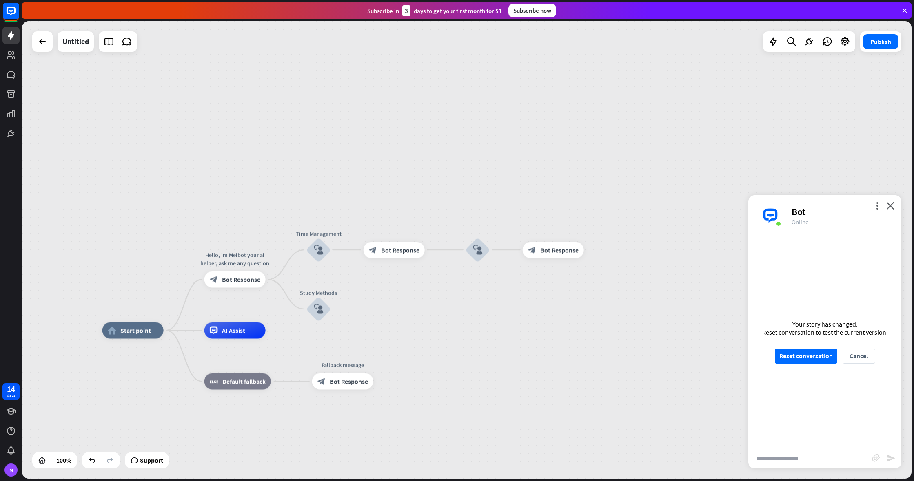
drag, startPoint x: 427, startPoint y: 323, endPoint x: 388, endPoint y: 343, distance: 44.0
click at [427, 323] on div "home_2 Start point Hello, im Meibot your ai helper, ask me any question block_b…" at bounding box center [466, 250] width 889 height 458
drag, startPoint x: 403, startPoint y: 303, endPoint x: 392, endPoint y: 288, distance: 19.0
click at [403, 303] on div "home_2 Start point Hello, im Meibot your ai helper, ask me any question block_b…" at bounding box center [466, 250] width 889 height 458
drag, startPoint x: 358, startPoint y: 320, endPoint x: 317, endPoint y: 305, distance: 43.5
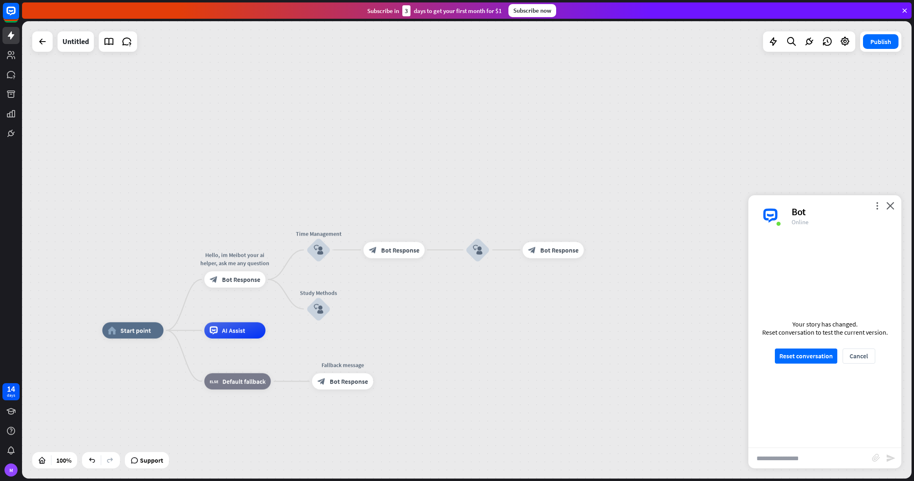
click at [352, 318] on div "home_2 Start point Hello, im Meibot your ai helper, ask me any question block_b…" at bounding box center [466, 250] width 889 height 458
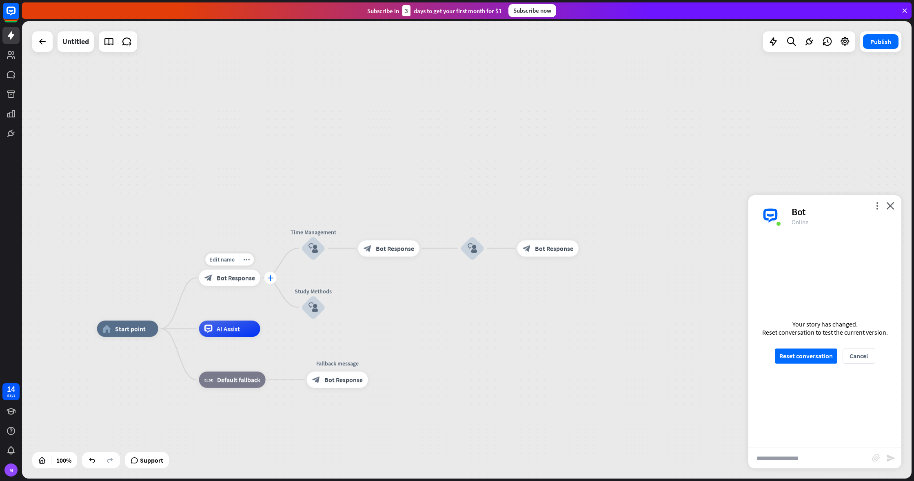
click at [268, 276] on icon "plus" at bounding box center [270, 278] width 6 height 6
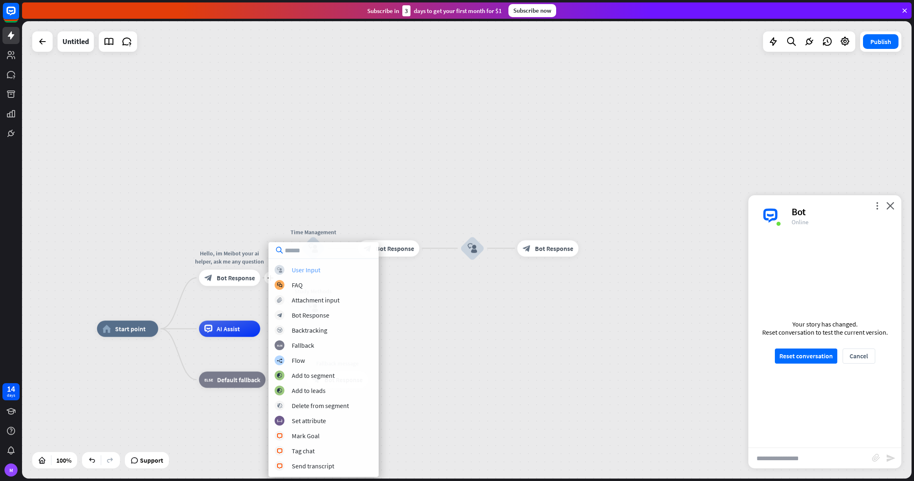
click at [303, 266] on div "User Input" at bounding box center [306, 270] width 29 height 8
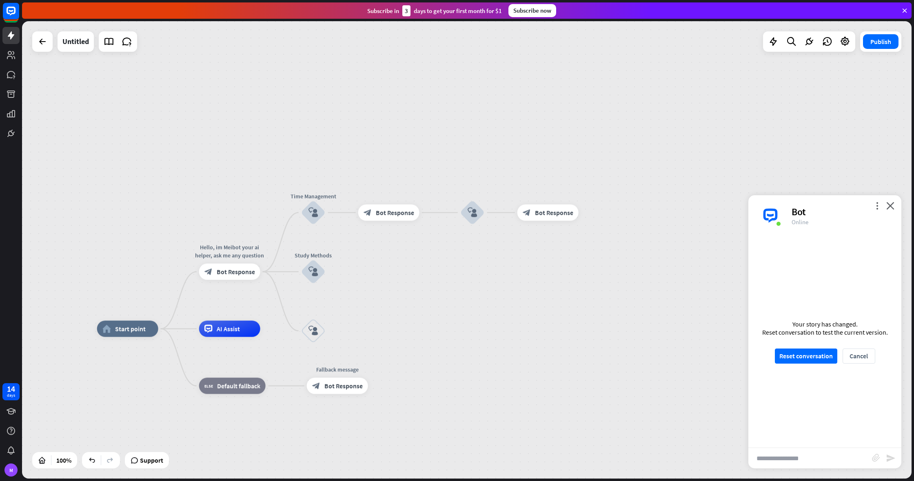
click at [388, 284] on div "home_2 Start point Hello, im Meibot your ai helper, ask me any question block_b…" at bounding box center [466, 250] width 889 height 458
click at [311, 337] on div "block_user_input" at bounding box center [313, 331] width 24 height 24
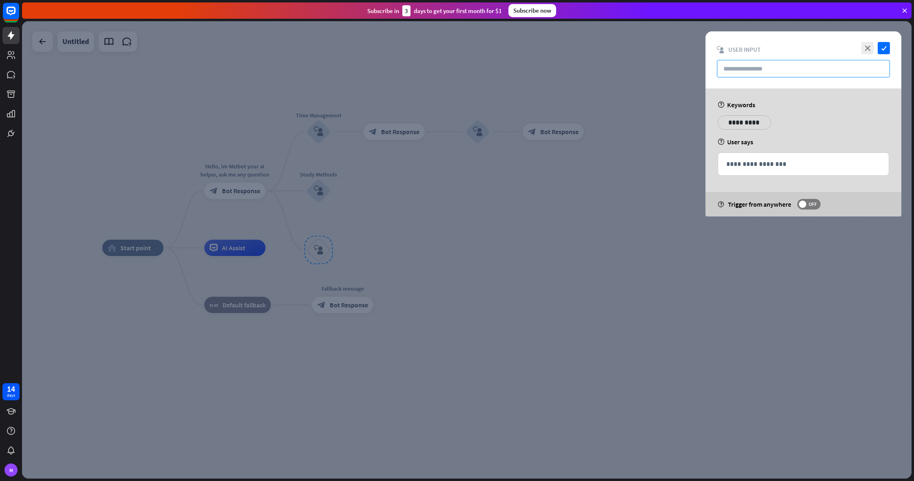
click at [775, 71] on input "text" at bounding box center [803, 69] width 173 height 18
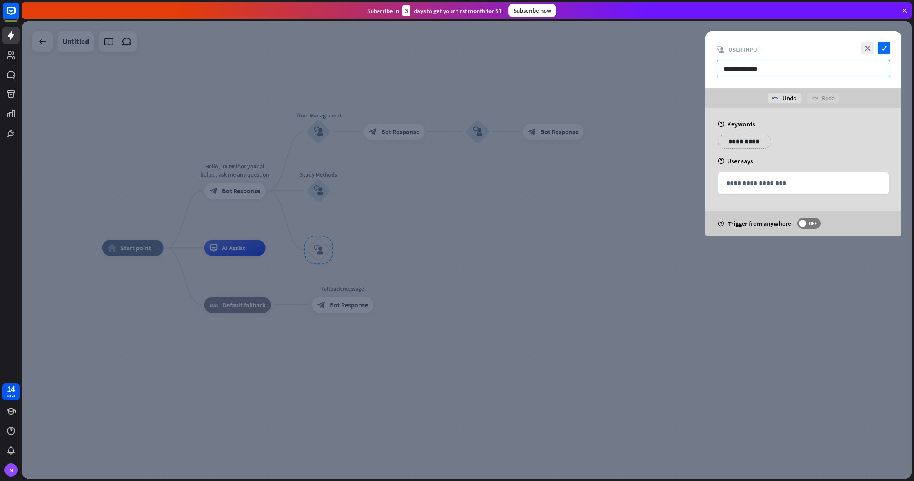
type input "**********"
click at [743, 142] on p "**********" at bounding box center [744, 142] width 41 height 10
click at [784, 139] on p "**********" at bounding box center [793, 142] width 41 height 10
click at [870, 160] on div "help User says" at bounding box center [803, 161] width 171 height 8
click at [882, 46] on icon "check" at bounding box center [883, 48] width 12 height 12
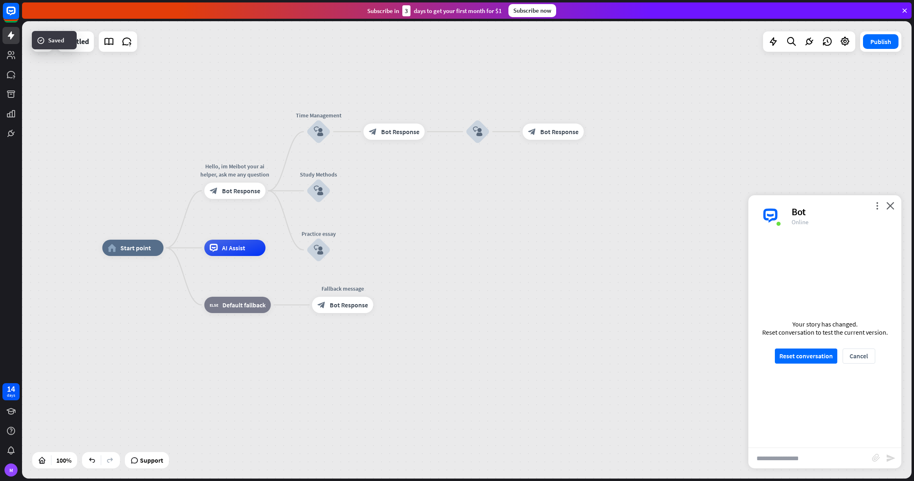
click at [497, 205] on div "home_2 Start point Hello, im Meibot your ai helper, ask me any question block_b…" at bounding box center [466, 250] width 889 height 458
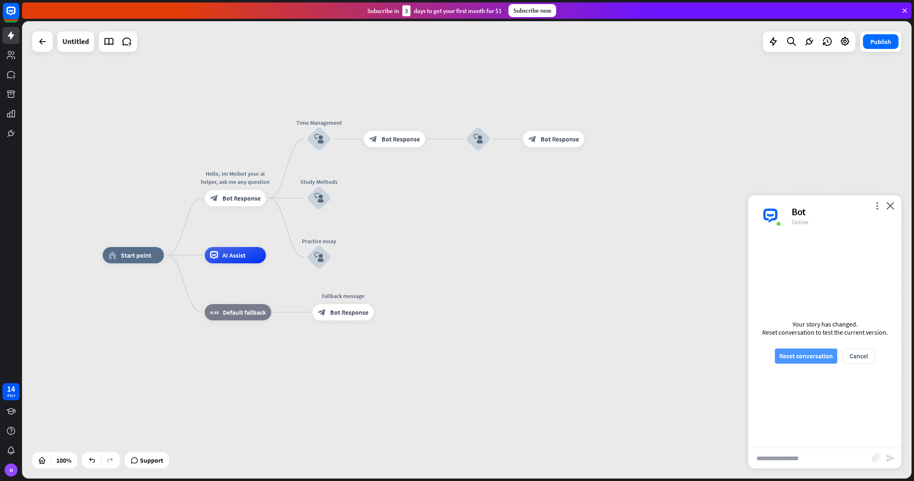
click at [817, 360] on button "Reset conversation" at bounding box center [806, 356] width 62 height 15
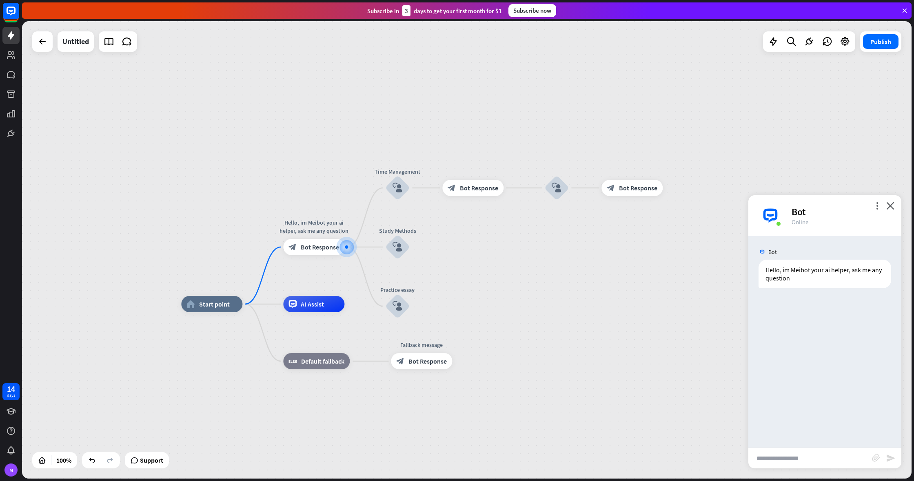
click at [785, 455] on input "text" at bounding box center [810, 458] width 124 height 20
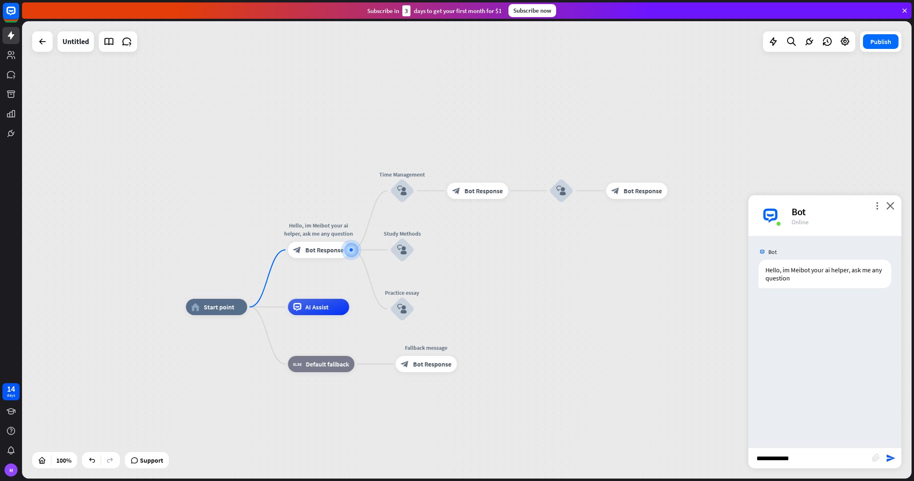
type input "**********"
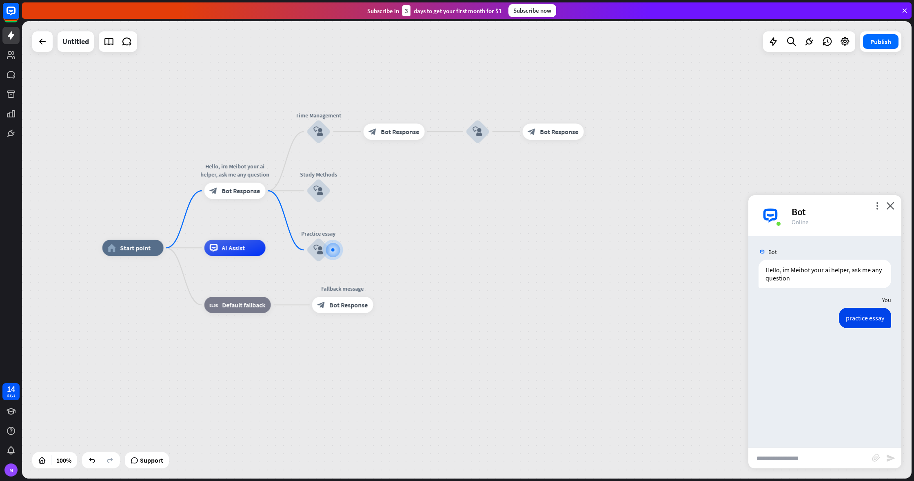
click at [807, 459] on input "text" at bounding box center [810, 458] width 124 height 20
type input "*"
click at [871, 207] on div "Bot" at bounding box center [841, 212] width 100 height 13
click at [874, 206] on icon "more_vert" at bounding box center [877, 206] width 8 height 8
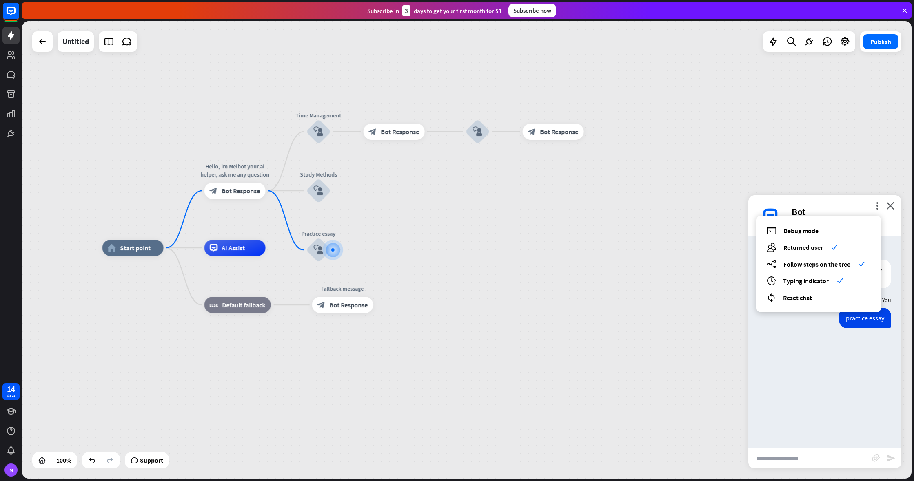
click at [813, 339] on div "Bot Hello, im Meibot your ai helper, ask me any question [DATE] 8:57 AM Show JS…" at bounding box center [824, 342] width 153 height 212
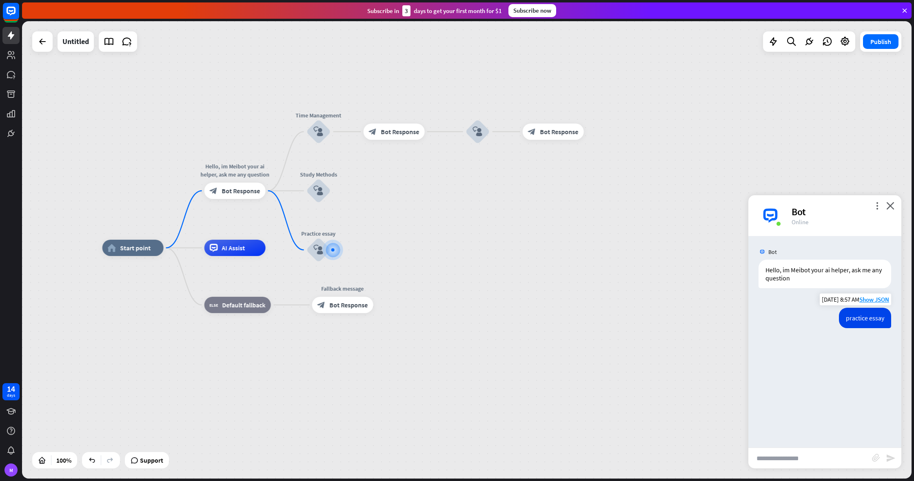
click at [856, 313] on div "practice essay" at bounding box center [865, 318] width 52 height 20
click at [790, 273] on div "Hello, im Meibot your ai helper, ask me any question" at bounding box center [824, 274] width 133 height 29
click at [240, 198] on div "block_bot_response Bot Response" at bounding box center [234, 191] width 61 height 16
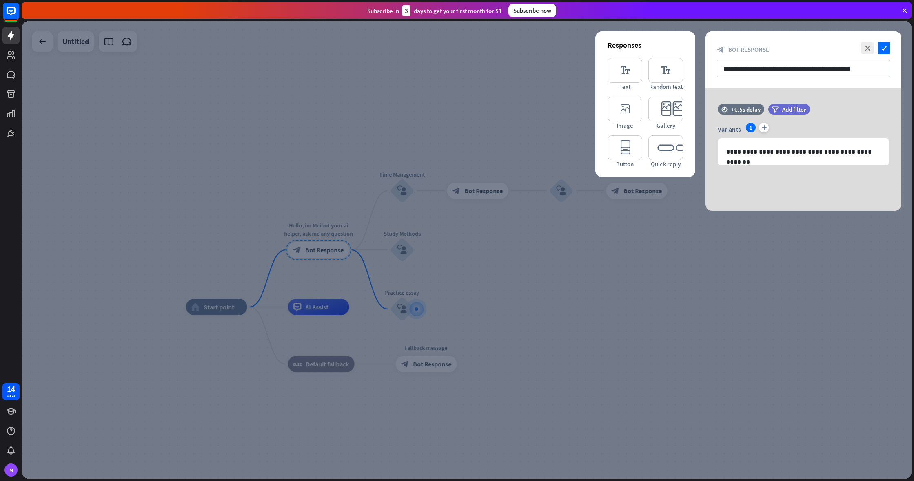
drag, startPoint x: 554, startPoint y: 246, endPoint x: 517, endPoint y: 243, distance: 36.5
click at [552, 246] on div at bounding box center [466, 250] width 889 height 458
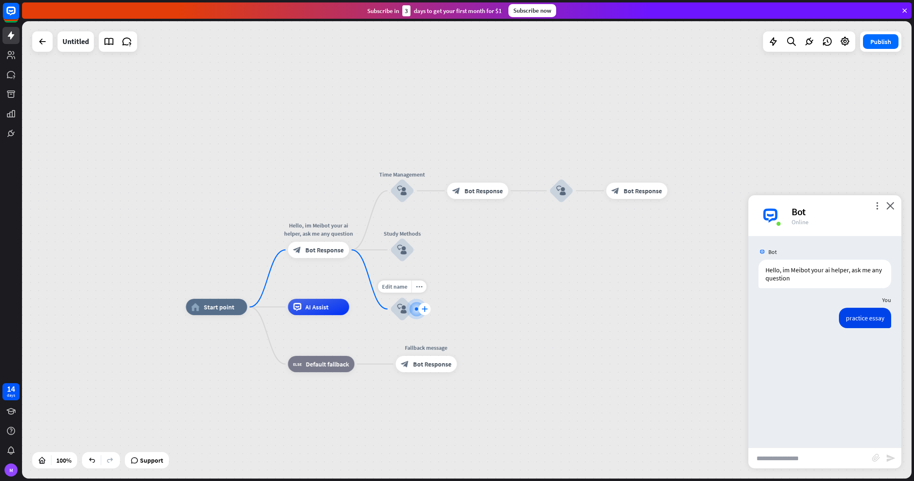
click at [421, 308] on div "plus" at bounding box center [425, 309] width 12 height 12
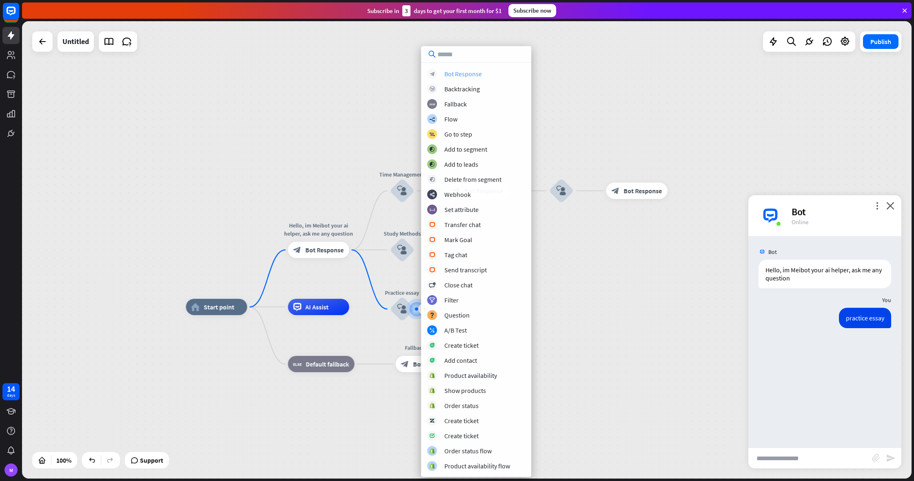
click at [479, 76] on div "Bot Response" at bounding box center [463, 74] width 38 height 8
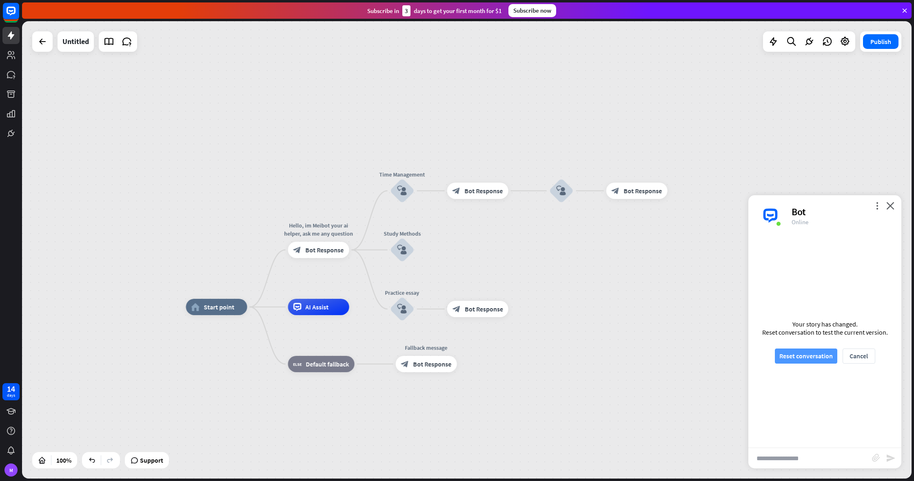
click at [806, 357] on button "Reset conversation" at bounding box center [806, 356] width 62 height 15
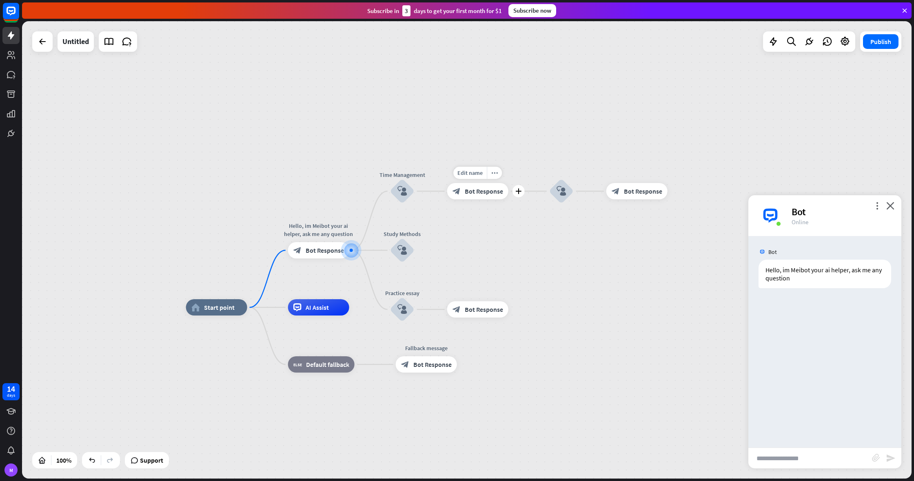
click at [479, 193] on span "Bot Response" at bounding box center [484, 191] width 38 height 8
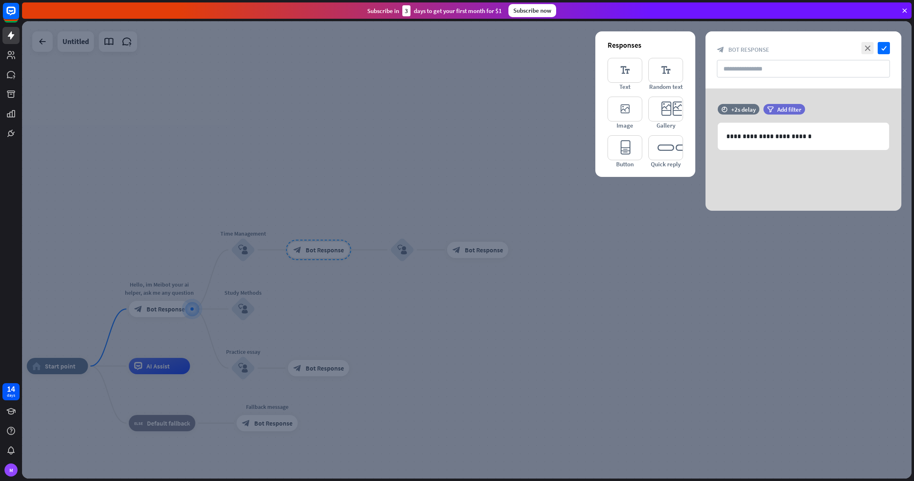
click at [457, 183] on div at bounding box center [466, 250] width 889 height 458
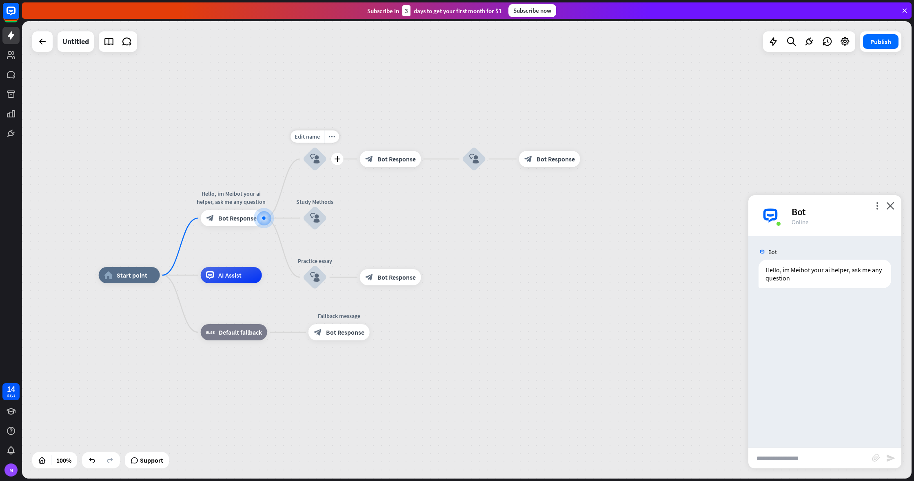
click at [310, 156] on icon "block_user_input" at bounding box center [315, 159] width 10 height 10
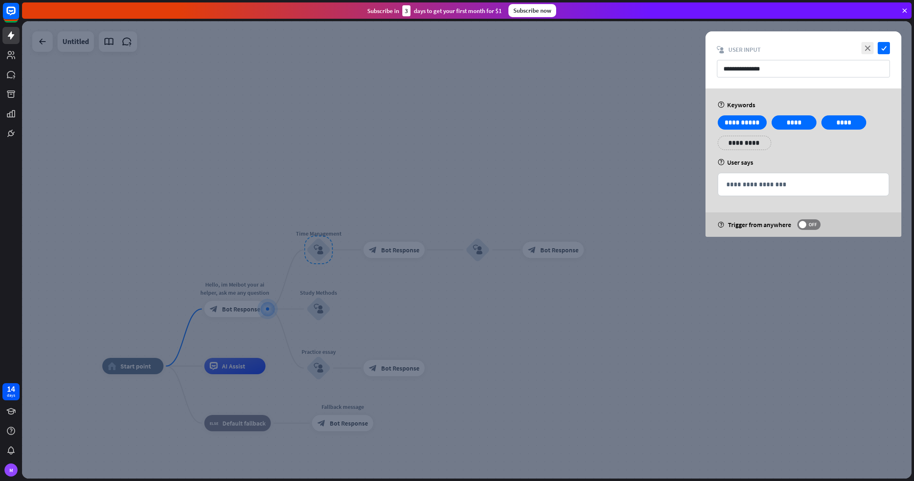
click at [490, 165] on div at bounding box center [466, 250] width 889 height 458
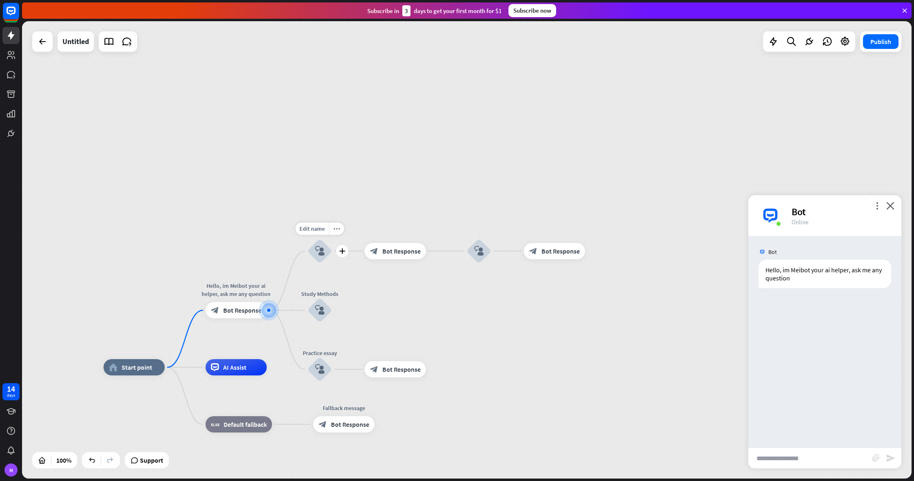
click at [323, 246] on div "block_user_input" at bounding box center [320, 251] width 24 height 24
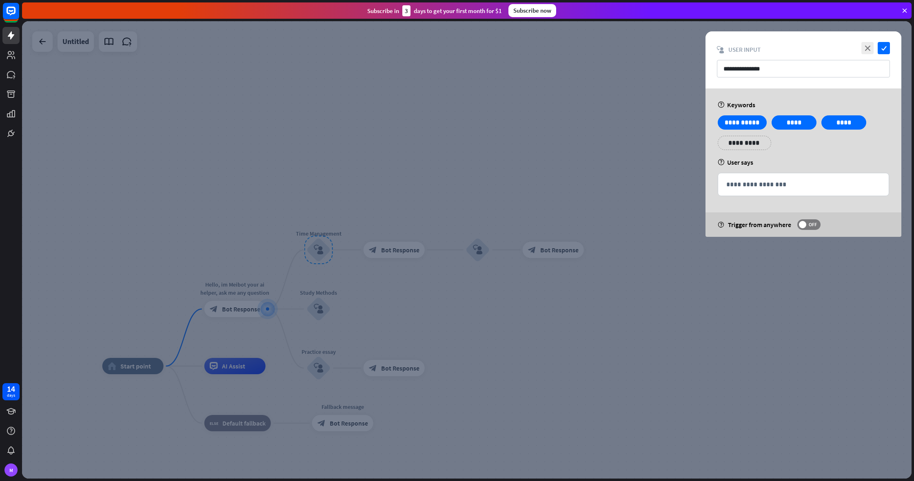
click at [490, 179] on div at bounding box center [466, 250] width 889 height 458
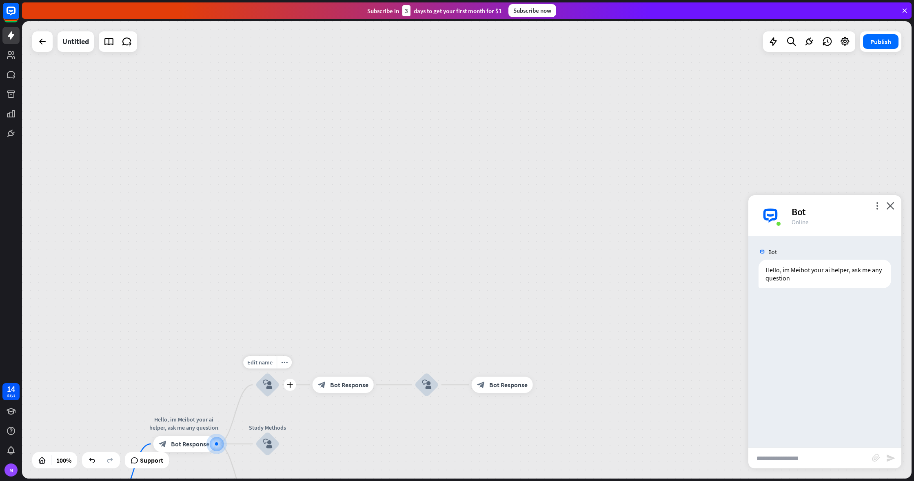
click at [269, 377] on div "block_user_input" at bounding box center [267, 385] width 24 height 24
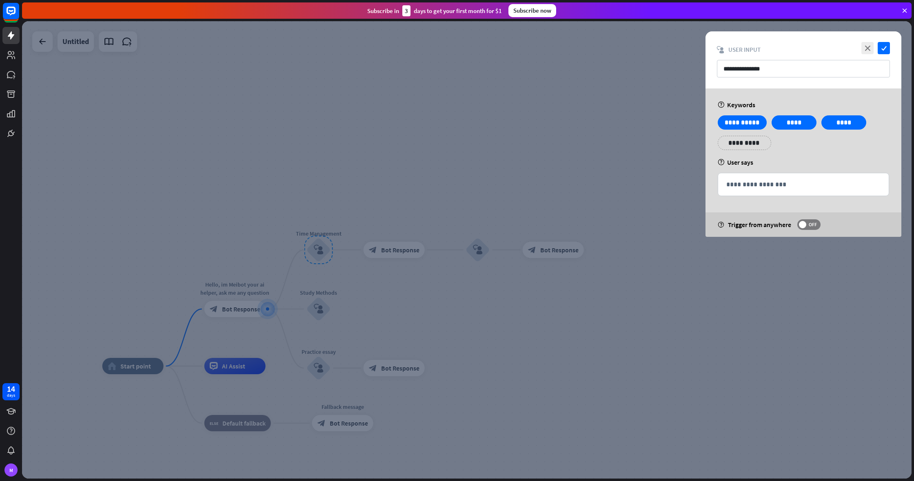
drag, startPoint x: 501, startPoint y: 217, endPoint x: 492, endPoint y: 219, distance: 9.4
click at [496, 219] on div at bounding box center [466, 250] width 889 height 458
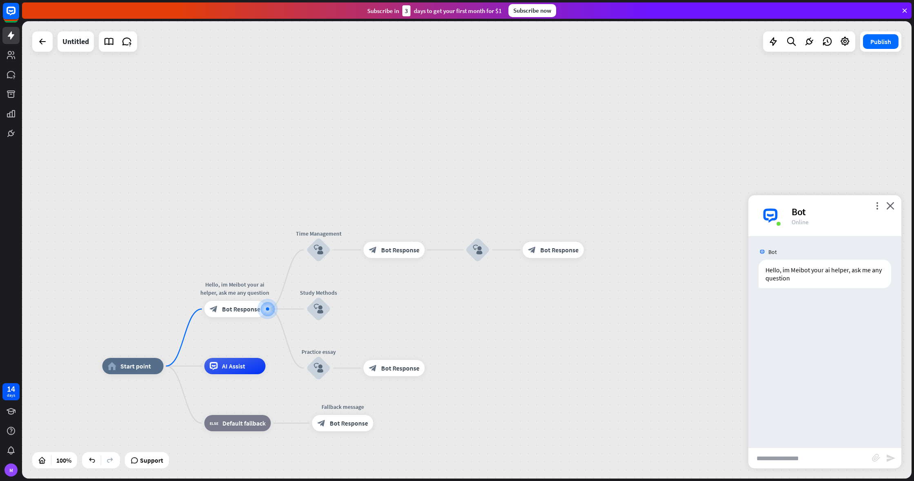
click at [799, 466] on input "text" at bounding box center [810, 458] width 124 height 20
type input "****"
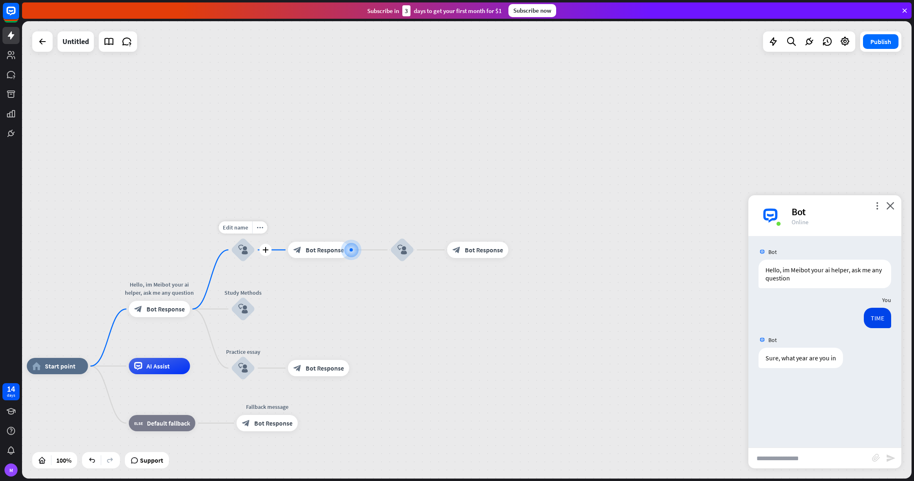
click at [240, 251] on icon "block_user_input" at bounding box center [243, 250] width 10 height 10
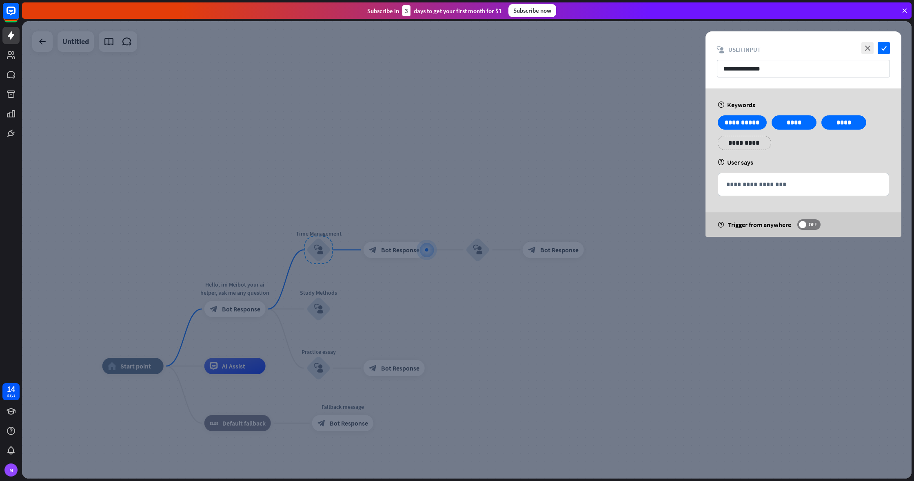
click at [416, 227] on div at bounding box center [466, 250] width 889 height 458
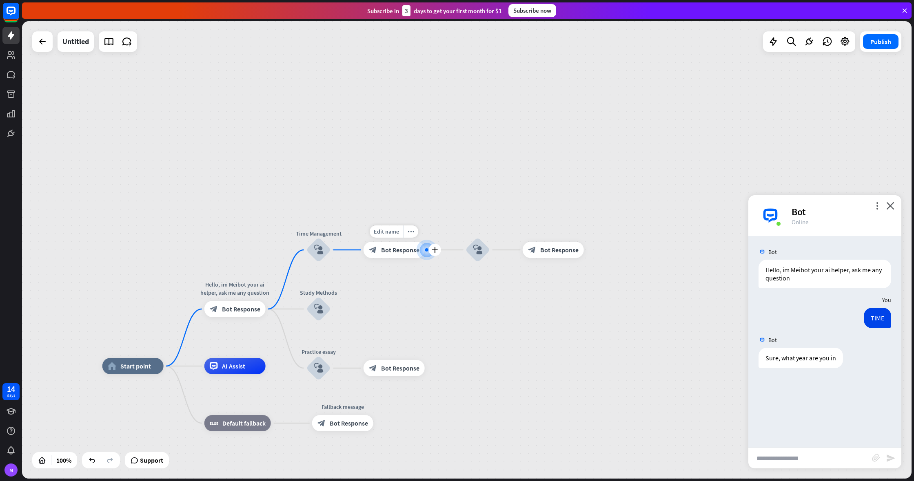
drag, startPoint x: 427, startPoint y: 252, endPoint x: 400, endPoint y: 253, distance: 27.0
click at [426, 252] on div at bounding box center [427, 250] width 8 height 8
click at [391, 253] on span "Bot Response" at bounding box center [400, 250] width 38 height 8
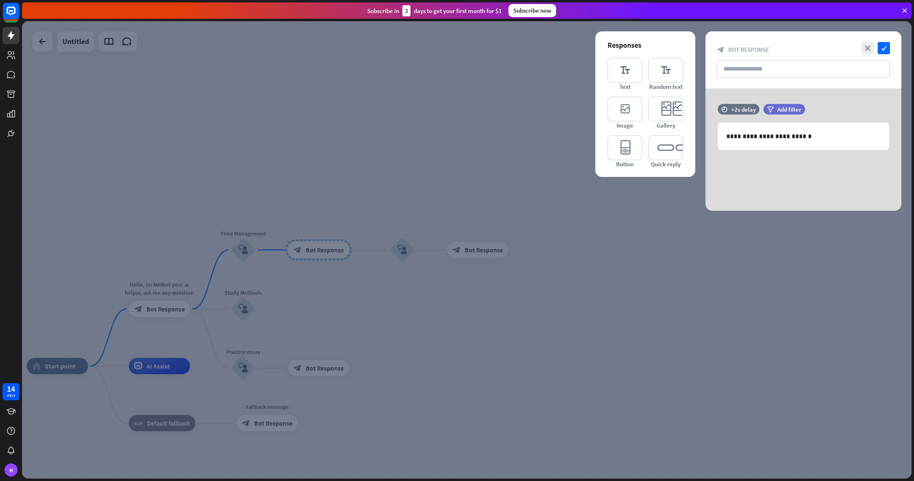
click at [503, 222] on div at bounding box center [466, 250] width 889 height 458
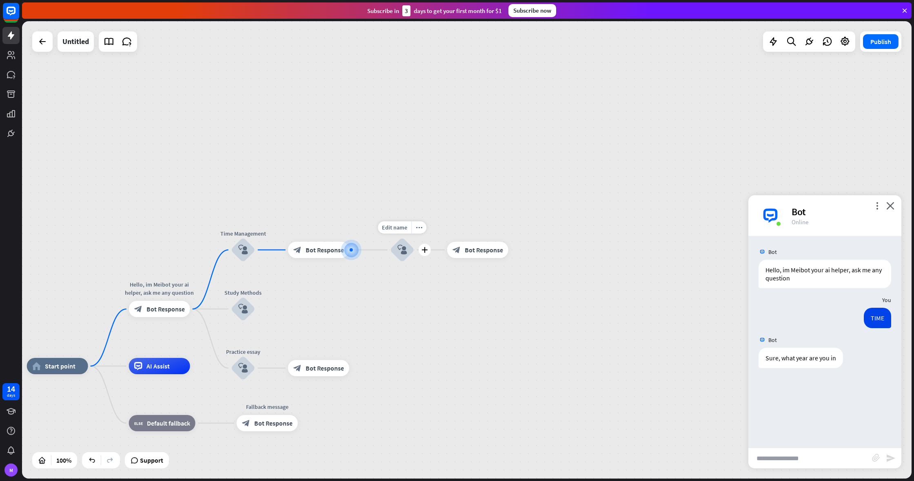
click at [403, 246] on icon "block_user_input" at bounding box center [402, 250] width 10 height 10
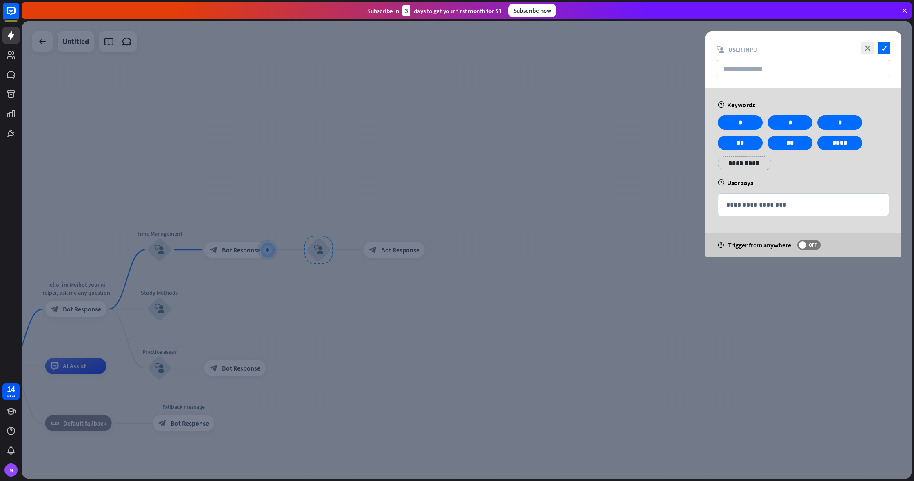
drag, startPoint x: 322, startPoint y: 264, endPoint x: 325, endPoint y: 268, distance: 5.7
click at [323, 266] on div at bounding box center [466, 250] width 889 height 458
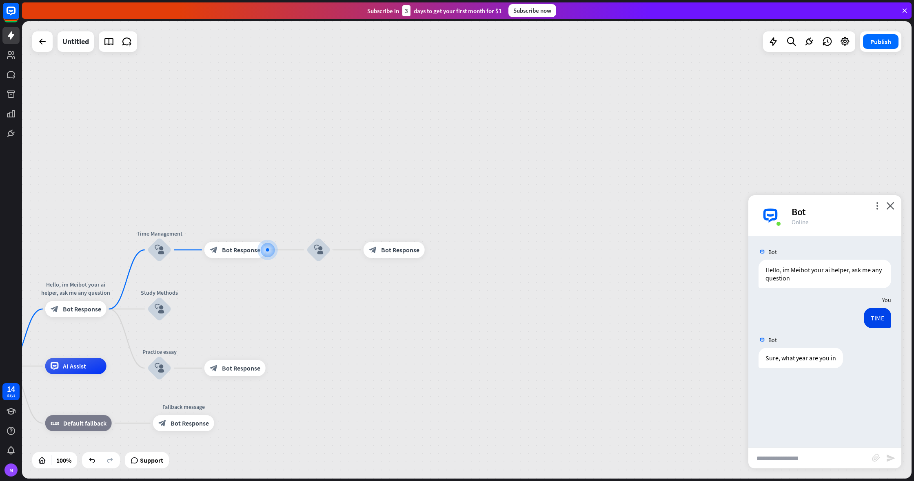
click at [782, 454] on input "text" at bounding box center [810, 458] width 124 height 20
type input "*"
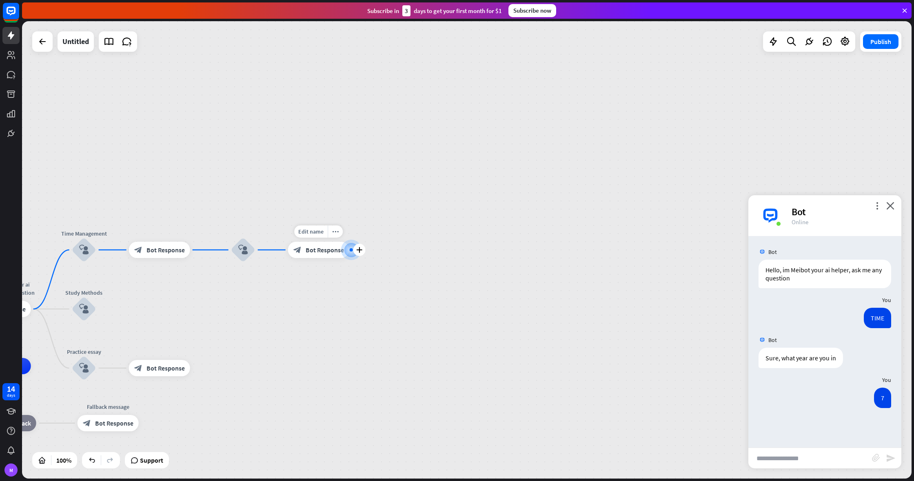
click at [302, 253] on div "block_bot_response Bot Response" at bounding box center [318, 250] width 61 height 16
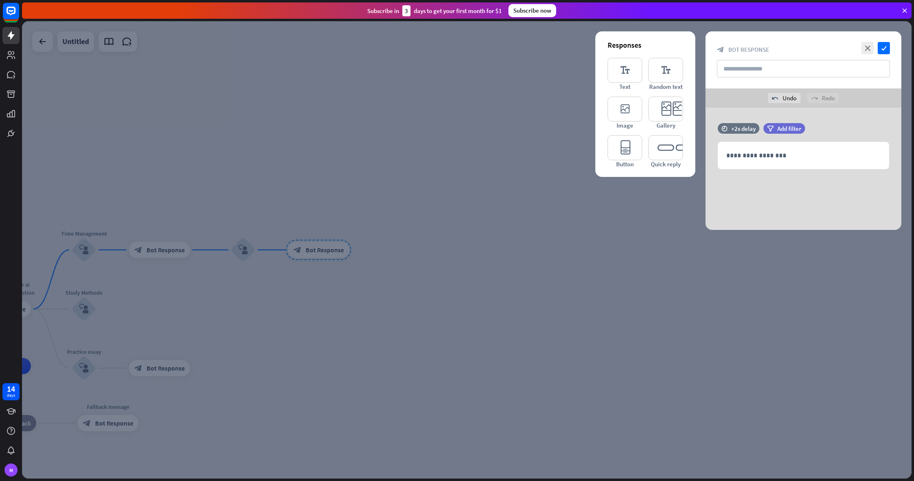
click at [420, 255] on div at bounding box center [466, 250] width 889 height 458
